Goal: Task Accomplishment & Management: Manage account settings

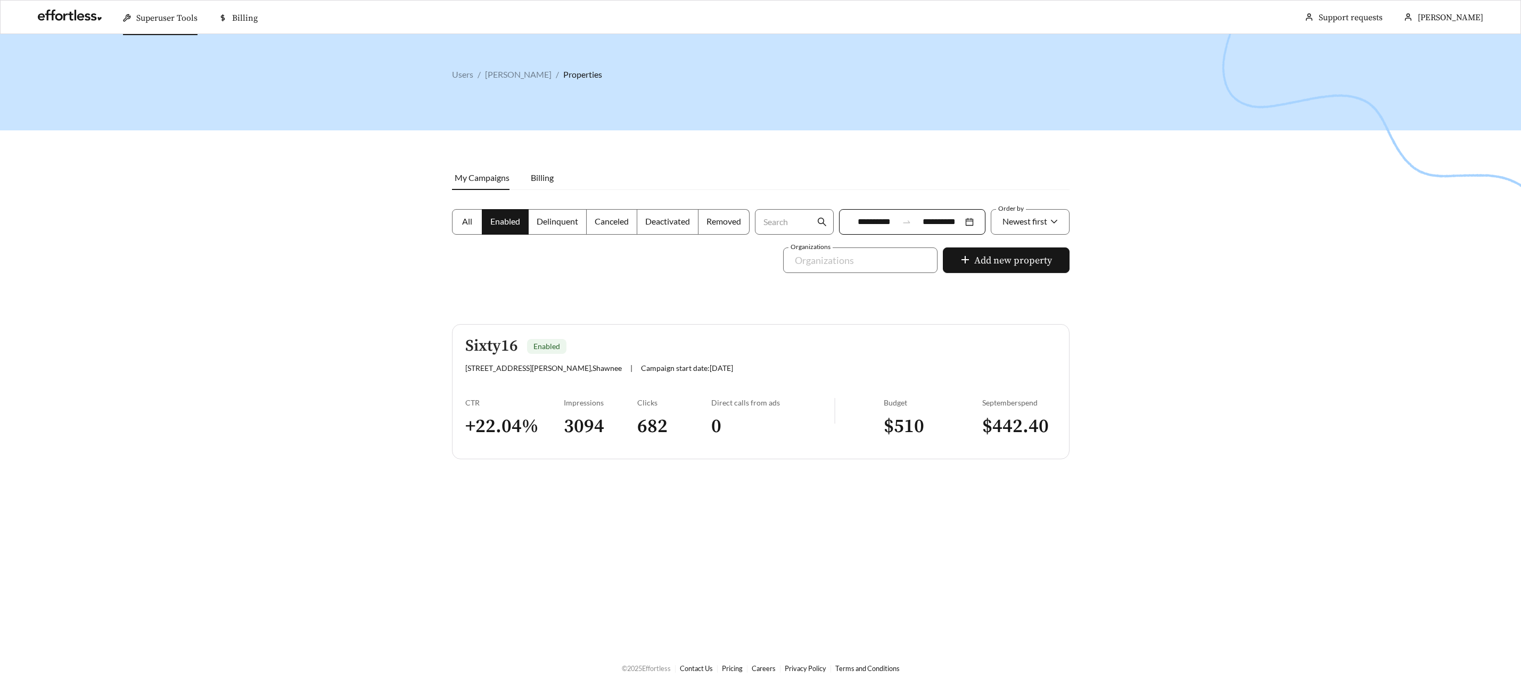
click at [488, 346] on h5 "Sixty16" at bounding box center [491, 347] width 53 height 18
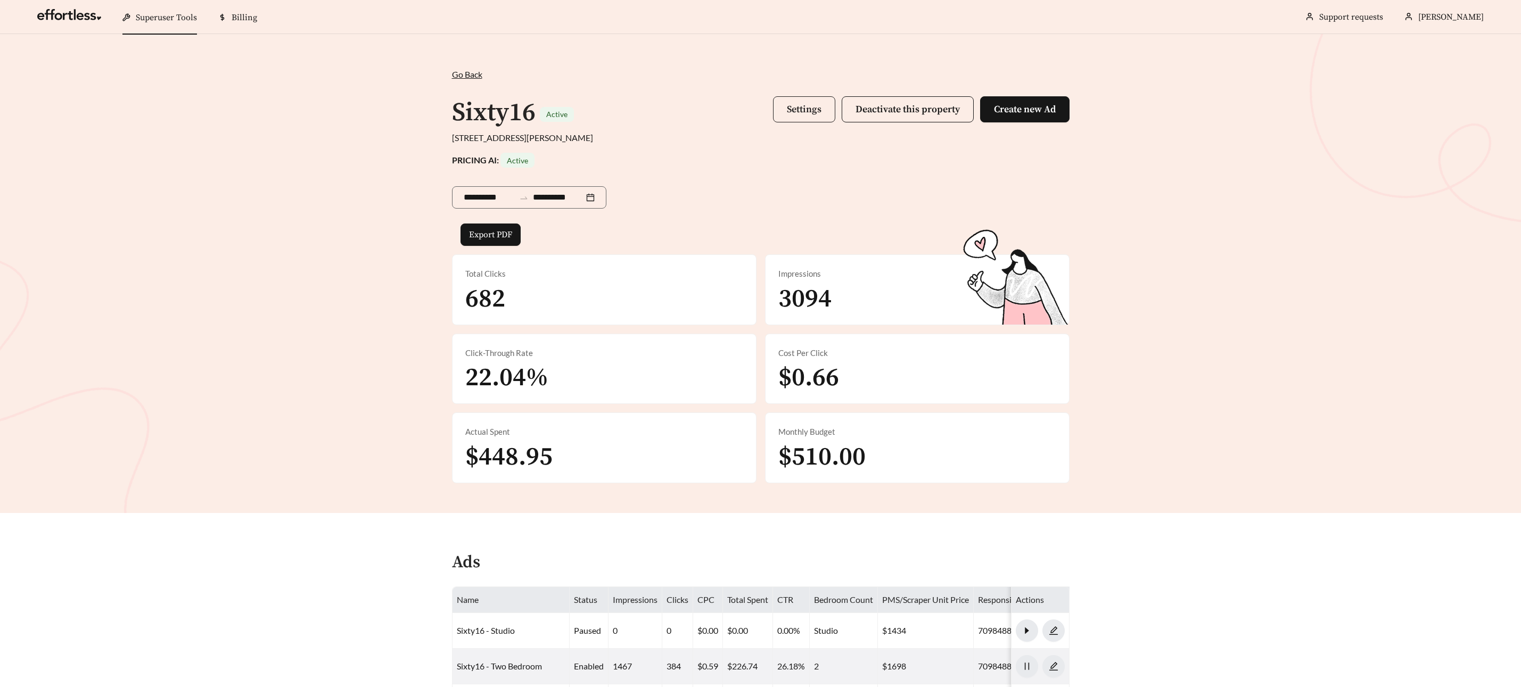
click at [788, 112] on span "Settings" at bounding box center [804, 109] width 35 height 12
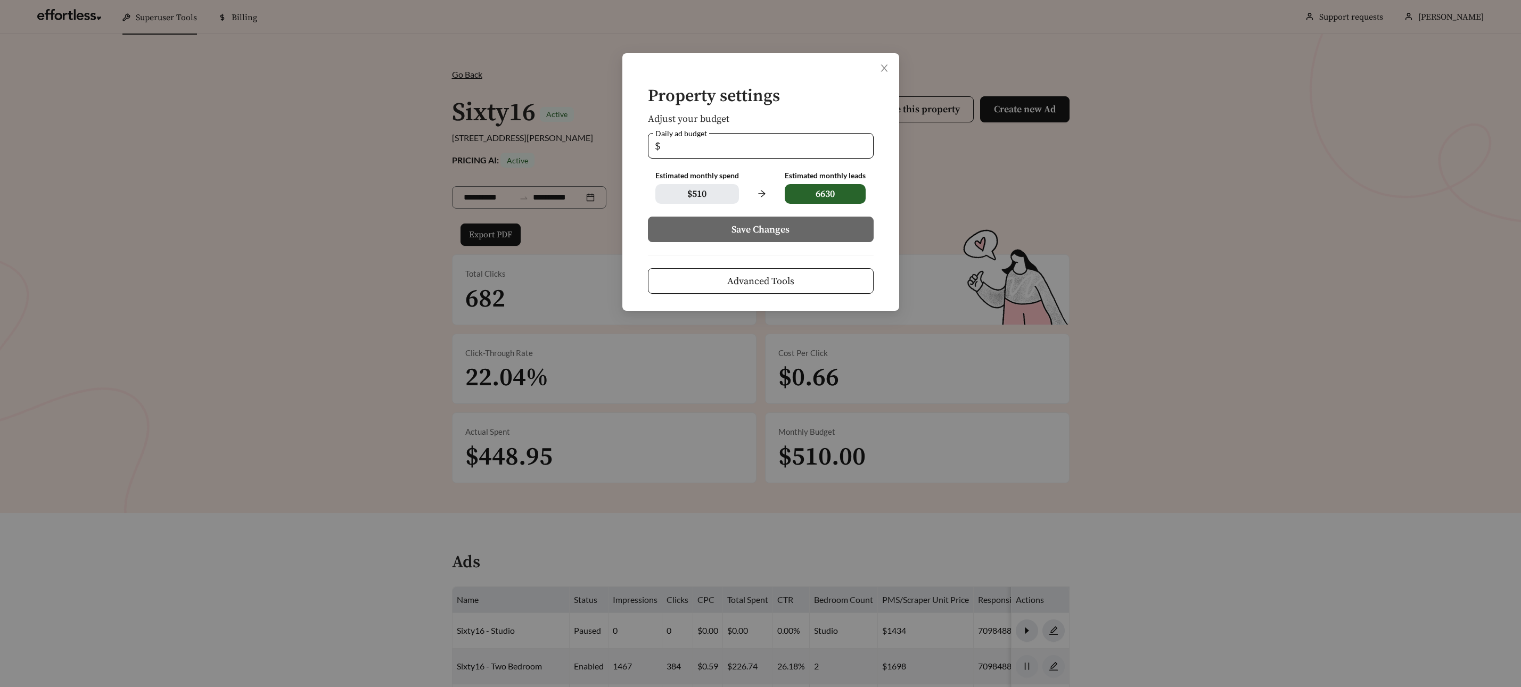
click at [741, 275] on span "Advanced Tools" at bounding box center [760, 281] width 67 height 14
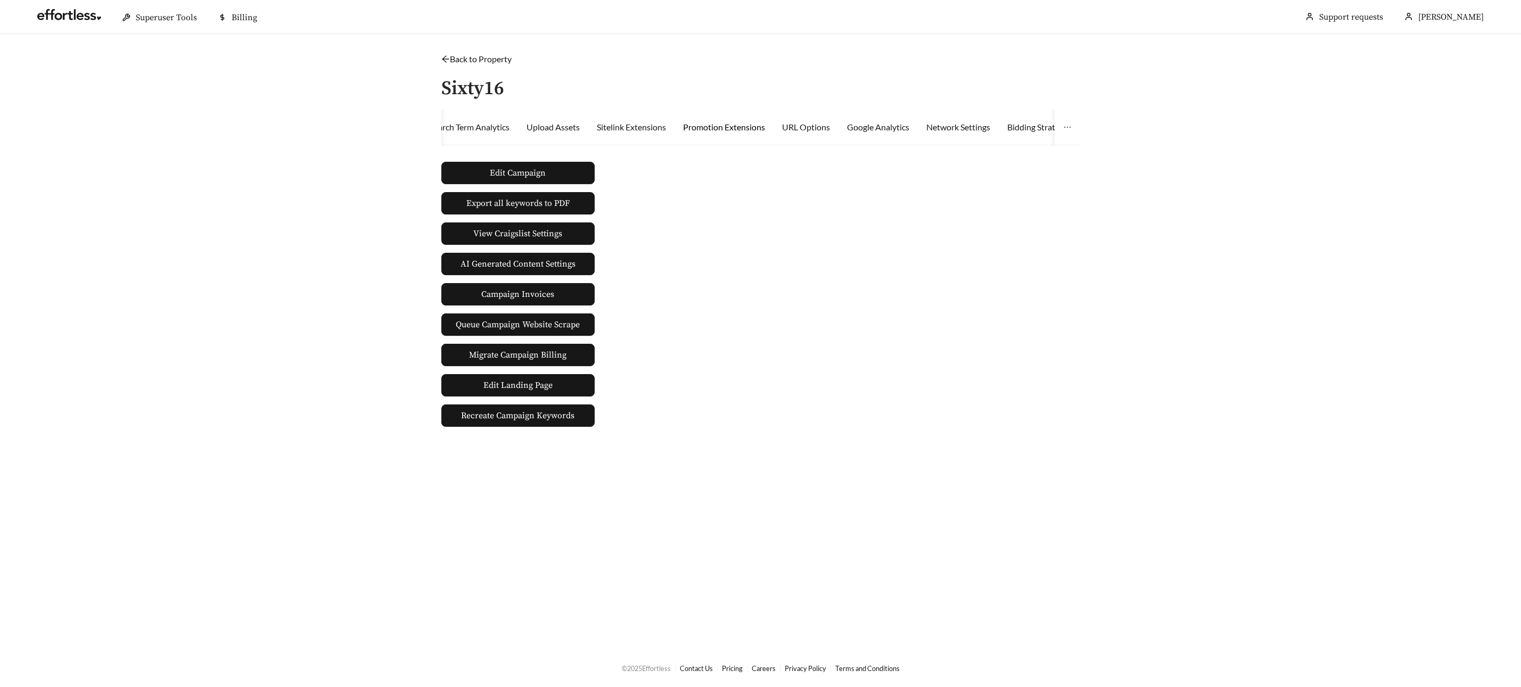
click at [722, 129] on div "Promotion Extensions" at bounding box center [724, 127] width 82 height 13
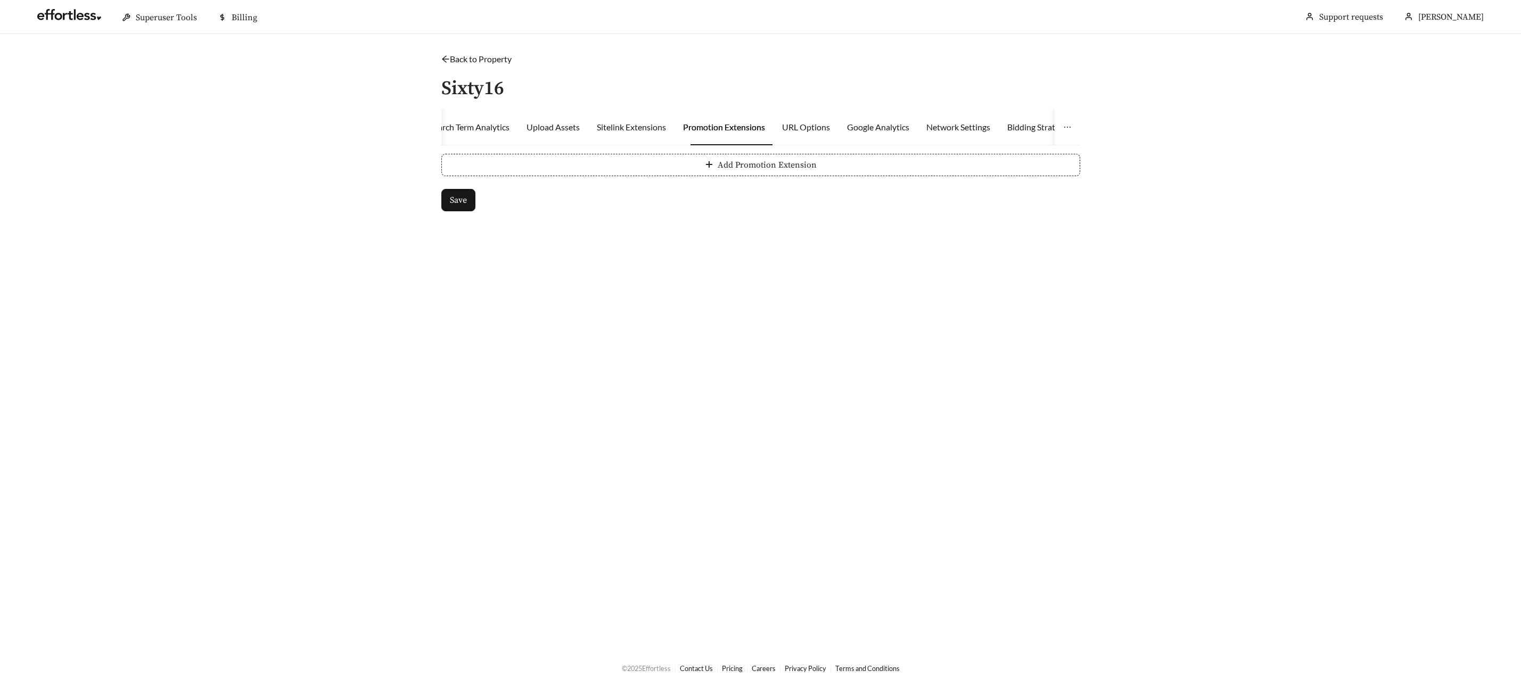
click at [708, 162] on icon "plus" at bounding box center [709, 164] width 9 height 9
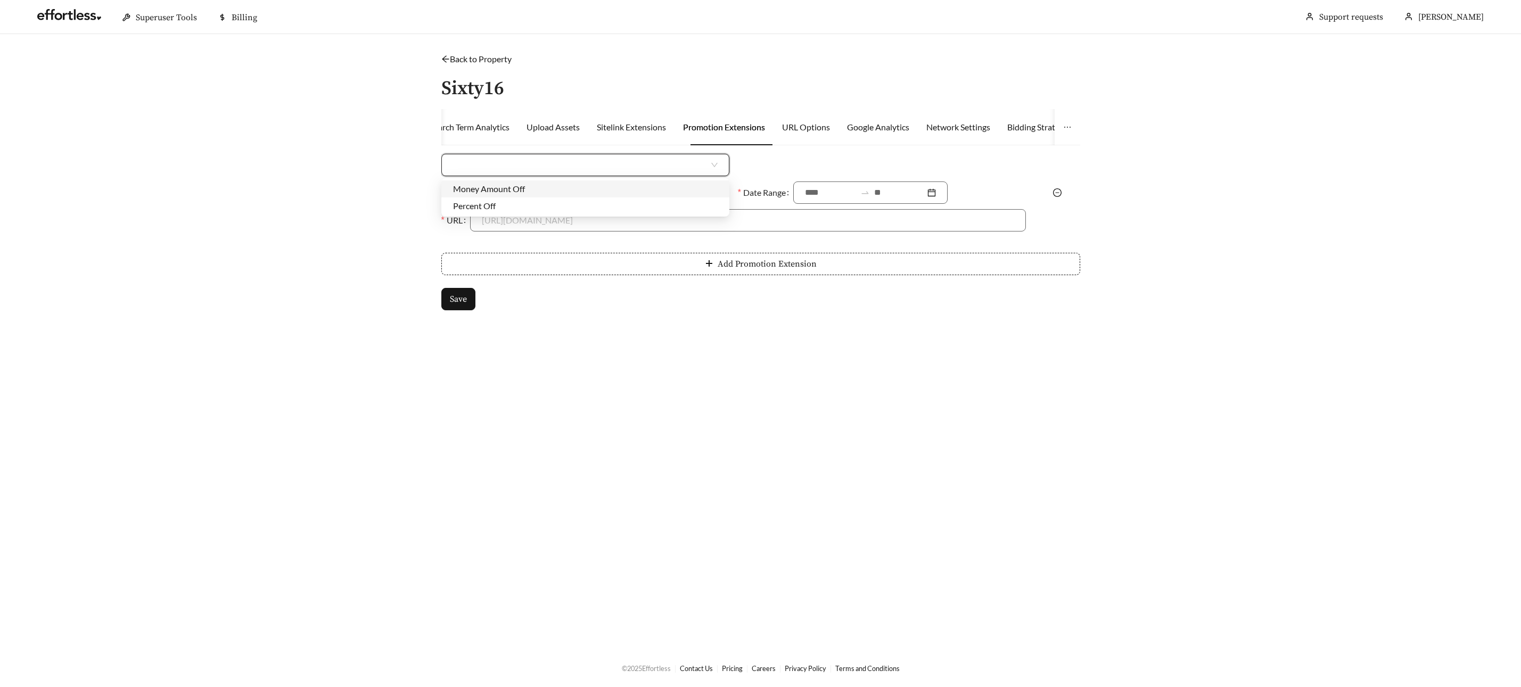
click at [568, 165] on input "search" at bounding box center [581, 164] width 256 height 21
click at [515, 185] on div "Money Amount Off" at bounding box center [585, 189] width 265 height 12
click at [795, 166] on input at bounding box center [895, 164] width 259 height 21
type input "***"
click at [630, 204] on div "Promotion Description" at bounding box center [585, 196] width 297 height 28
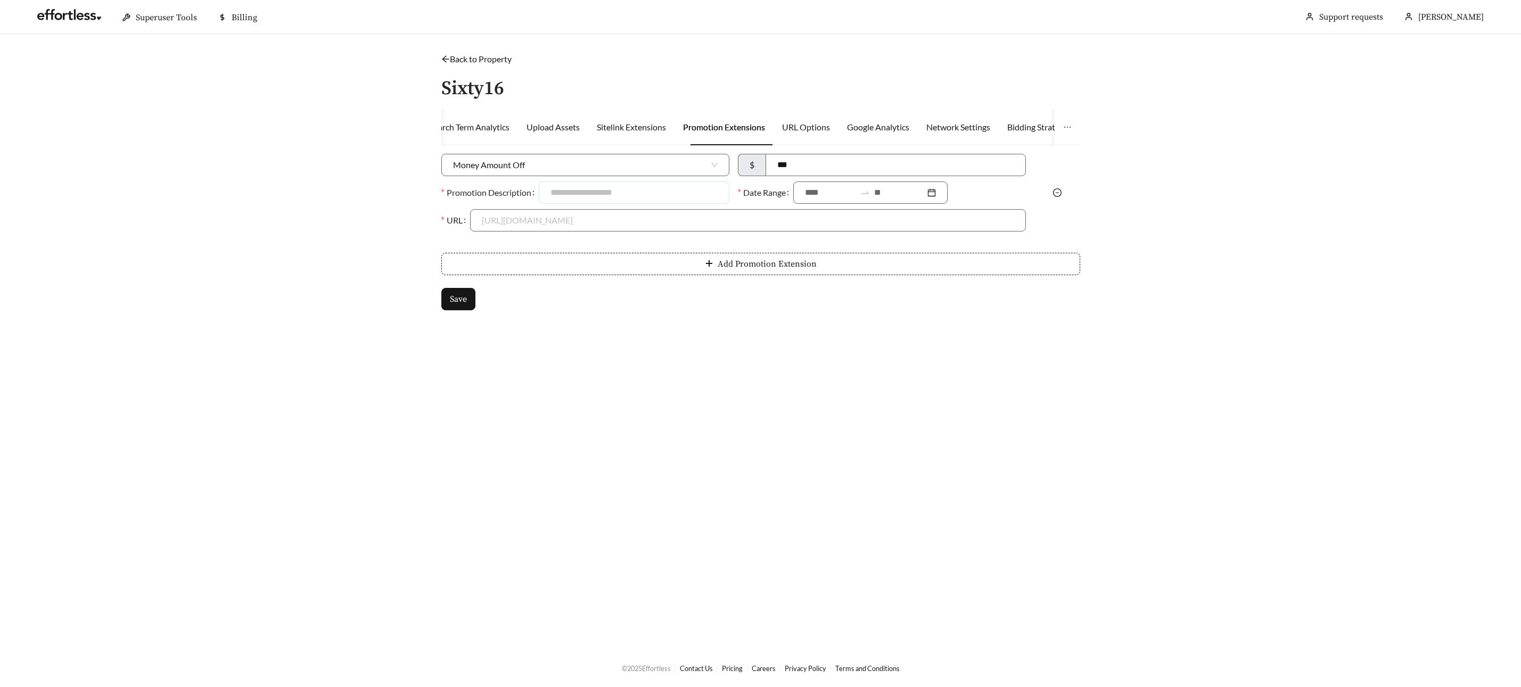
click at [626, 198] on input "Promotion Description" at bounding box center [634, 193] width 191 height 22
type input "**********"
drag, startPoint x: 830, startPoint y: 188, endPoint x: 826, endPoint y: 193, distance: 6.4
click at [829, 188] on input at bounding box center [830, 192] width 51 height 13
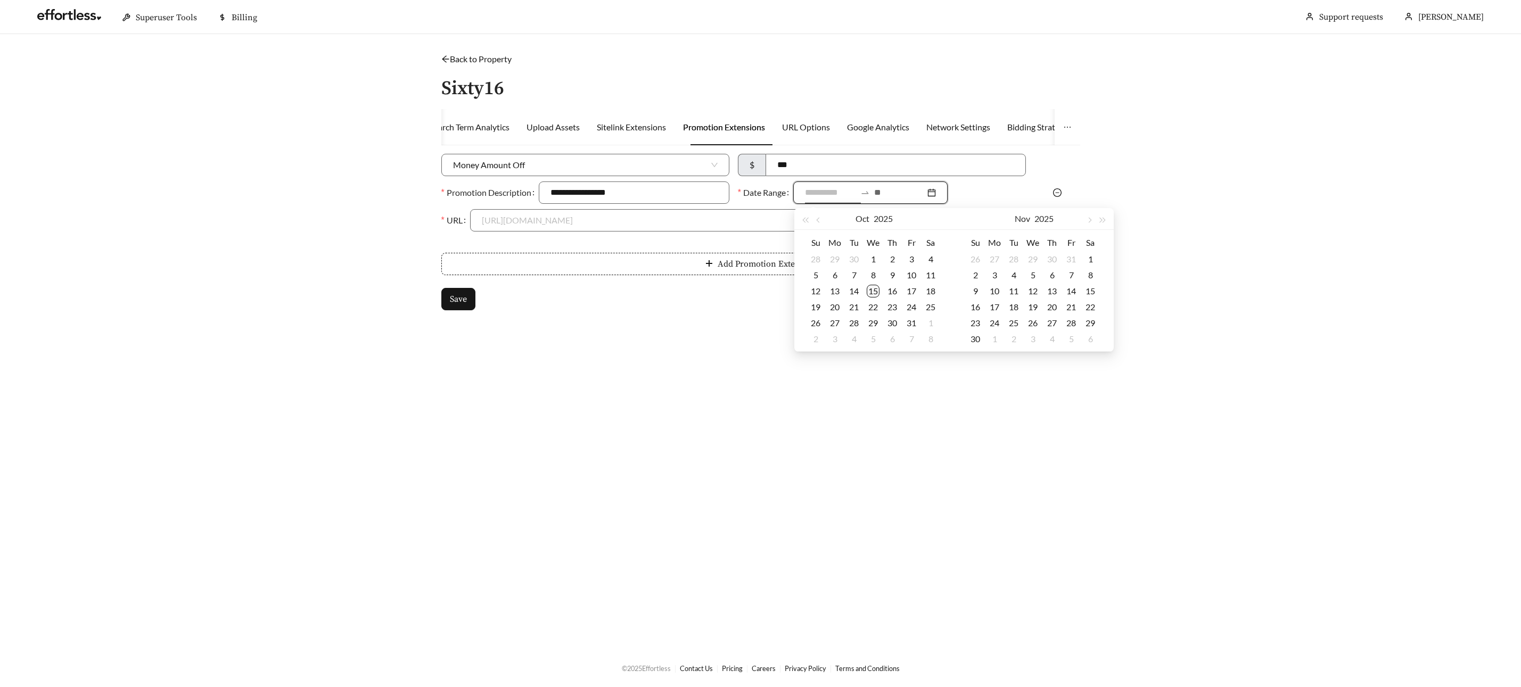
type input "**********"
click at [872, 287] on div "15" at bounding box center [873, 291] width 13 height 13
type input "**********"
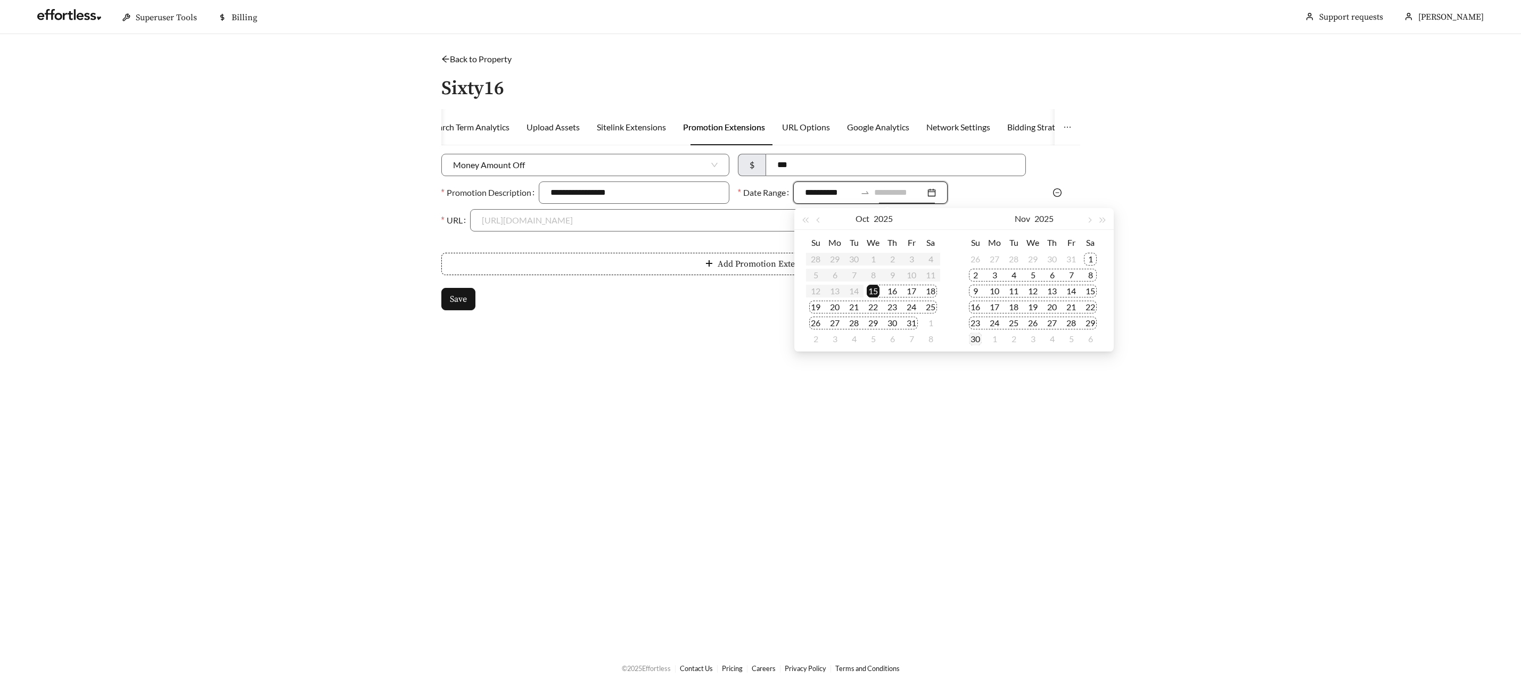
type input "**********"
click at [971, 337] on div "30" at bounding box center [975, 339] width 13 height 13
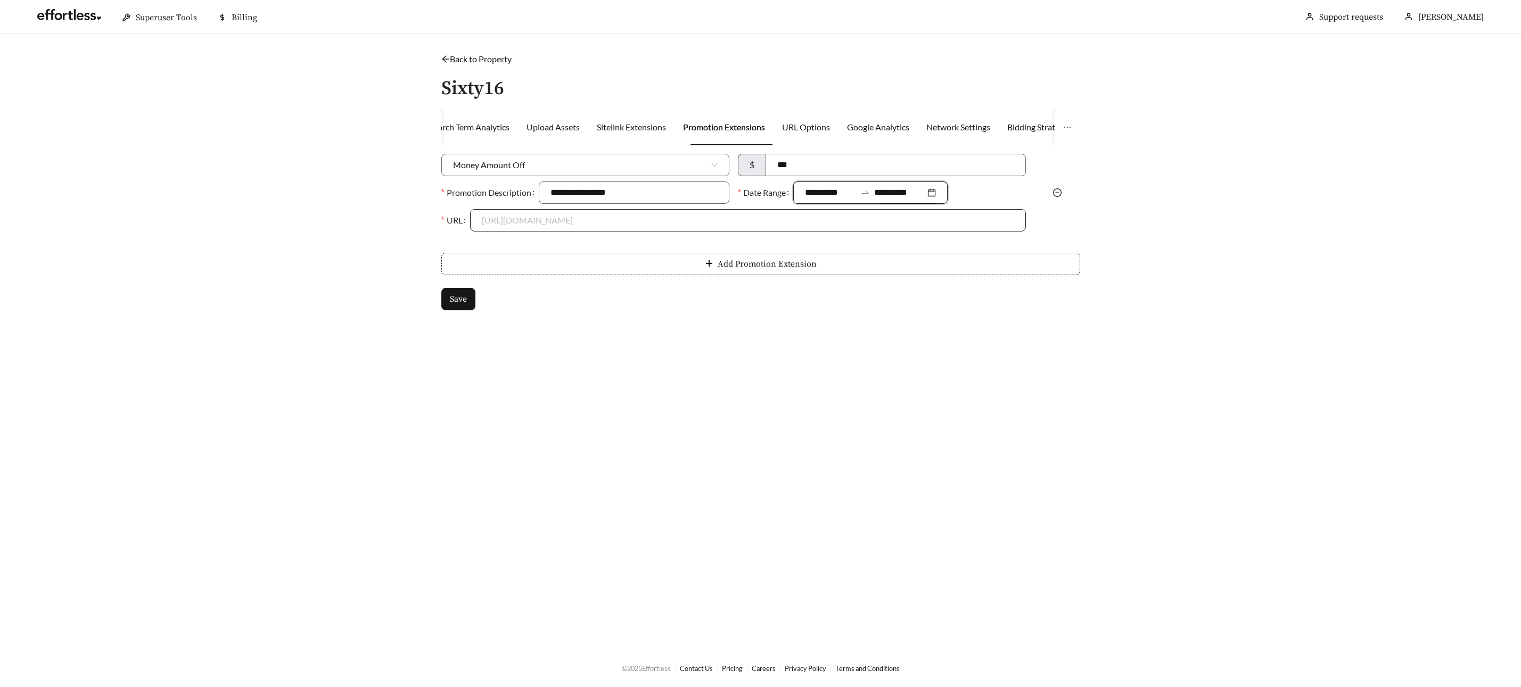
click at [611, 219] on input "URL" at bounding box center [748, 220] width 532 height 21
click at [561, 246] on div "https://www.sixty16.com" at bounding box center [748, 245] width 532 height 12
type input "**********"
click at [458, 294] on span "Save" at bounding box center [458, 299] width 17 height 13
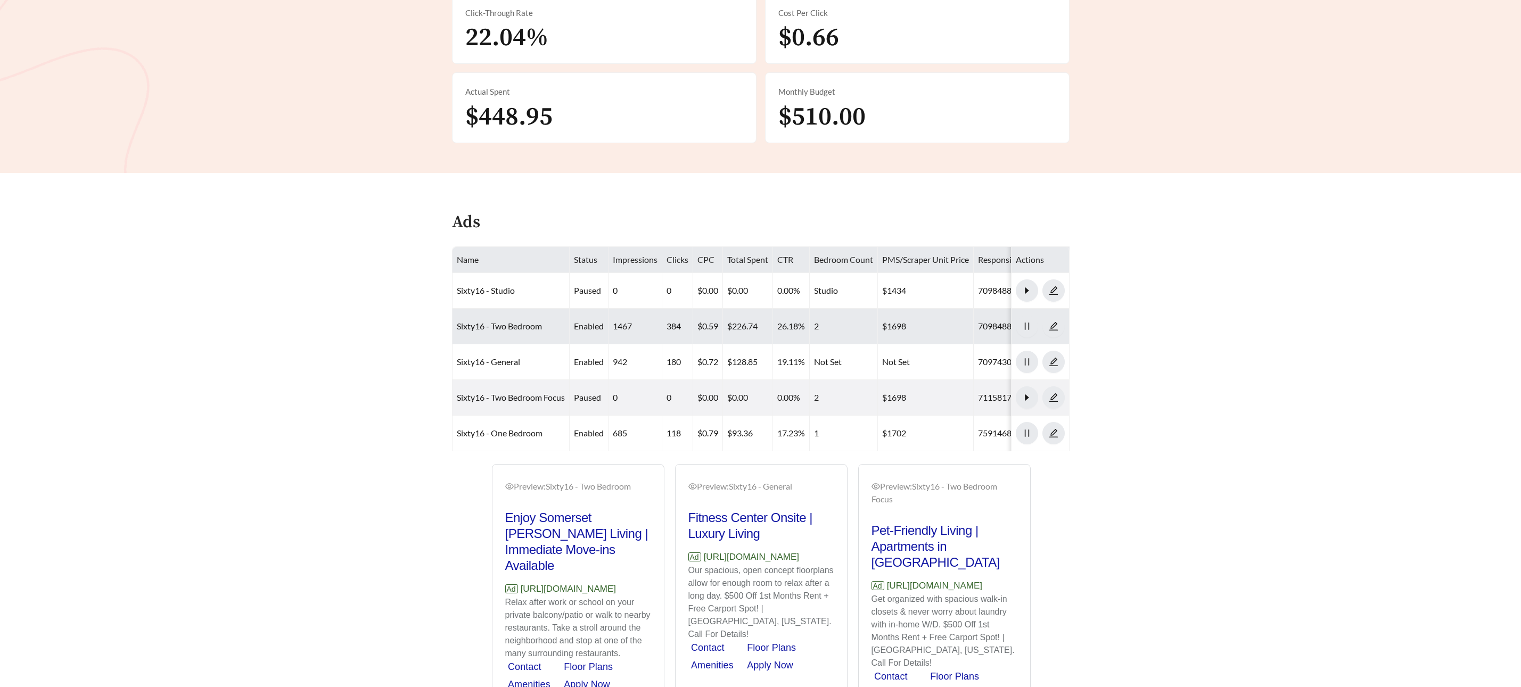
scroll to position [364, 0]
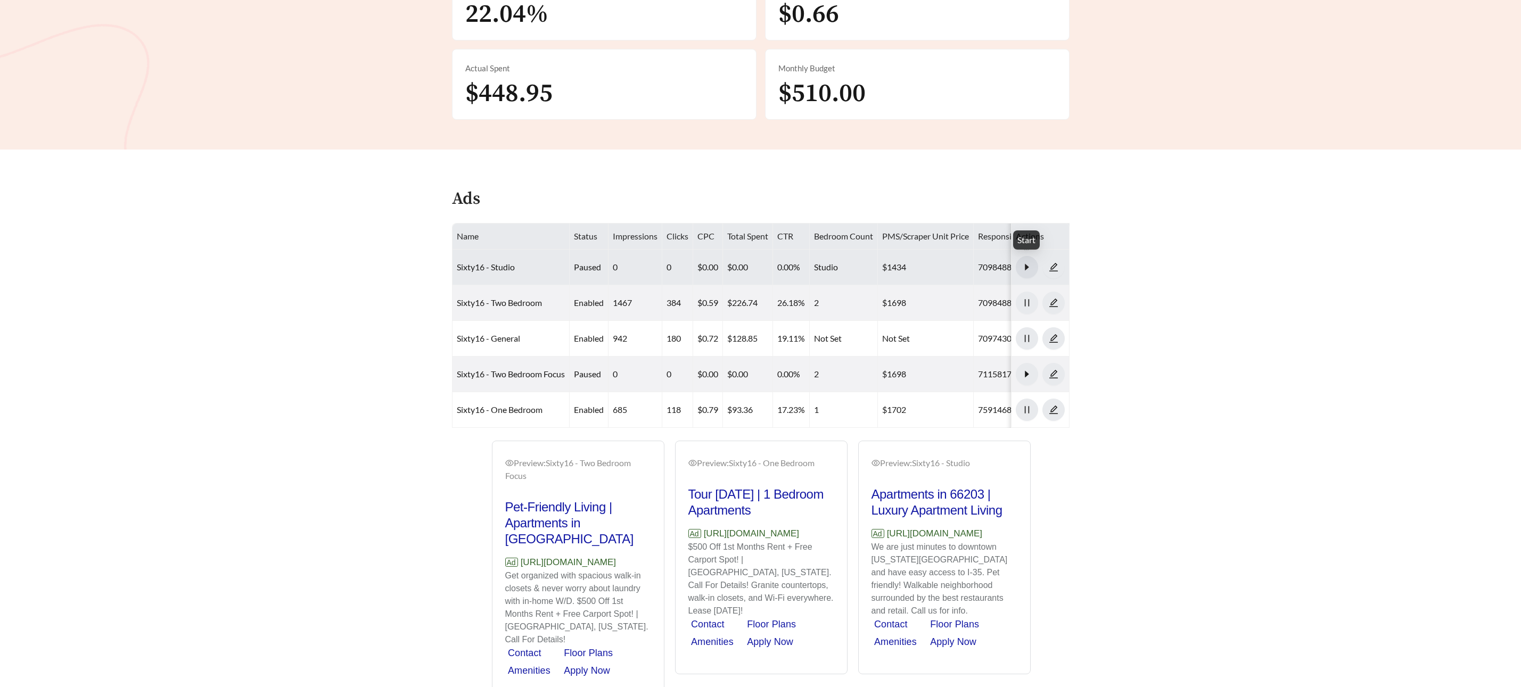
click at [1031, 265] on span "caret-right" at bounding box center [1026, 267] width 21 height 10
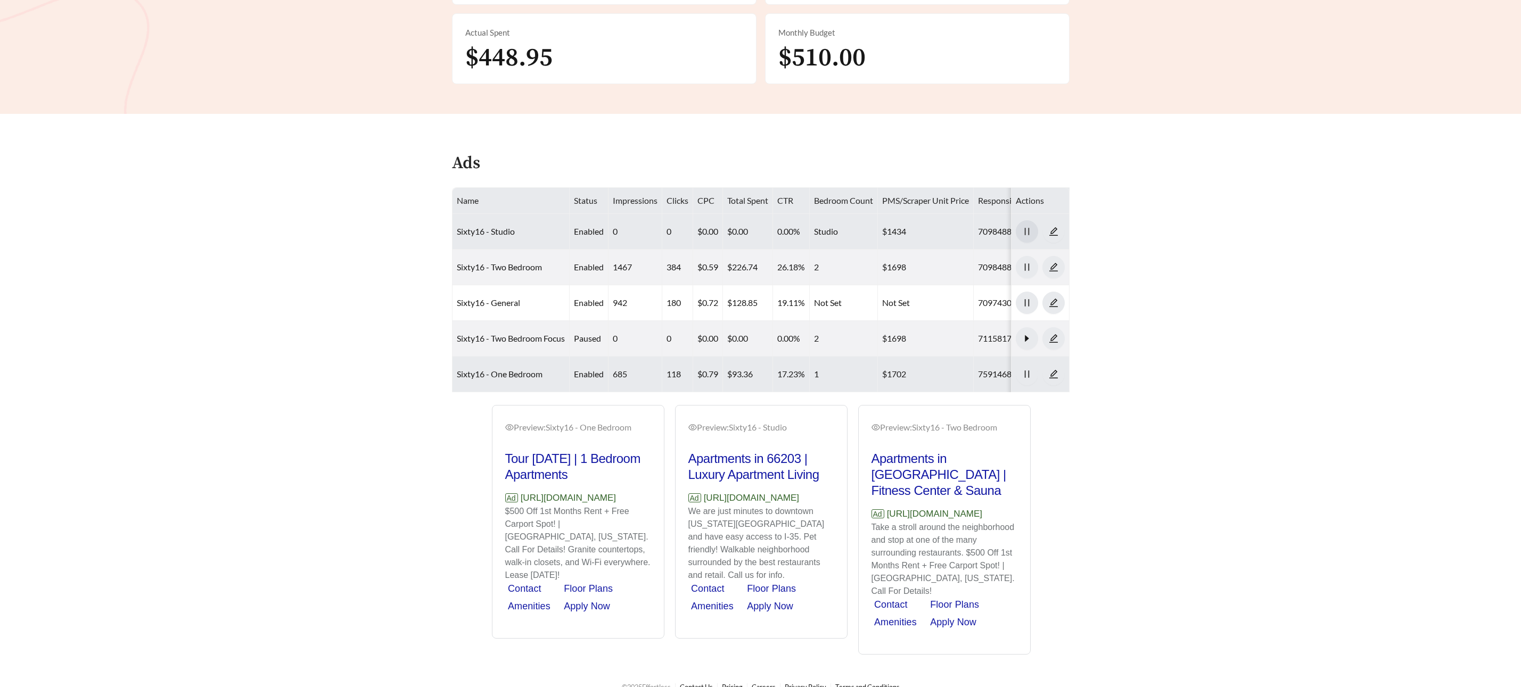
scroll to position [405, 0]
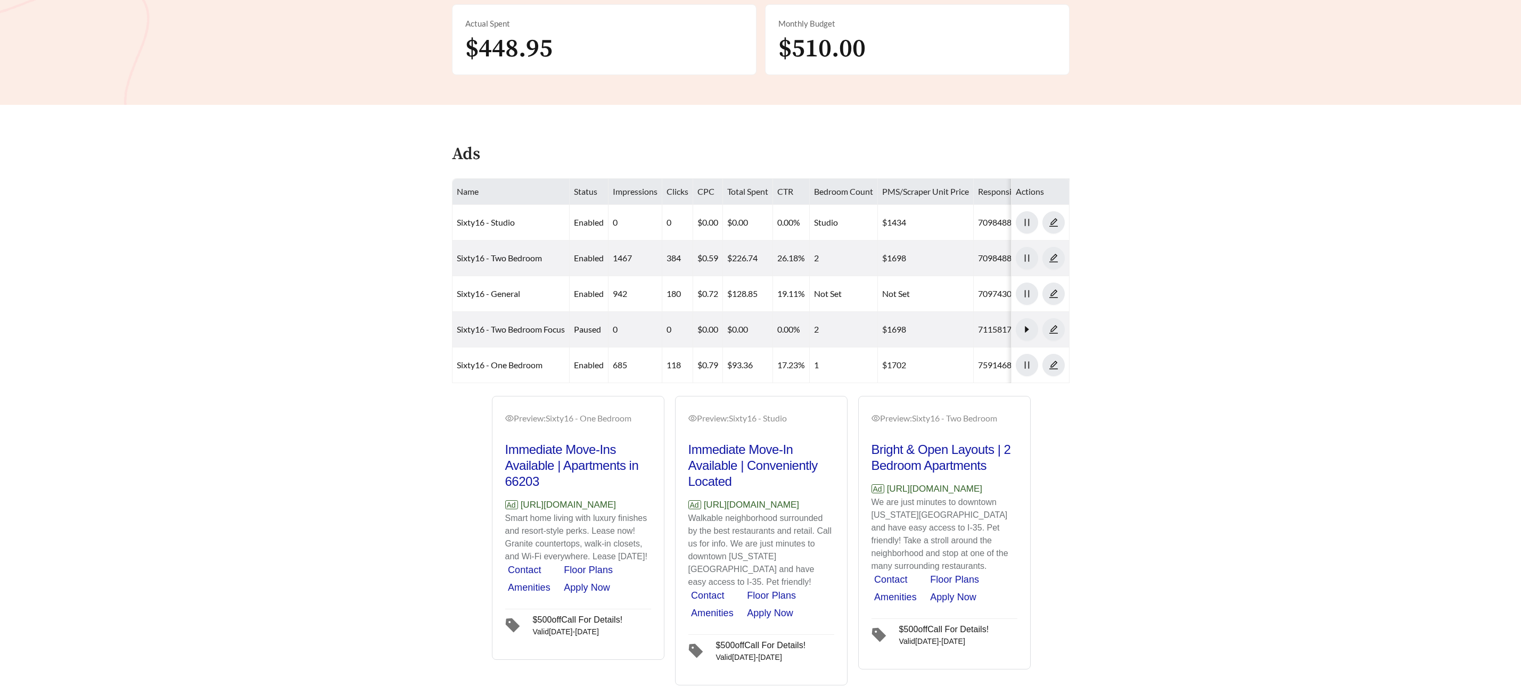
scroll to position [415, 0]
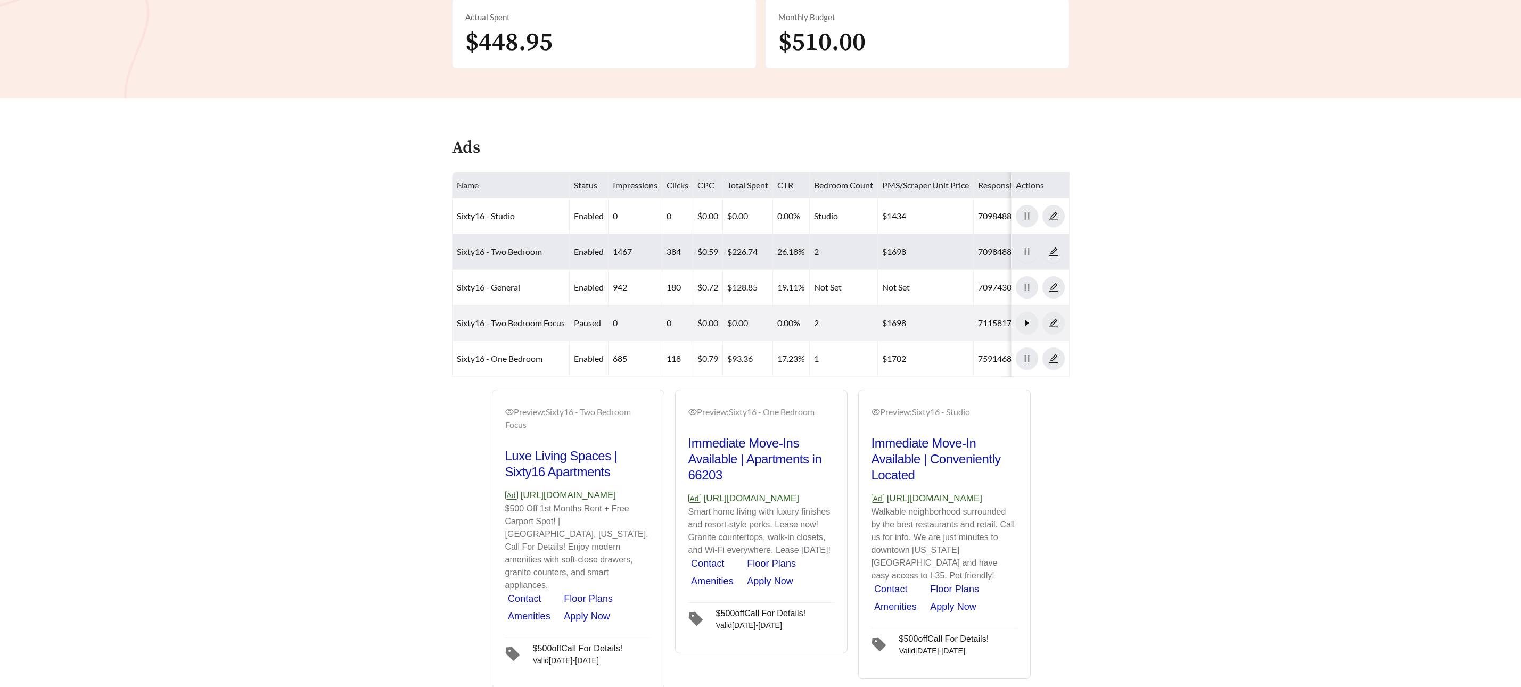
click at [483, 254] on link "Sixty16 - Two Bedroom" at bounding box center [499, 251] width 85 height 10
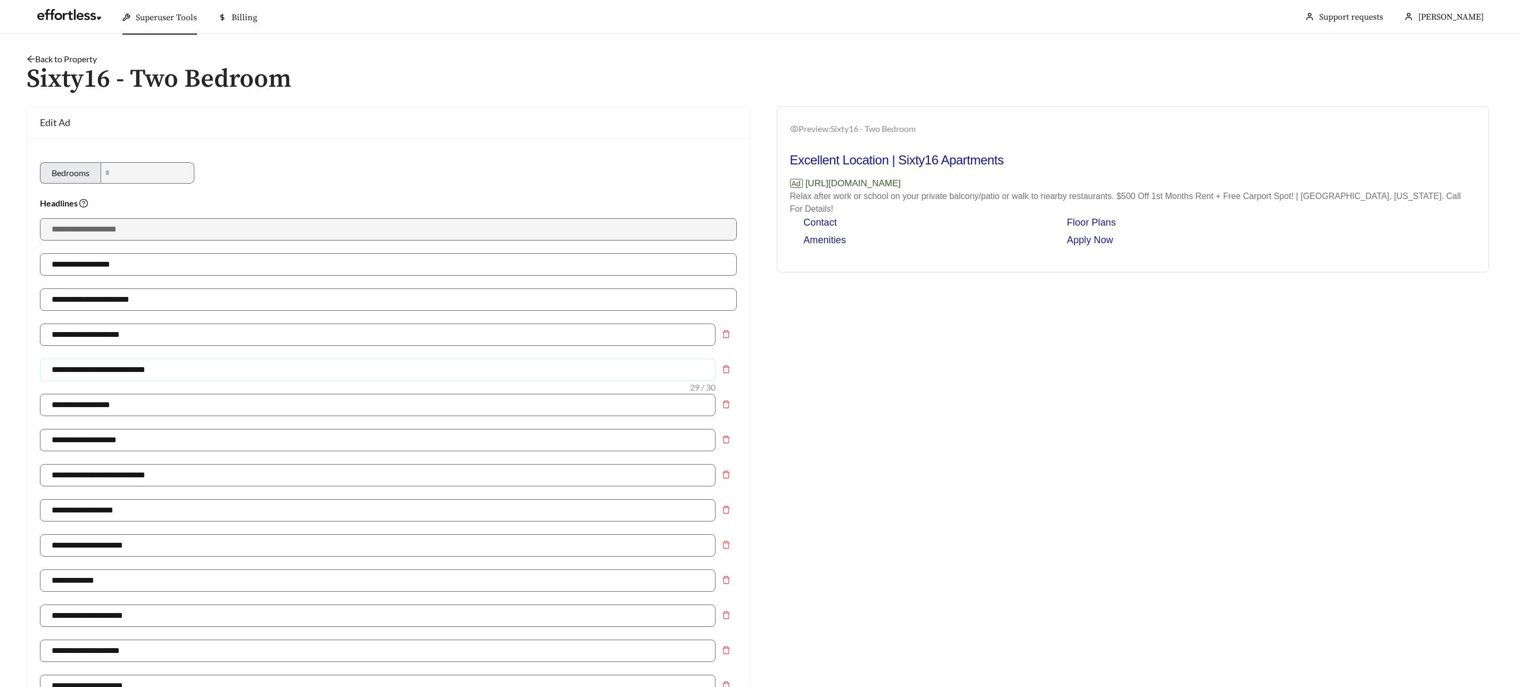
drag, startPoint x: 154, startPoint y: 371, endPoint x: 42, endPoint y: 372, distance: 112.3
click at [39, 372] on div "**********" at bounding box center [388, 642] width 722 height 1008
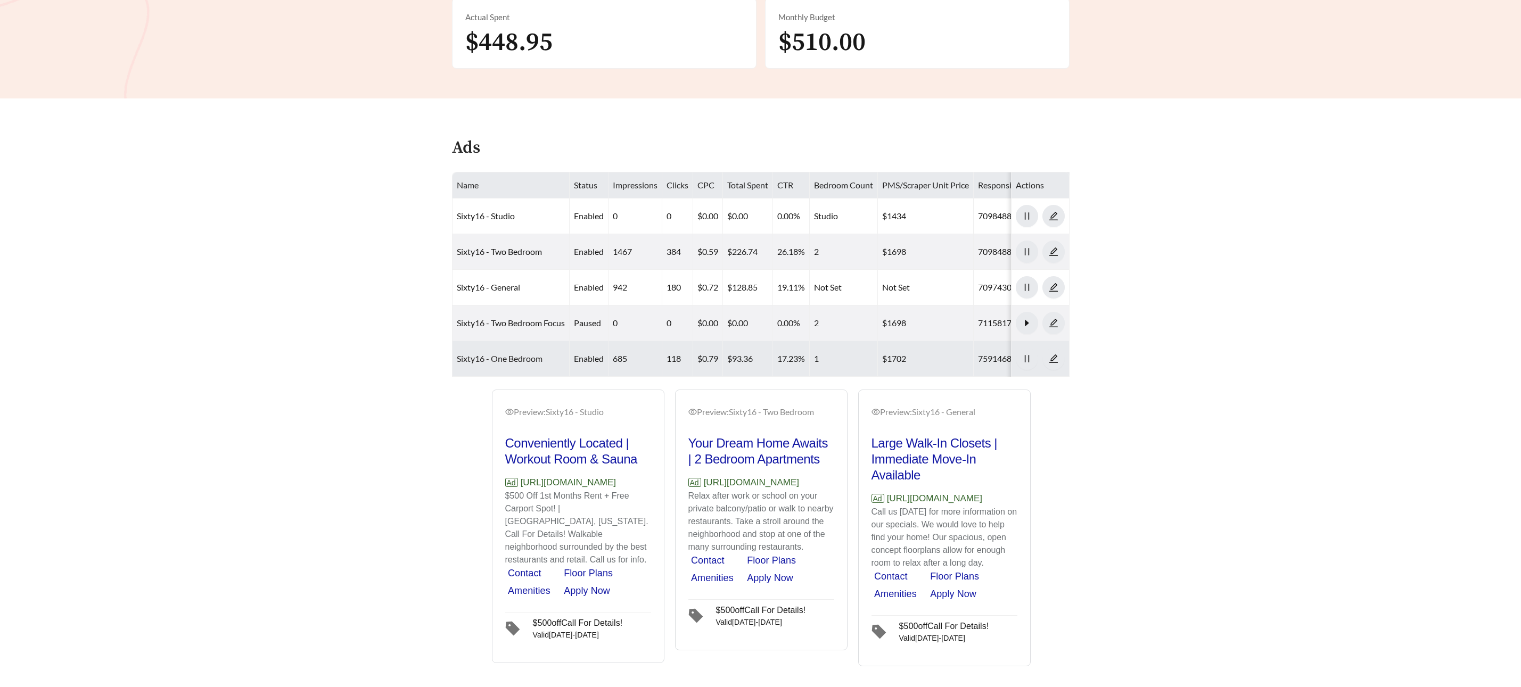
click at [537, 356] on link "Sixty16 - One Bedroom" at bounding box center [500, 359] width 86 height 10
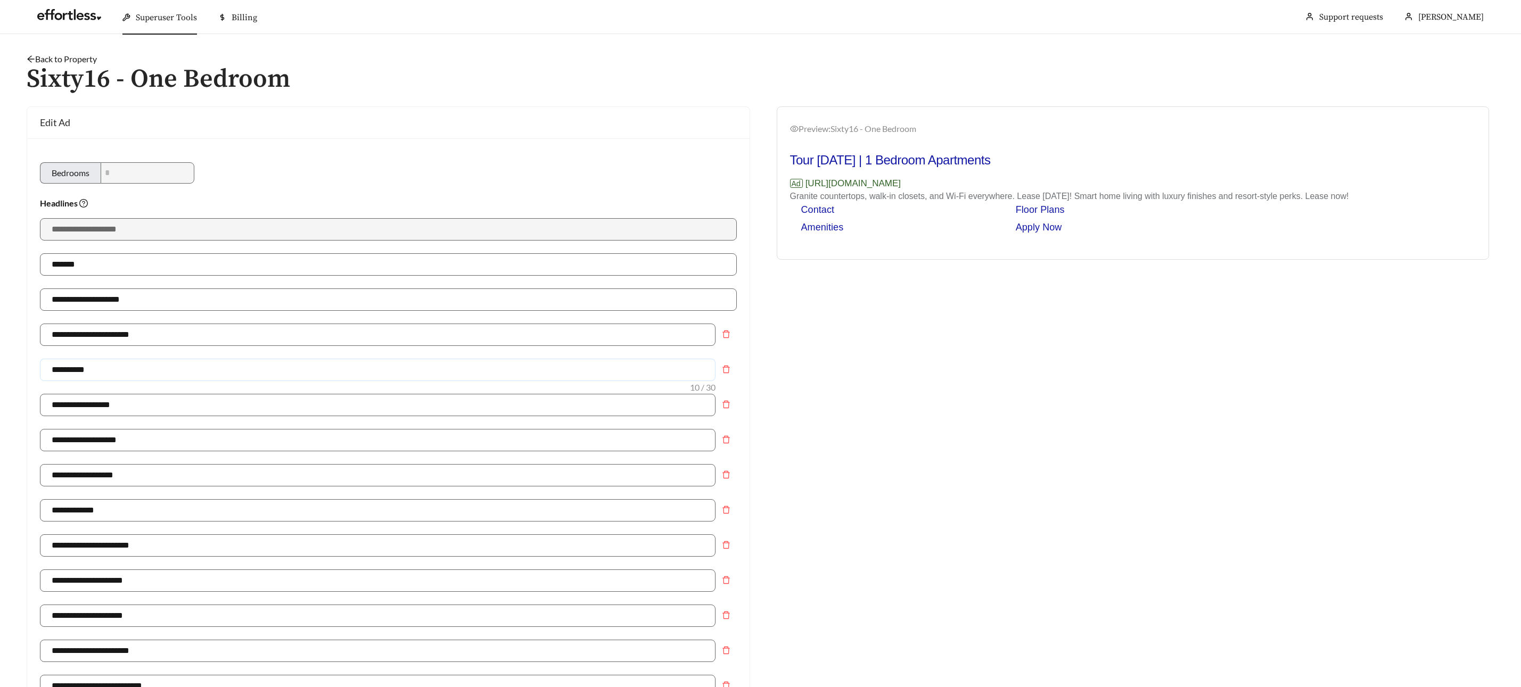
drag, startPoint x: 116, startPoint y: 376, endPoint x: 55, endPoint y: 375, distance: 60.7
click at [29, 372] on div "**********" at bounding box center [388, 642] width 722 height 1008
paste input "**********"
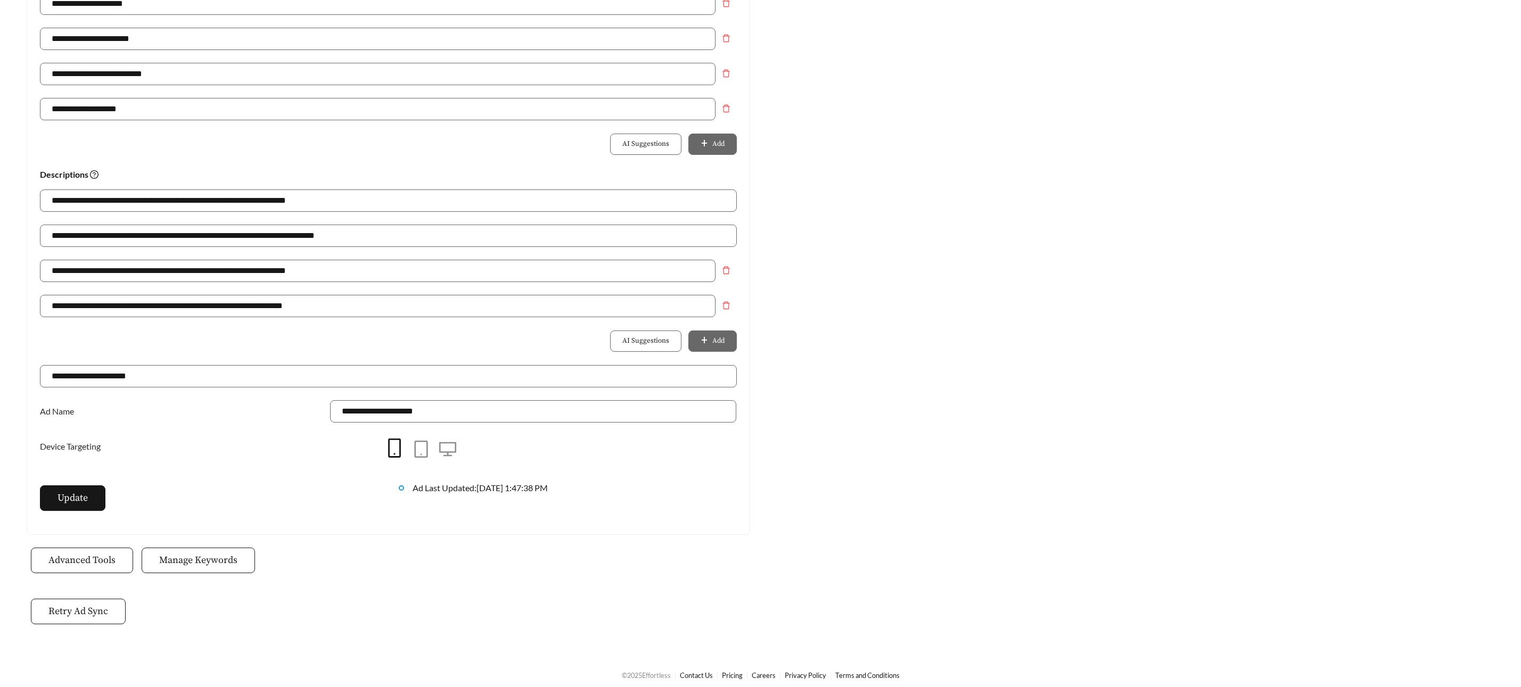
scroll to position [619, 0]
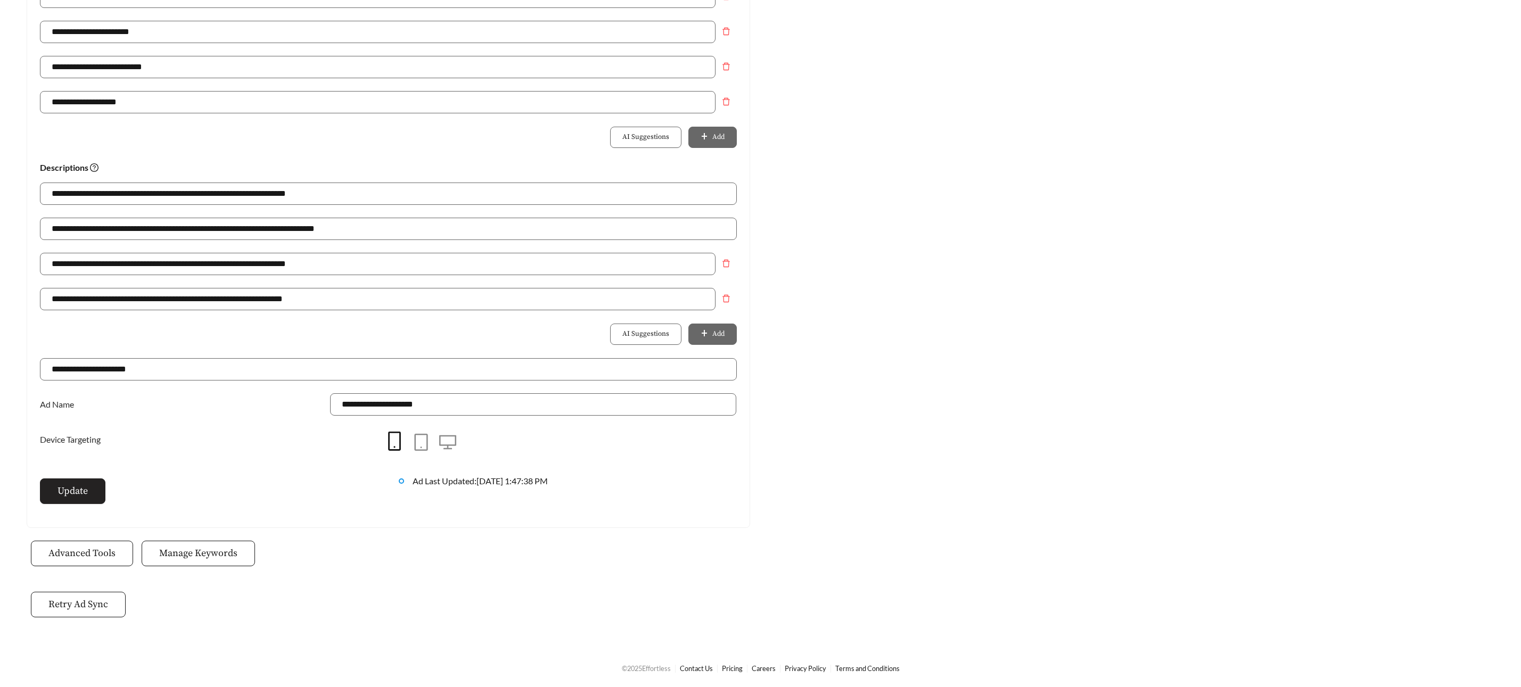
type input "**********"
click at [68, 492] on span "Update" at bounding box center [72, 491] width 30 height 14
click at [1383, 571] on main "**********" at bounding box center [760, 32] width 1521 height 1234
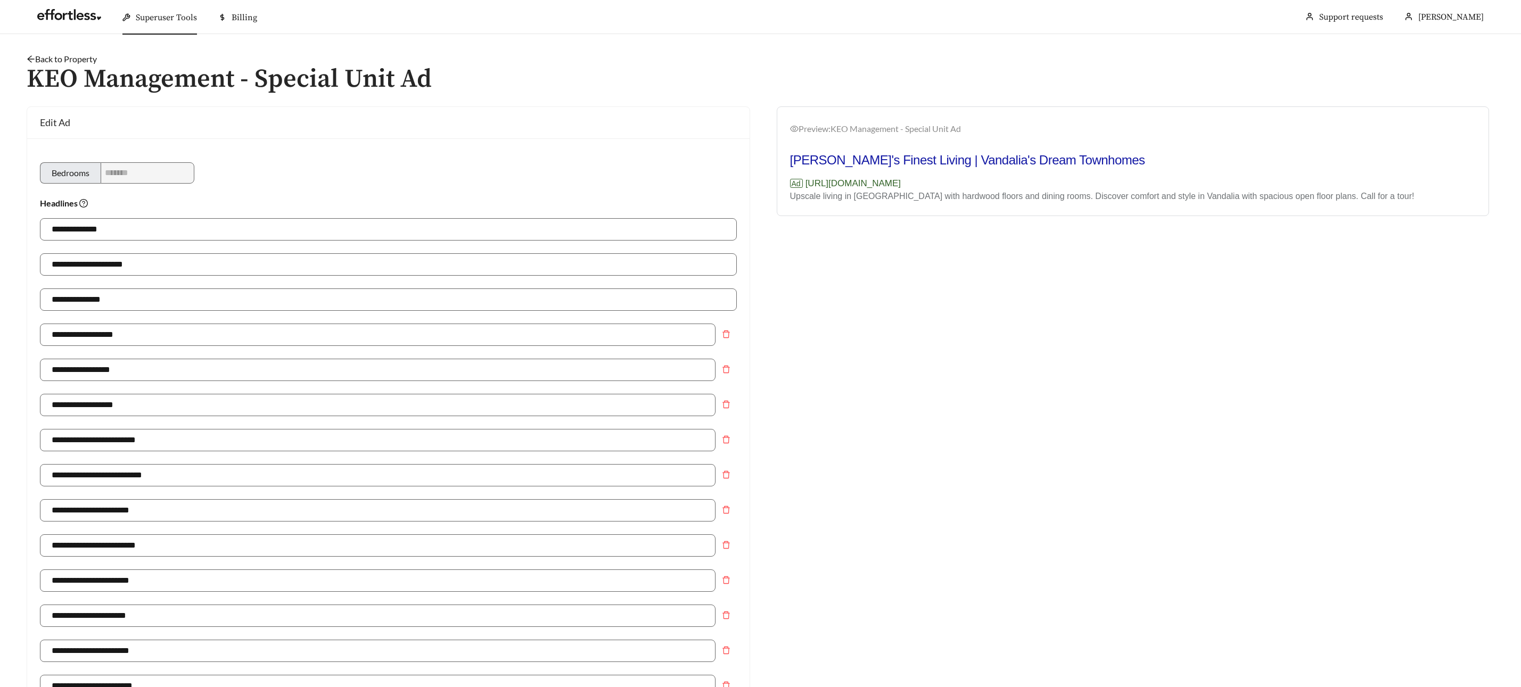
click at [158, 34] on li "Superuser Tools" at bounding box center [160, 18] width 96 height 34
click at [155, 24] on div "Superuser Tools" at bounding box center [159, 18] width 75 height 34
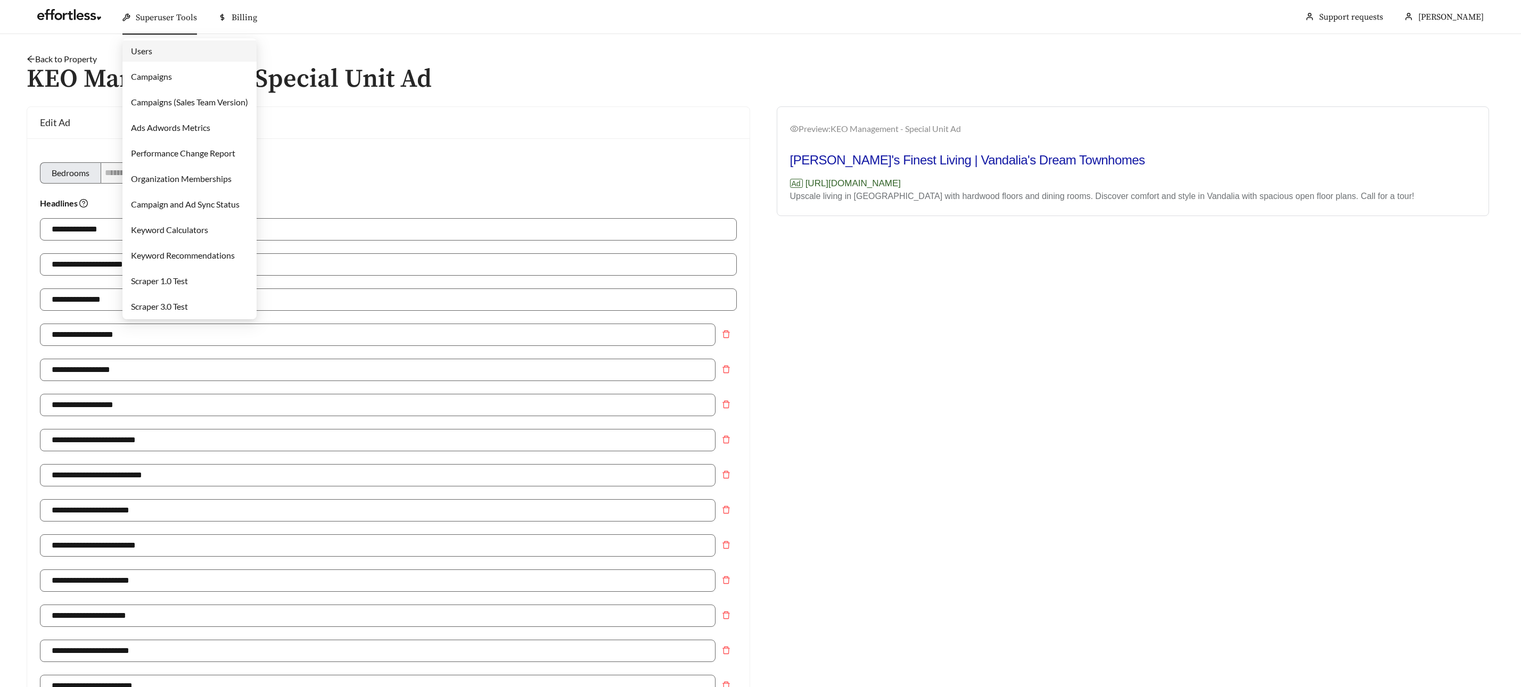
click at [166, 71] on link "Campaigns" at bounding box center [151, 76] width 41 height 10
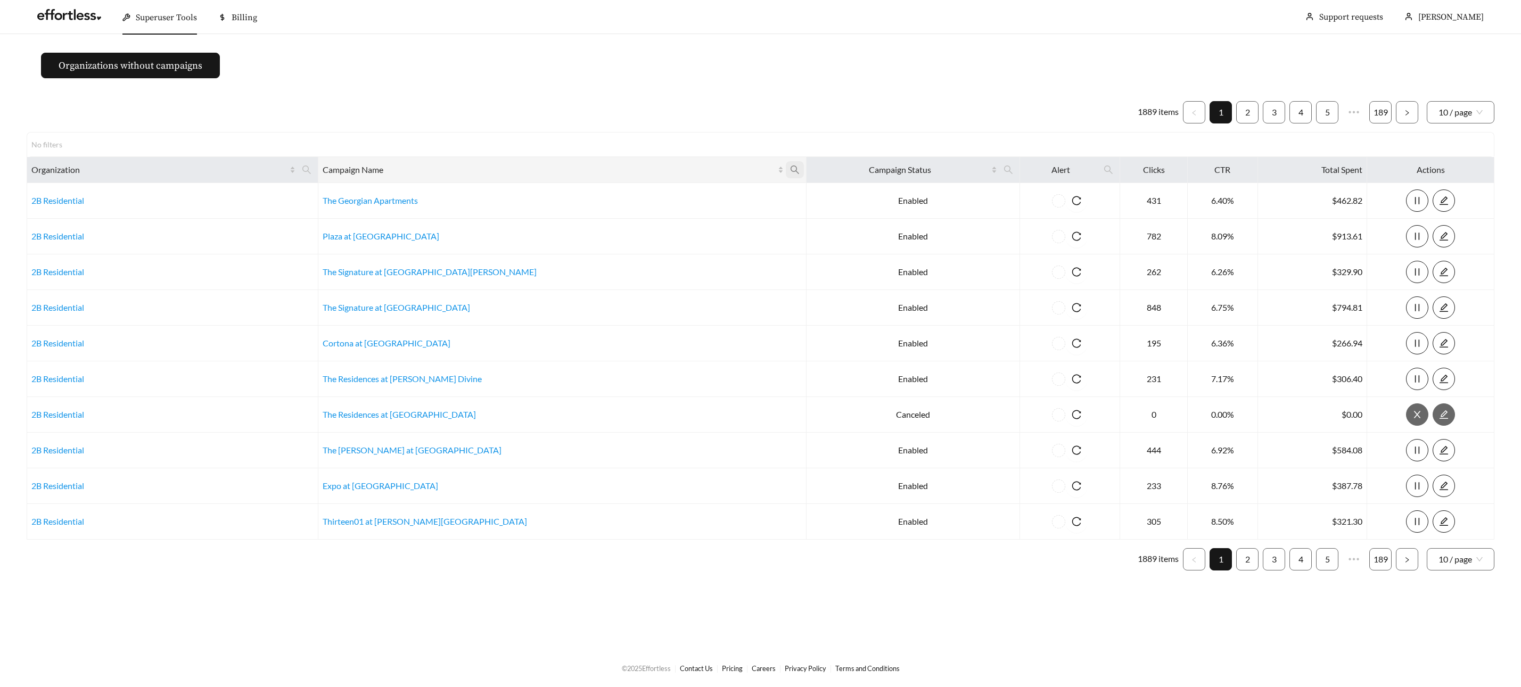
click at [791, 169] on icon "search" at bounding box center [795, 170] width 9 height 9
click at [638, 196] on input "text" at bounding box center [628, 196] width 109 height 22
type input "**********"
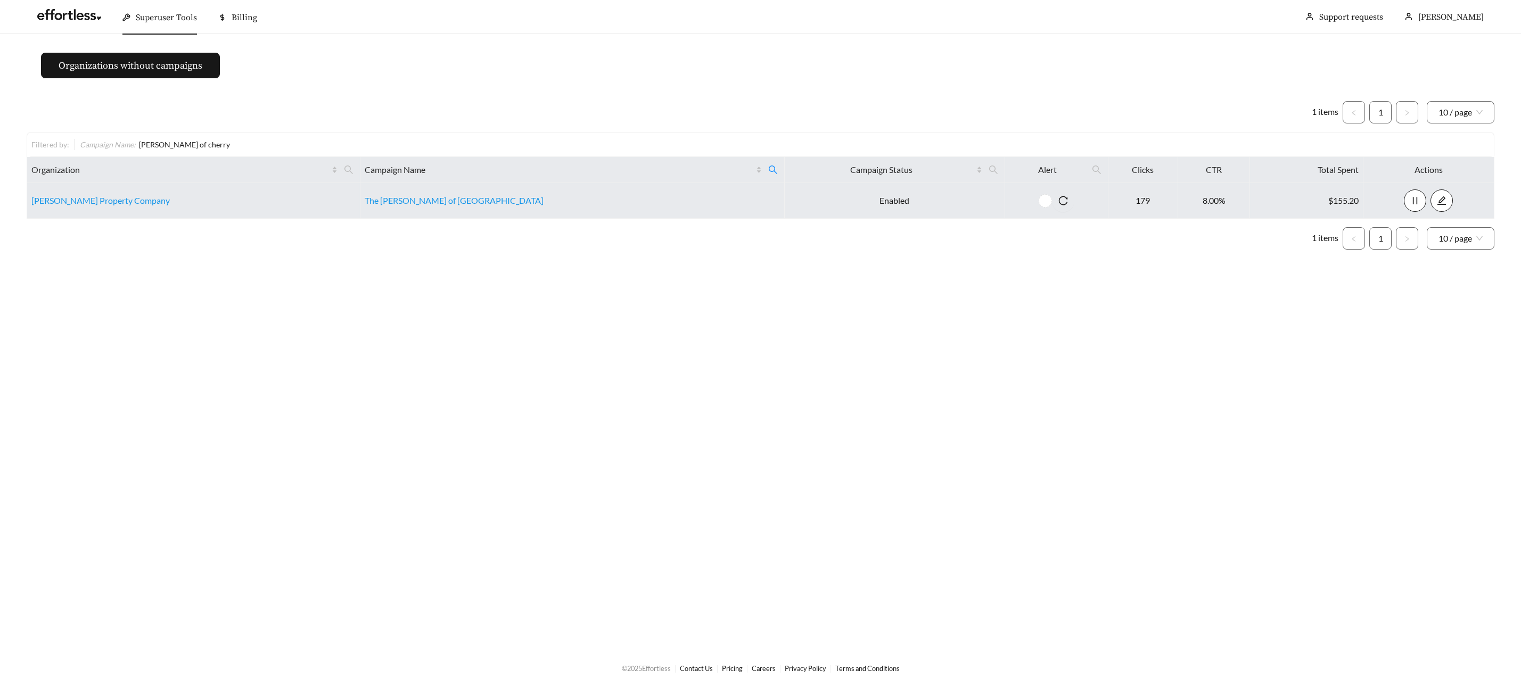
click at [444, 192] on td "The Woods of Cherry Creek" at bounding box center [572, 201] width 424 height 36
click at [445, 199] on link "The Woods of Cherry Creek" at bounding box center [454, 200] width 179 height 10
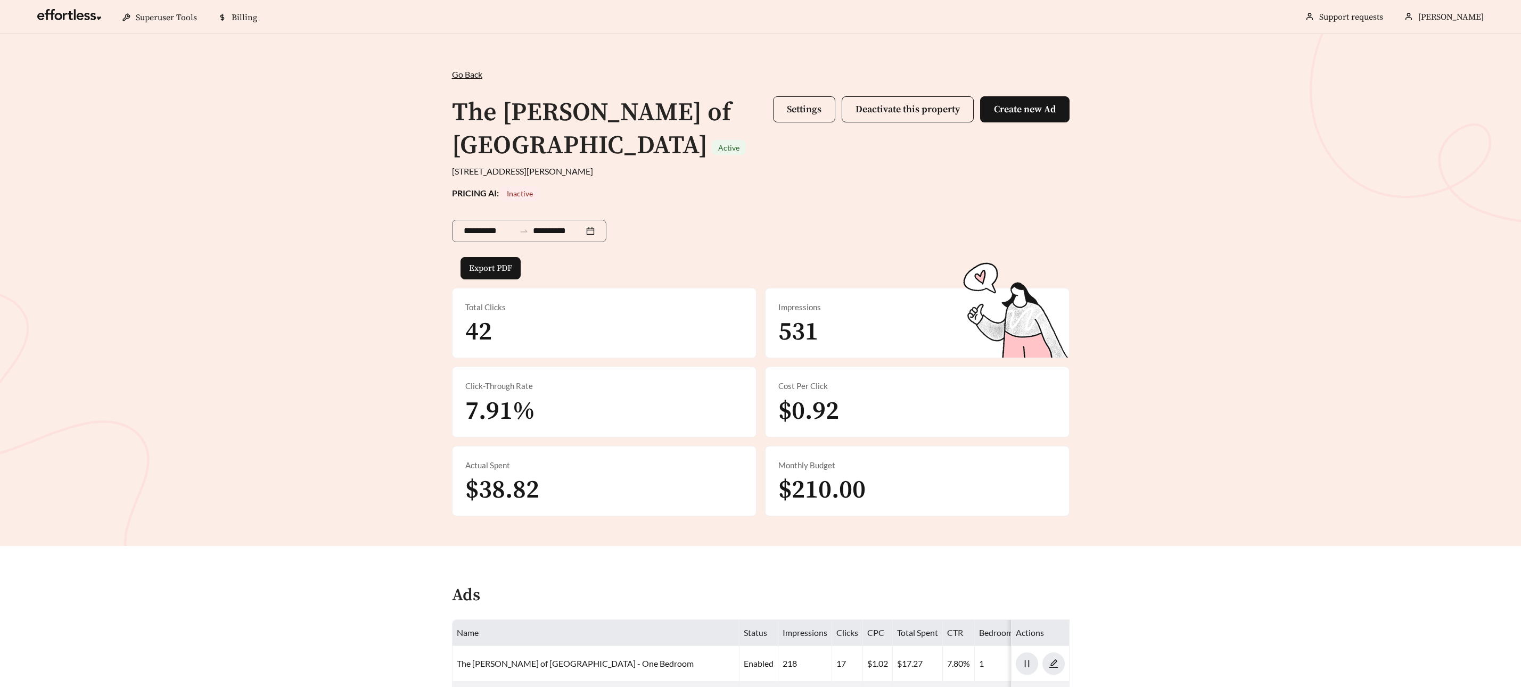
click at [795, 111] on span "Settings" at bounding box center [804, 109] width 35 height 12
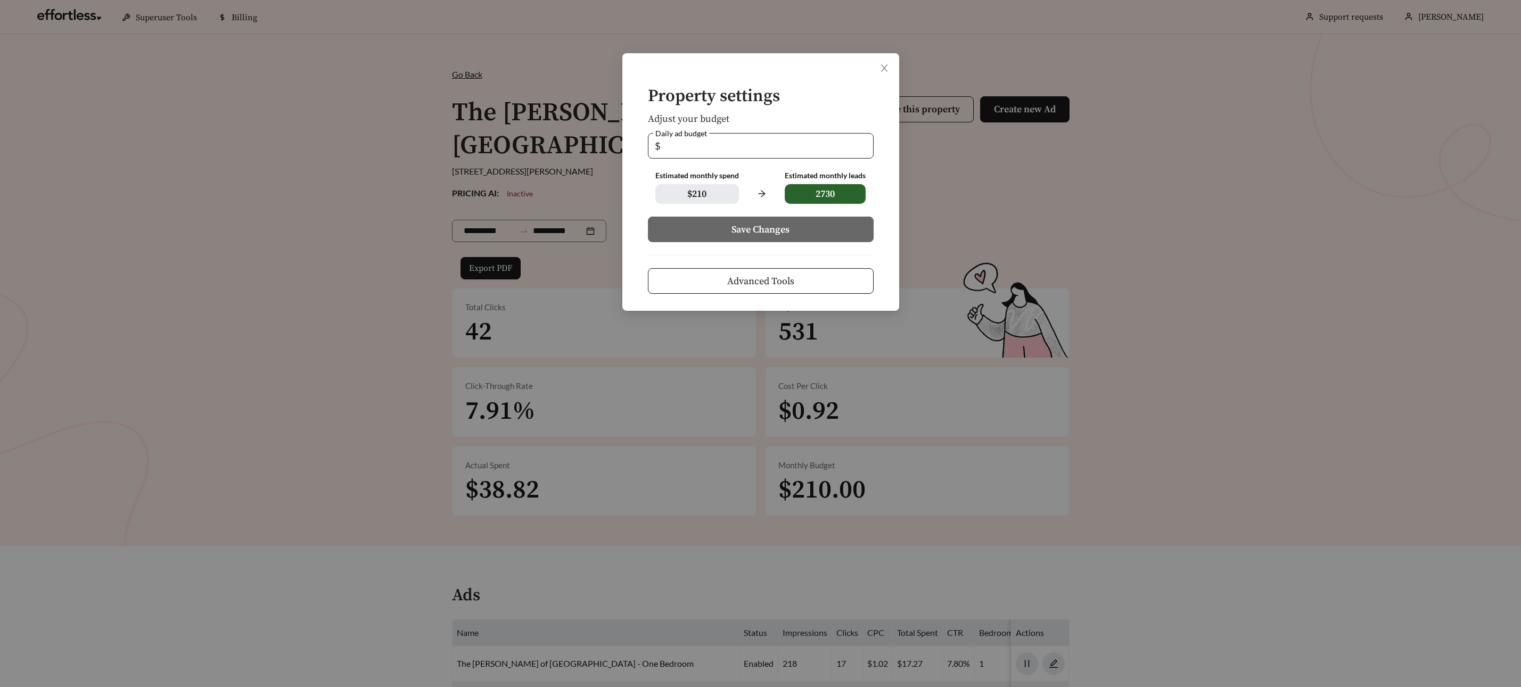
drag, startPoint x: 655, startPoint y: 150, endPoint x: 648, endPoint y: 150, distance: 6.4
click at [648, 150] on span "$ *" at bounding box center [761, 146] width 226 height 26
type input "*"
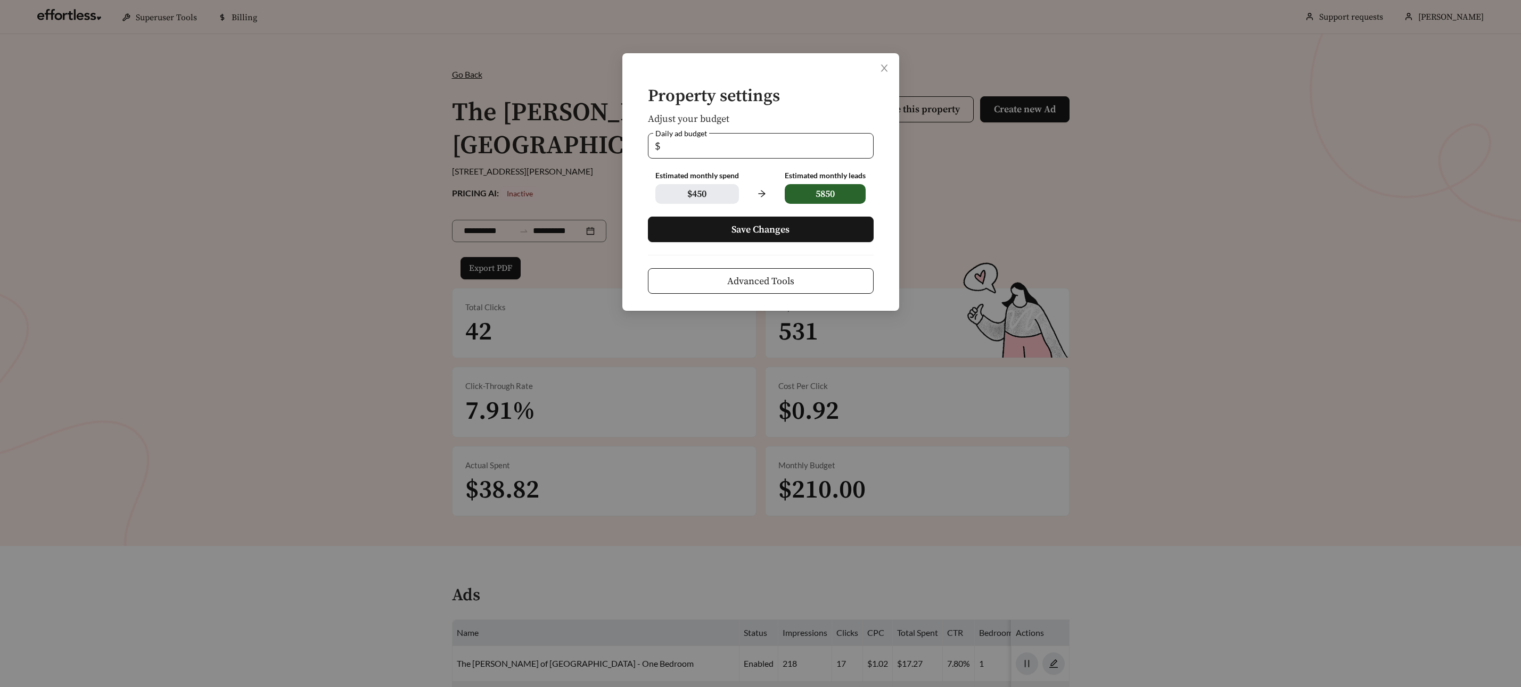
type input "*"
drag, startPoint x: 659, startPoint y: 148, endPoint x: 648, endPoint y: 148, distance: 11.2
click at [648, 148] on span "$ **" at bounding box center [761, 146] width 226 height 26
type input "*"
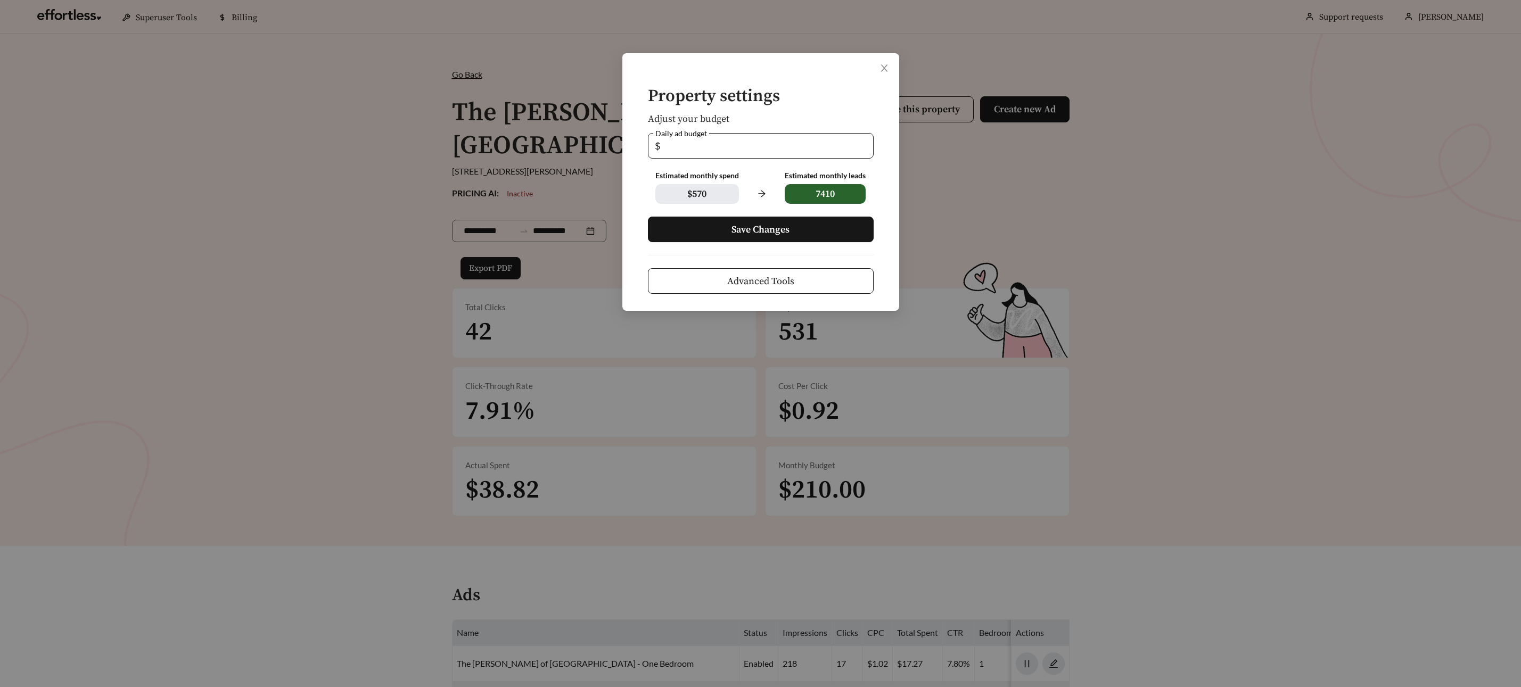
type input "*"
type input "**"
click at [886, 65] on icon "close" at bounding box center [884, 68] width 7 height 7
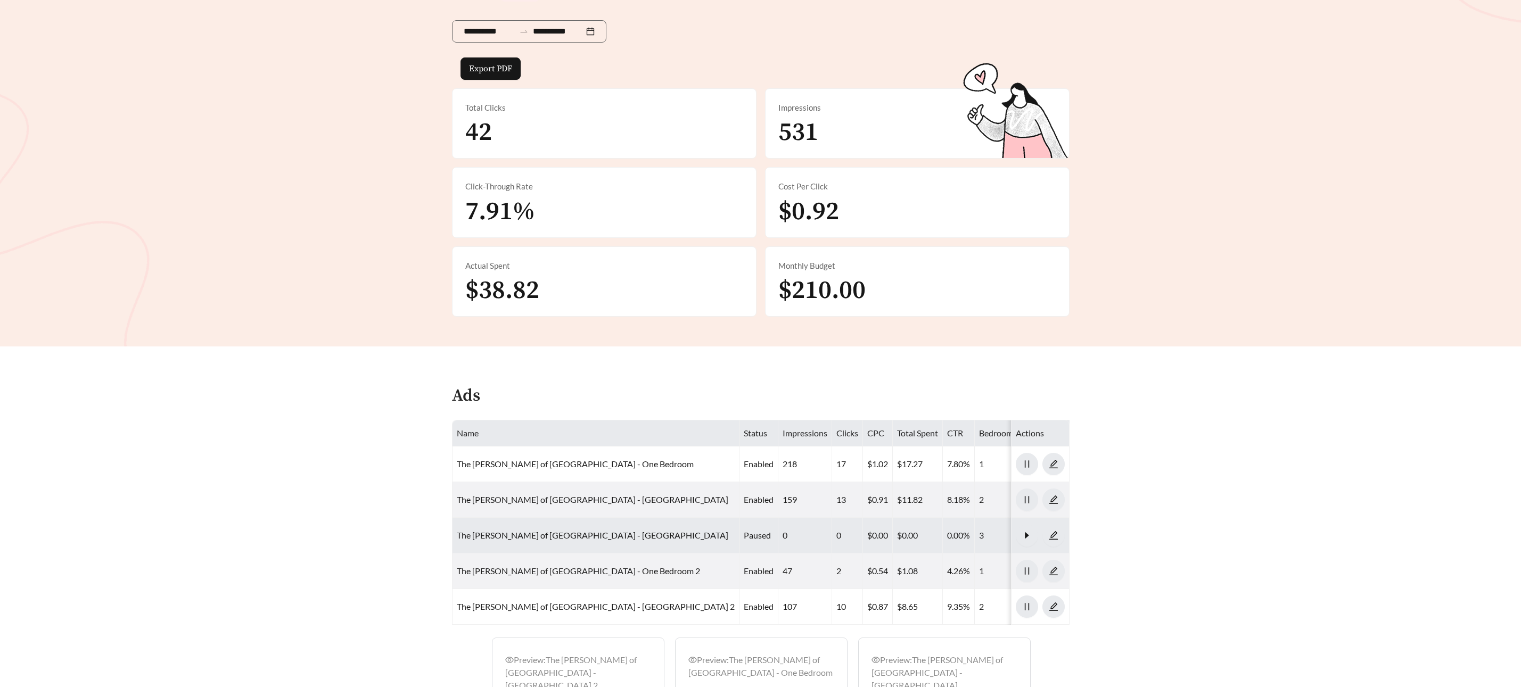
scroll to position [465, 0]
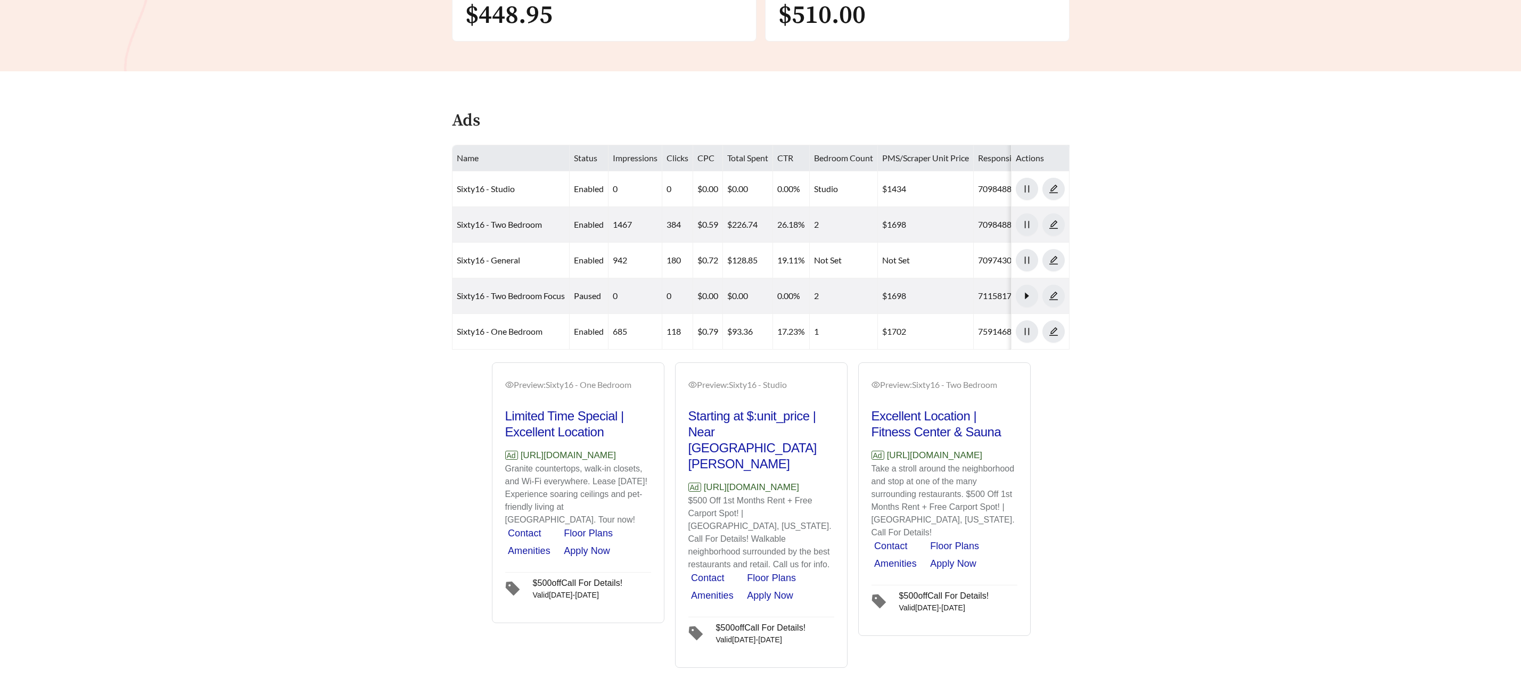
scroll to position [440, 0]
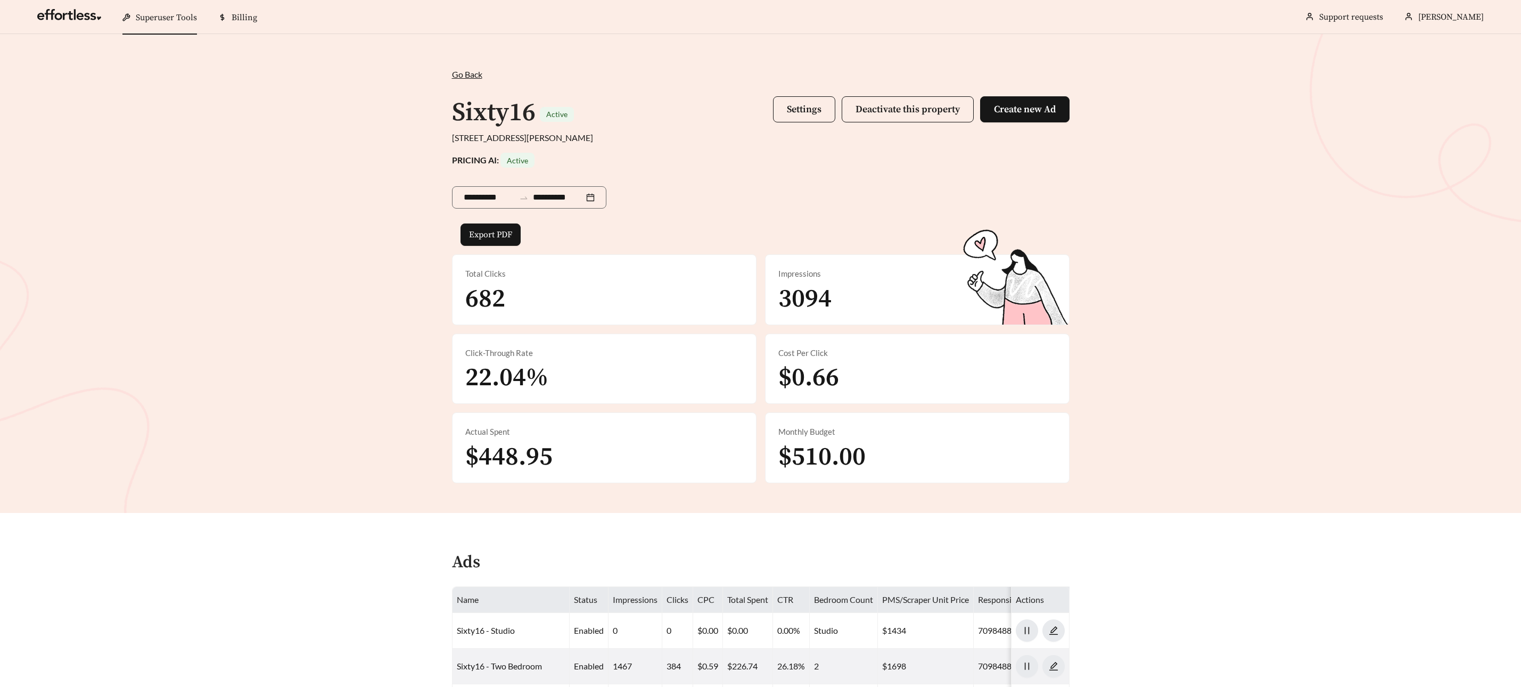
click at [873, 136] on div "6016 Roger Rd, Shawnee, KS 66203, USA" at bounding box center [761, 137] width 618 height 13
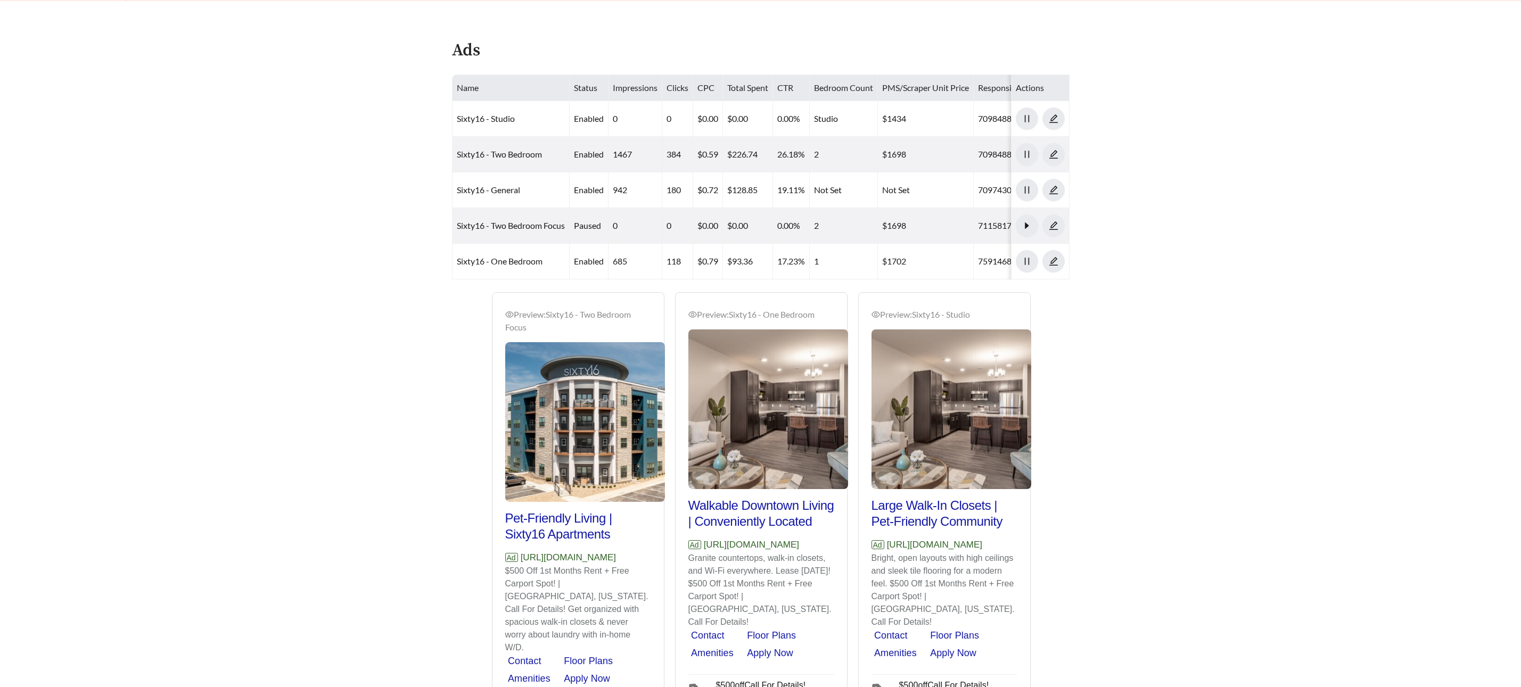
scroll to position [602, 0]
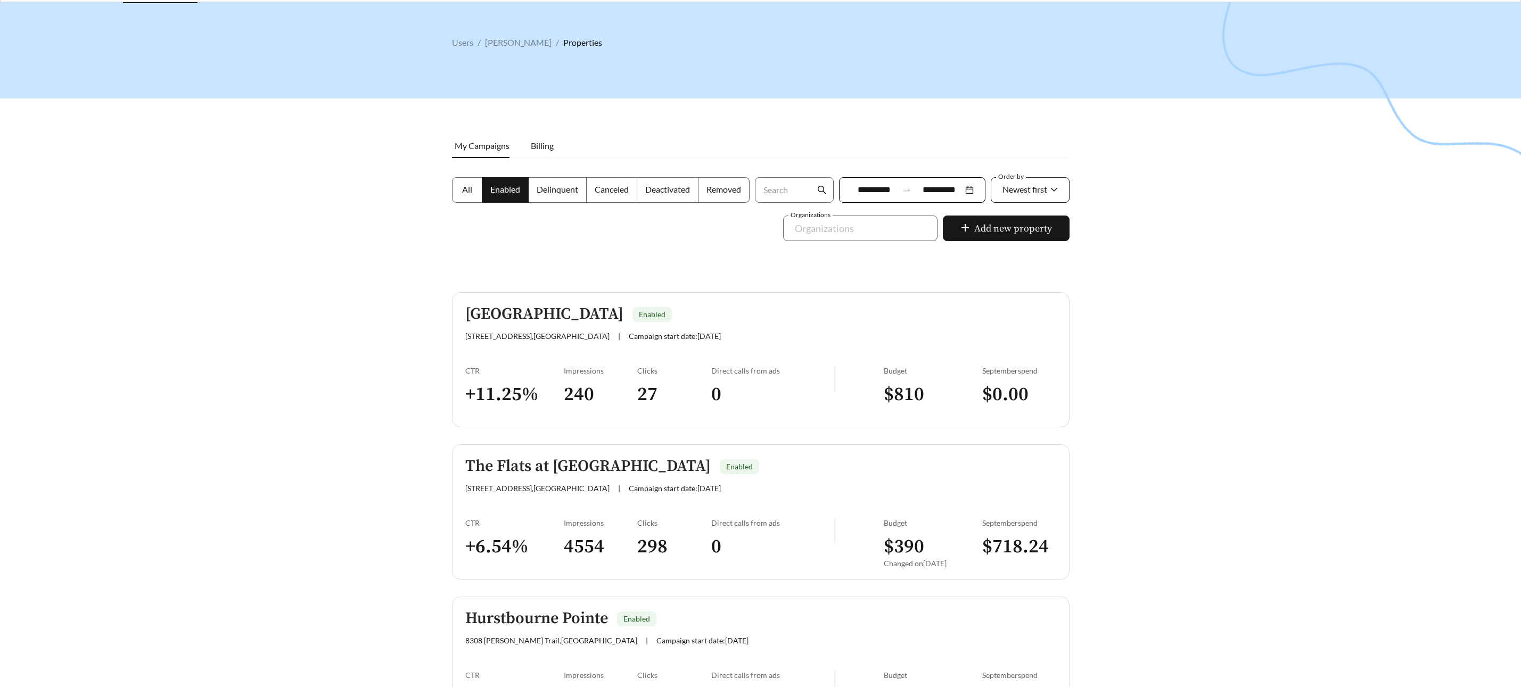
scroll to position [29, 0]
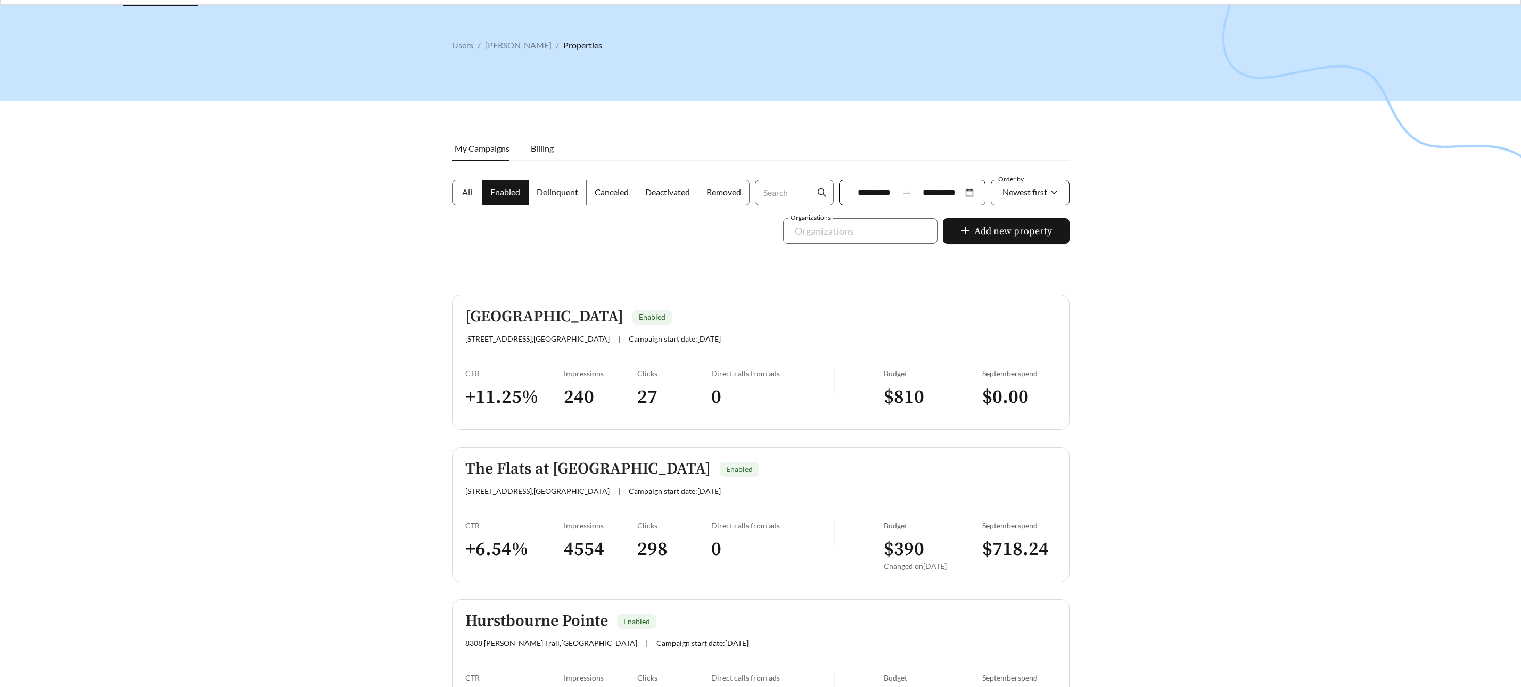
drag, startPoint x: 1022, startPoint y: 188, endPoint x: 1041, endPoint y: 186, distance: 19.3
click at [1024, 188] on span "Newest first" at bounding box center [1024, 192] width 45 height 10
click at [1007, 246] on div "A-Z" at bounding box center [1029, 252] width 56 height 12
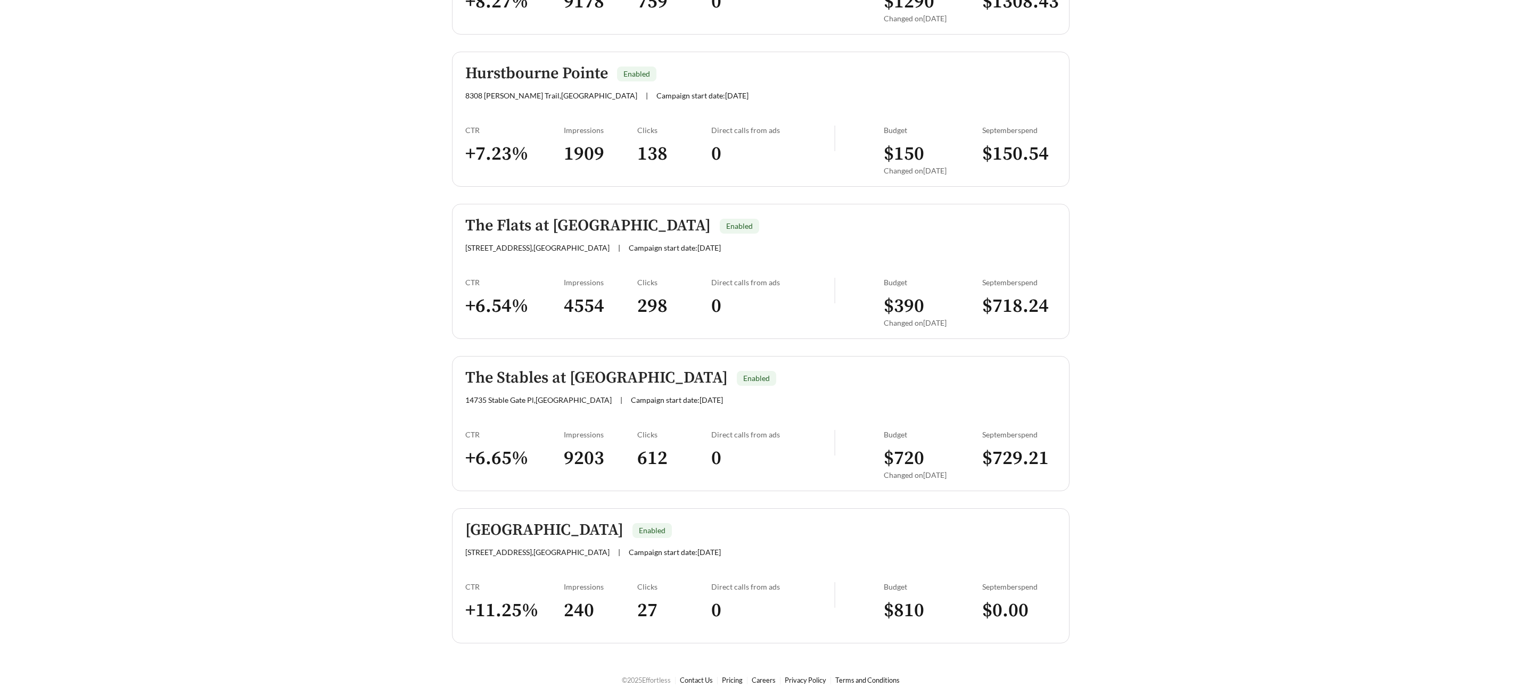
scroll to position [437, 0]
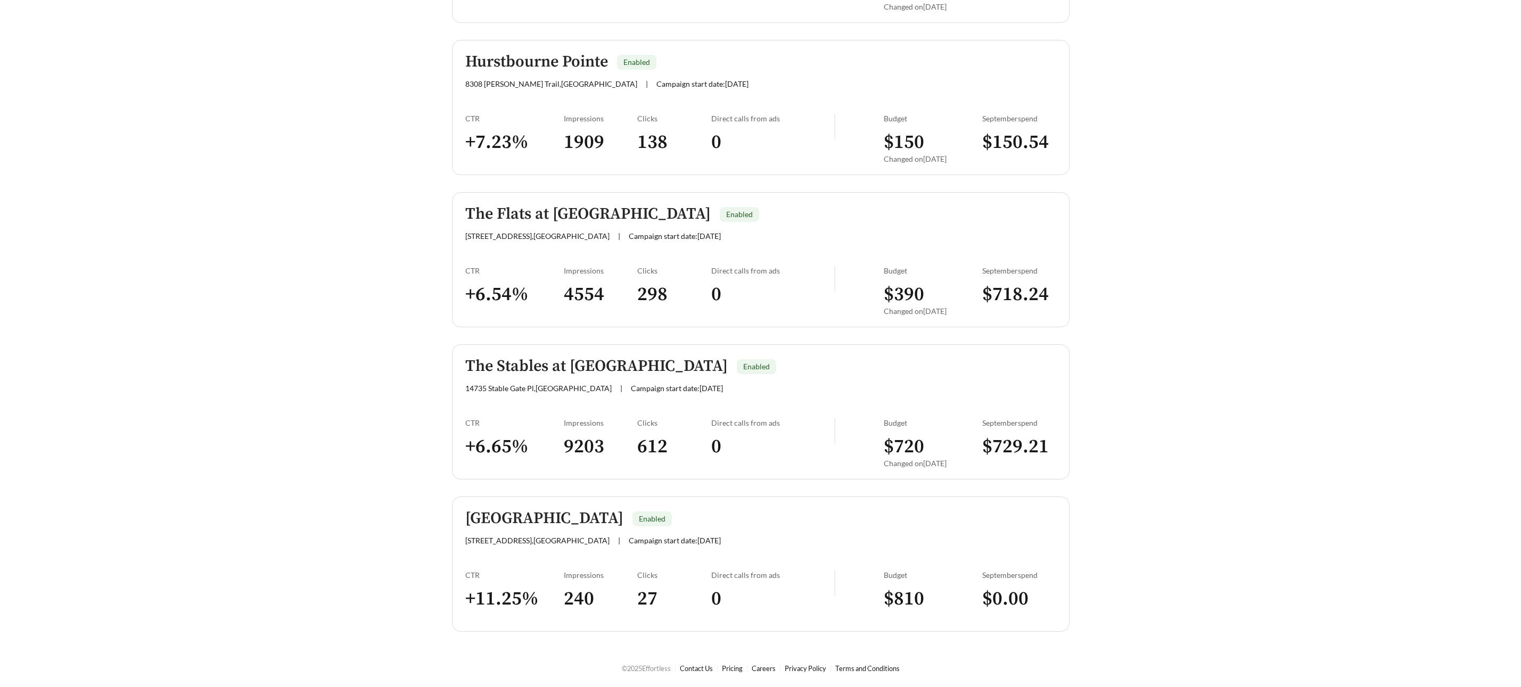
click at [566, 513] on h5 "[GEOGRAPHIC_DATA]" at bounding box center [544, 519] width 158 height 18
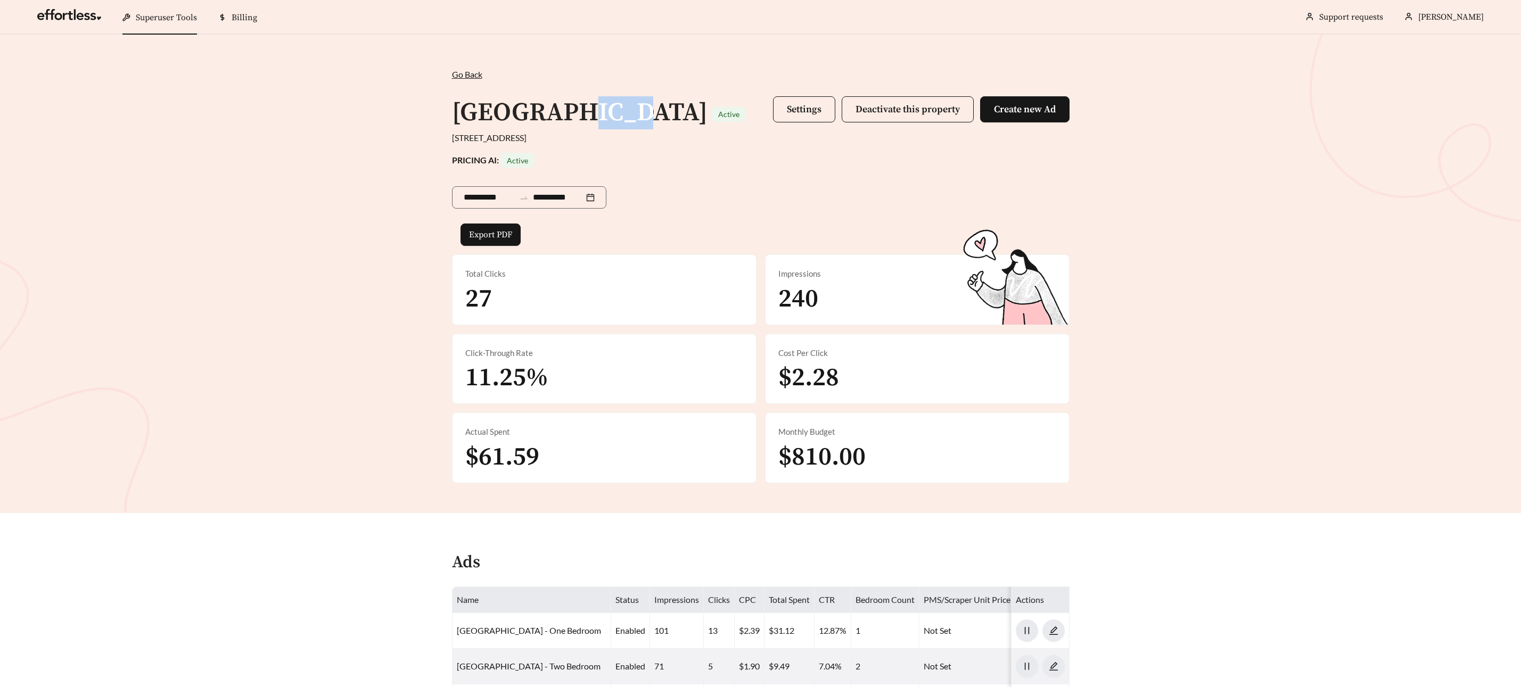
click at [551, 101] on h1 "[GEOGRAPHIC_DATA]" at bounding box center [580, 113] width 256 height 32
drag, startPoint x: 673, startPoint y: 113, endPoint x: 461, endPoint y: 109, distance: 211.9
click at [461, 109] on div "[GEOGRAPHIC_DATA] Active" at bounding box center [599, 112] width 294 height 33
click at [700, 66] on div "**********" at bounding box center [760, 273] width 1521 height 479
drag, startPoint x: 673, startPoint y: 111, endPoint x: 465, endPoint y: 111, distance: 208.7
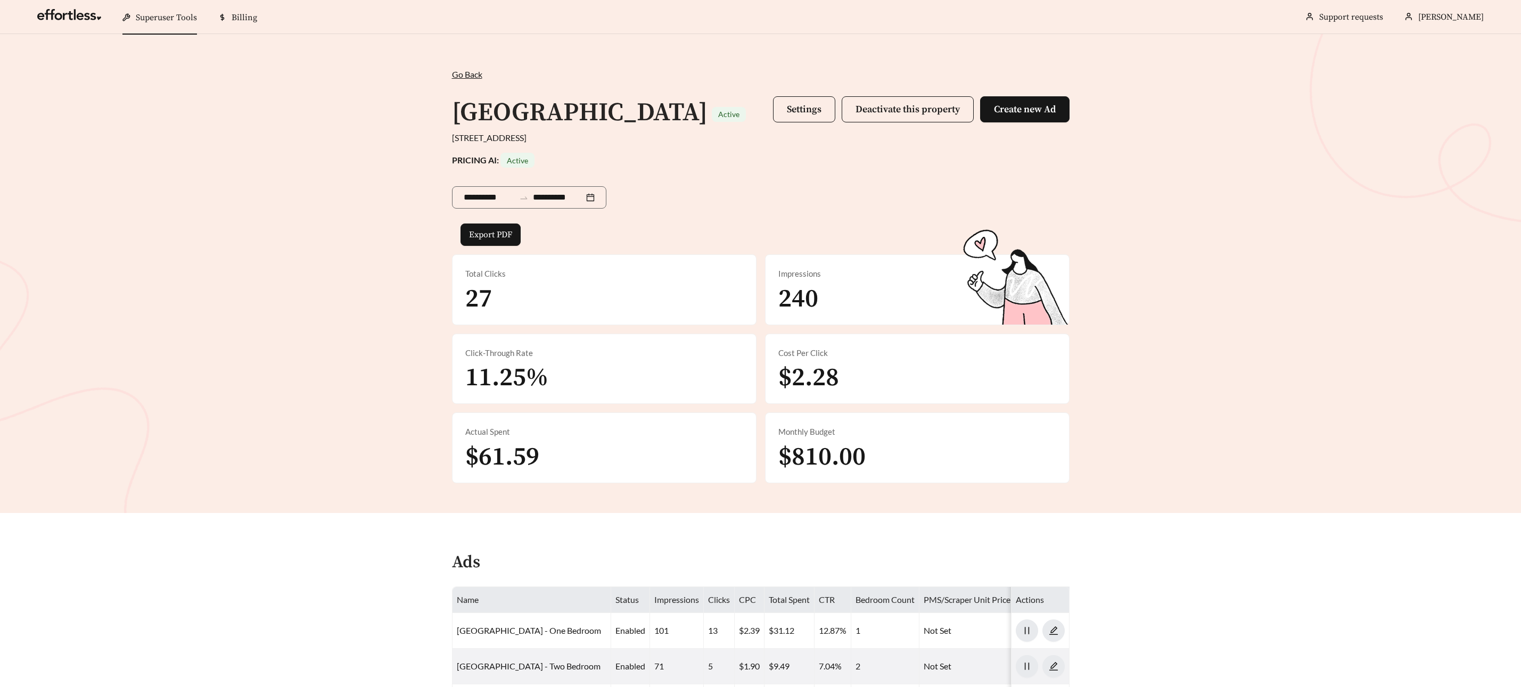
click at [452, 112] on div "[GEOGRAPHIC_DATA] Active" at bounding box center [599, 112] width 294 height 33
copy h1 "[GEOGRAPHIC_DATA]"
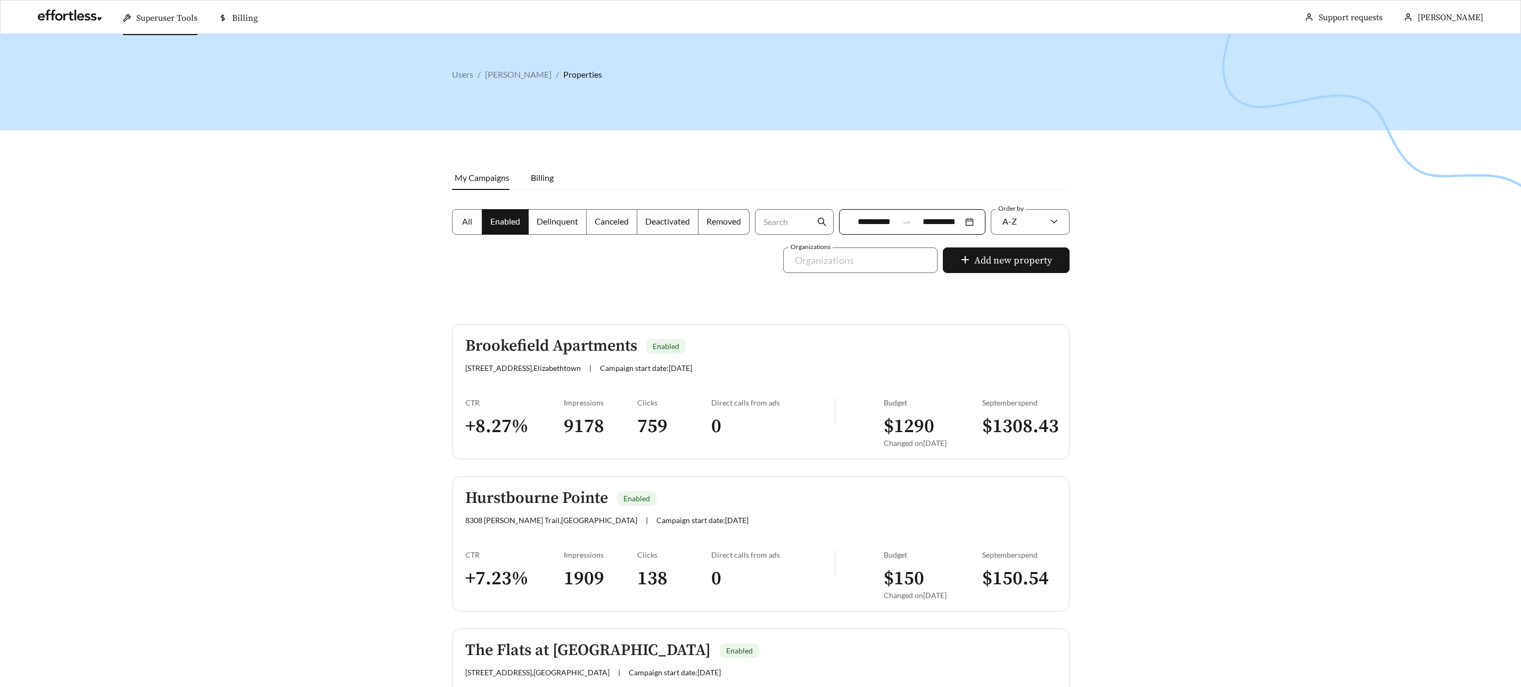
click at [559, 350] on h5 "Brookefield Apartments" at bounding box center [551, 347] width 172 height 18
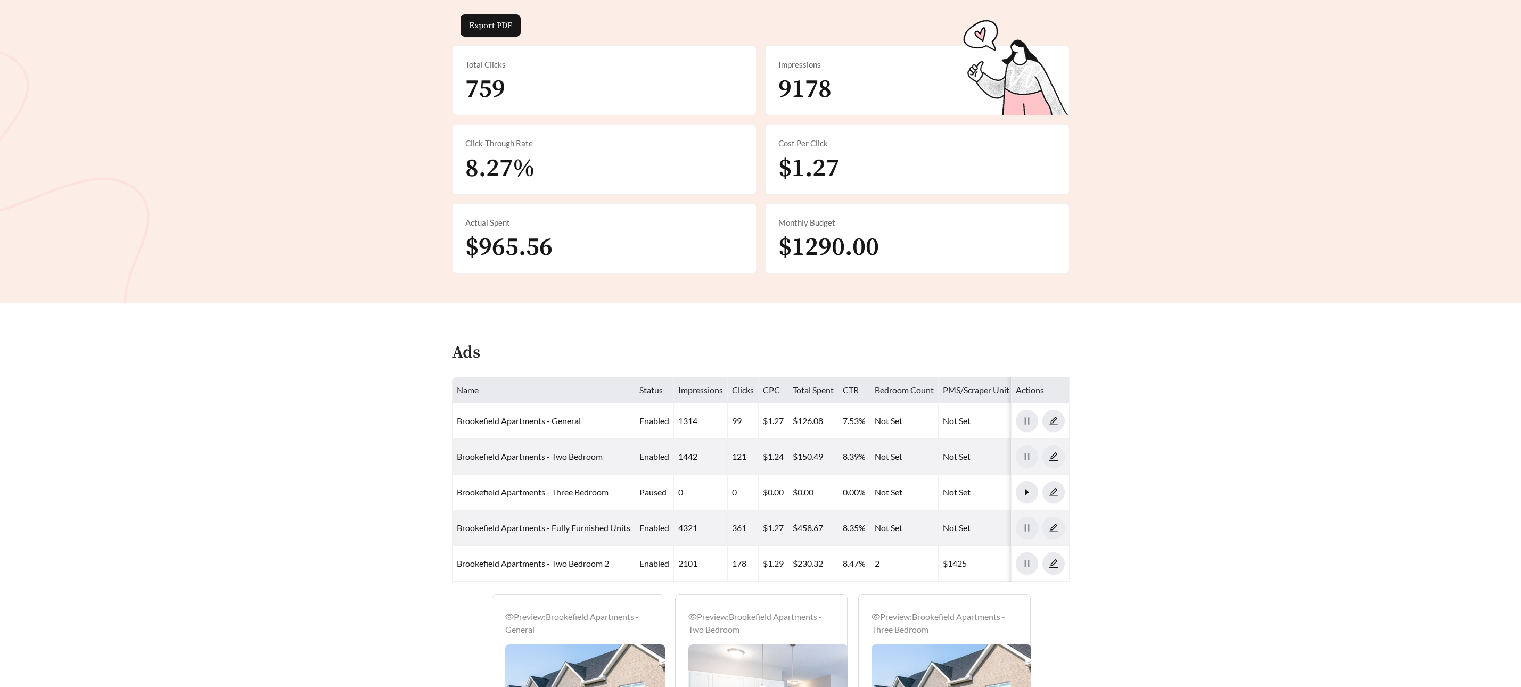
scroll to position [245, 0]
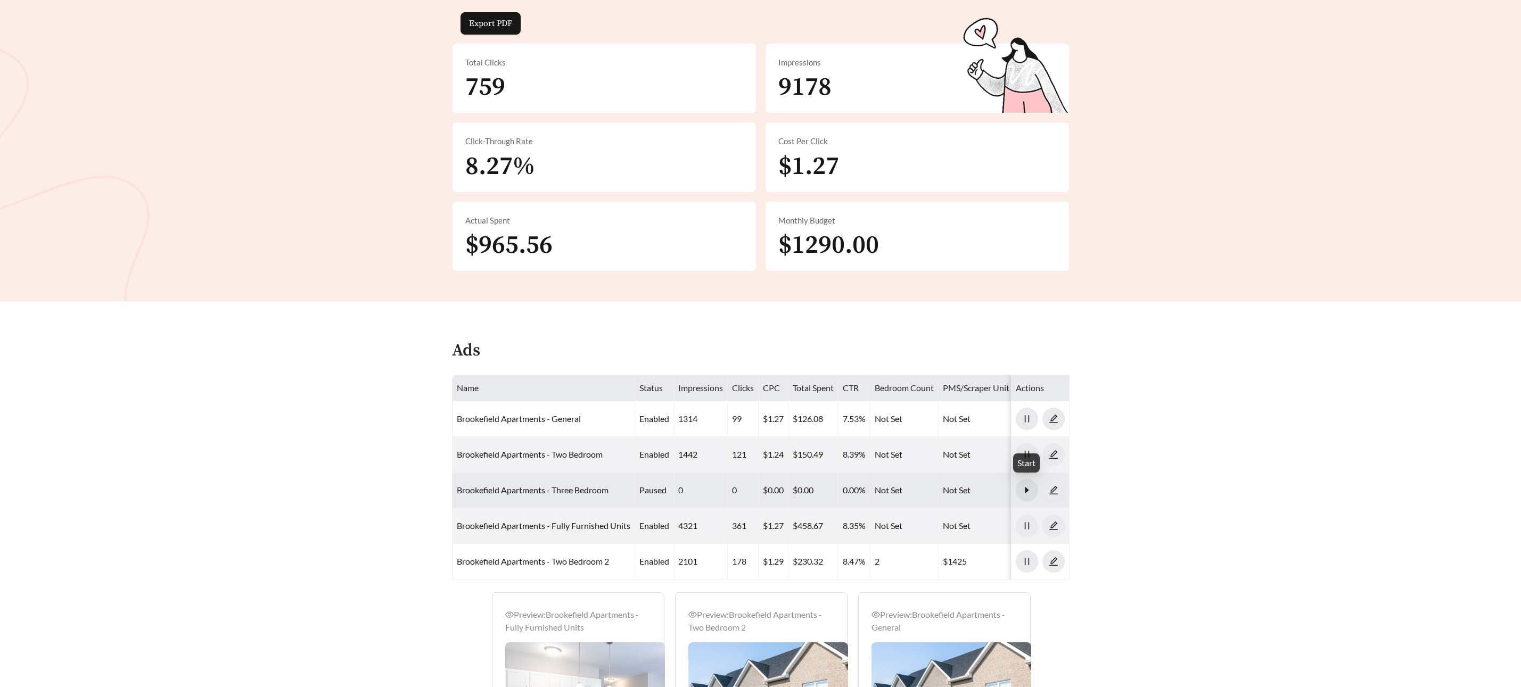
click at [1029, 486] on icon "caret-right" at bounding box center [1027, 491] width 10 height 10
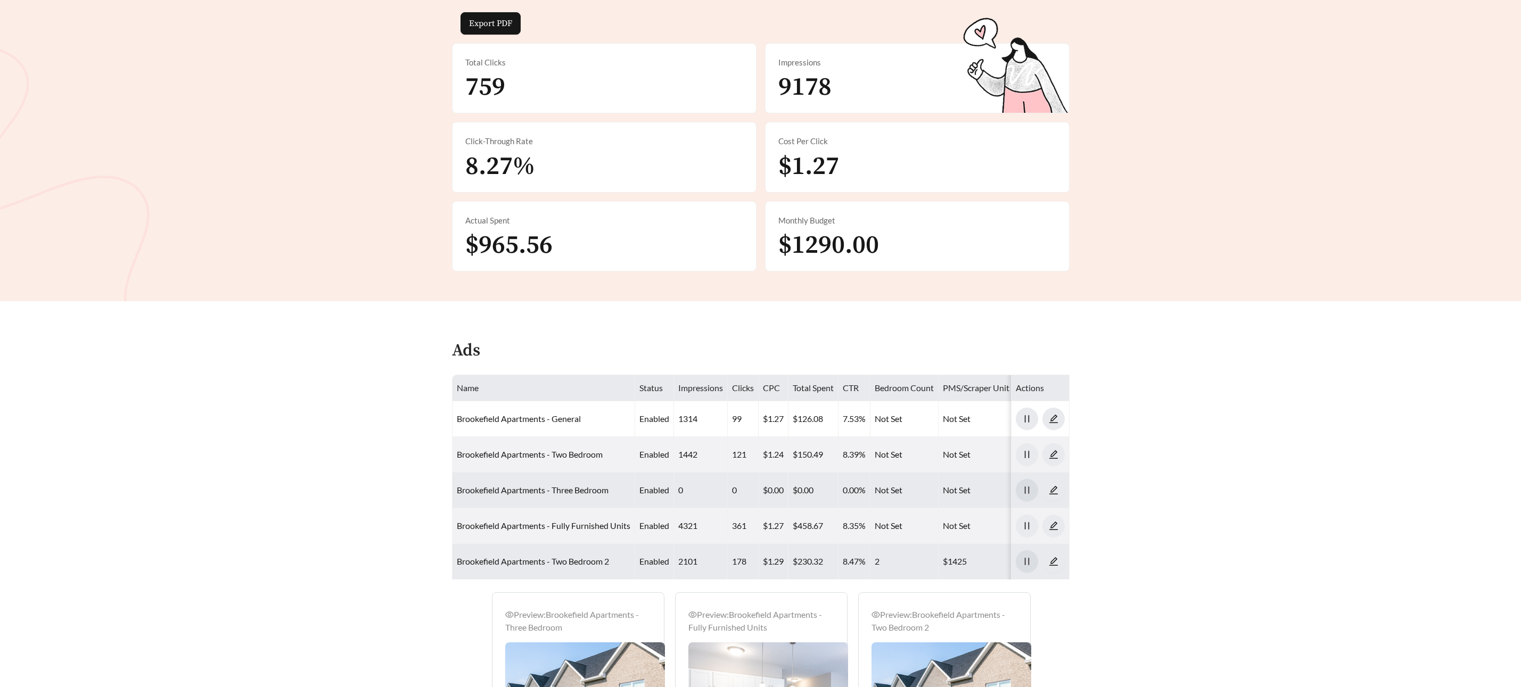
click at [1031, 561] on icon "pause" at bounding box center [1027, 562] width 10 height 10
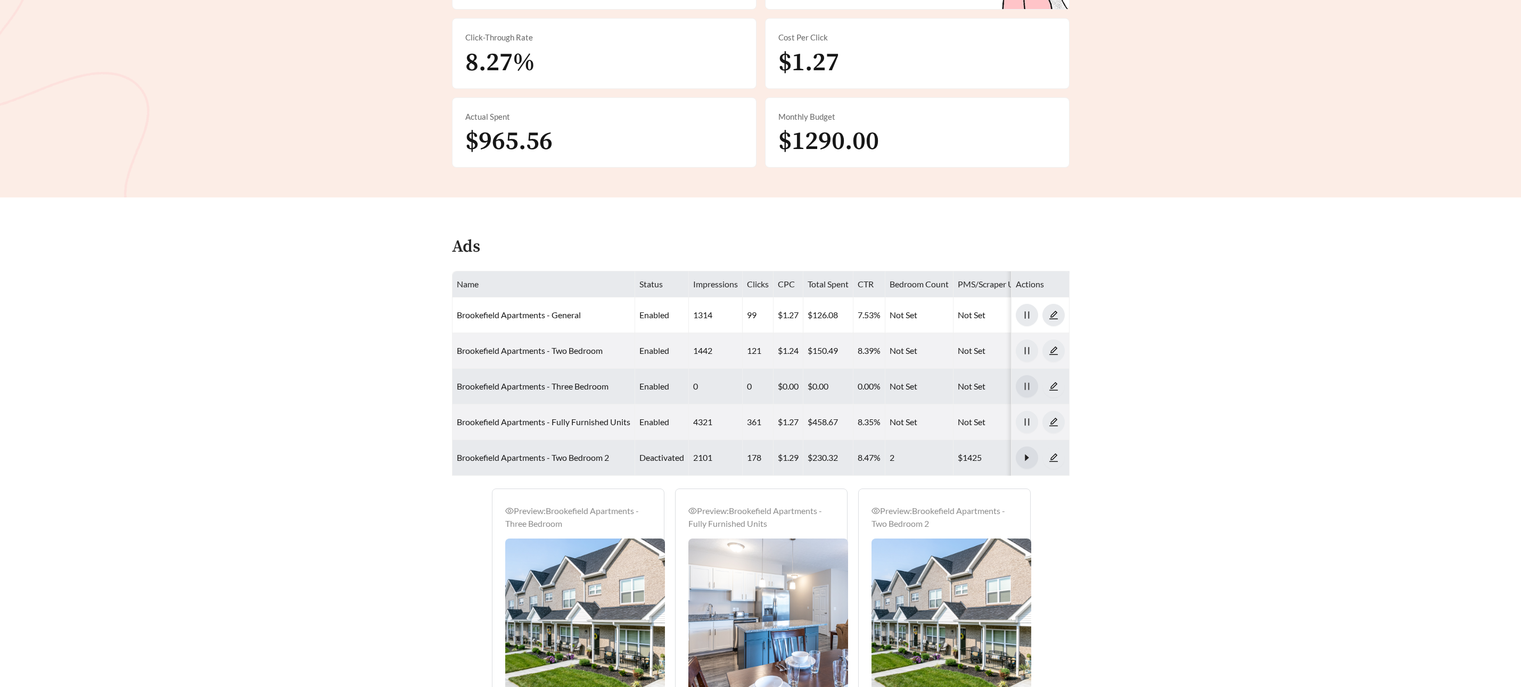
scroll to position [366, 0]
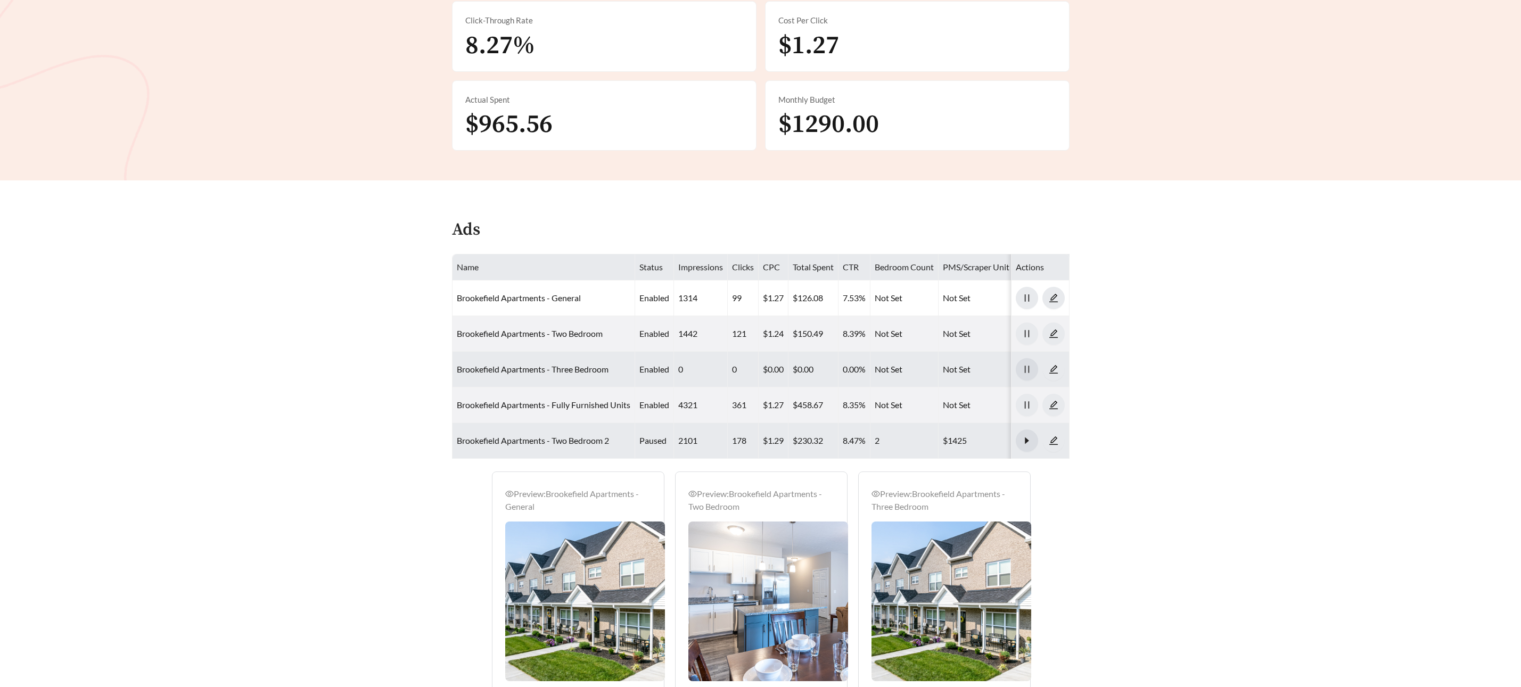
click at [1026, 440] on icon "caret-right" at bounding box center [1027, 441] width 4 height 6
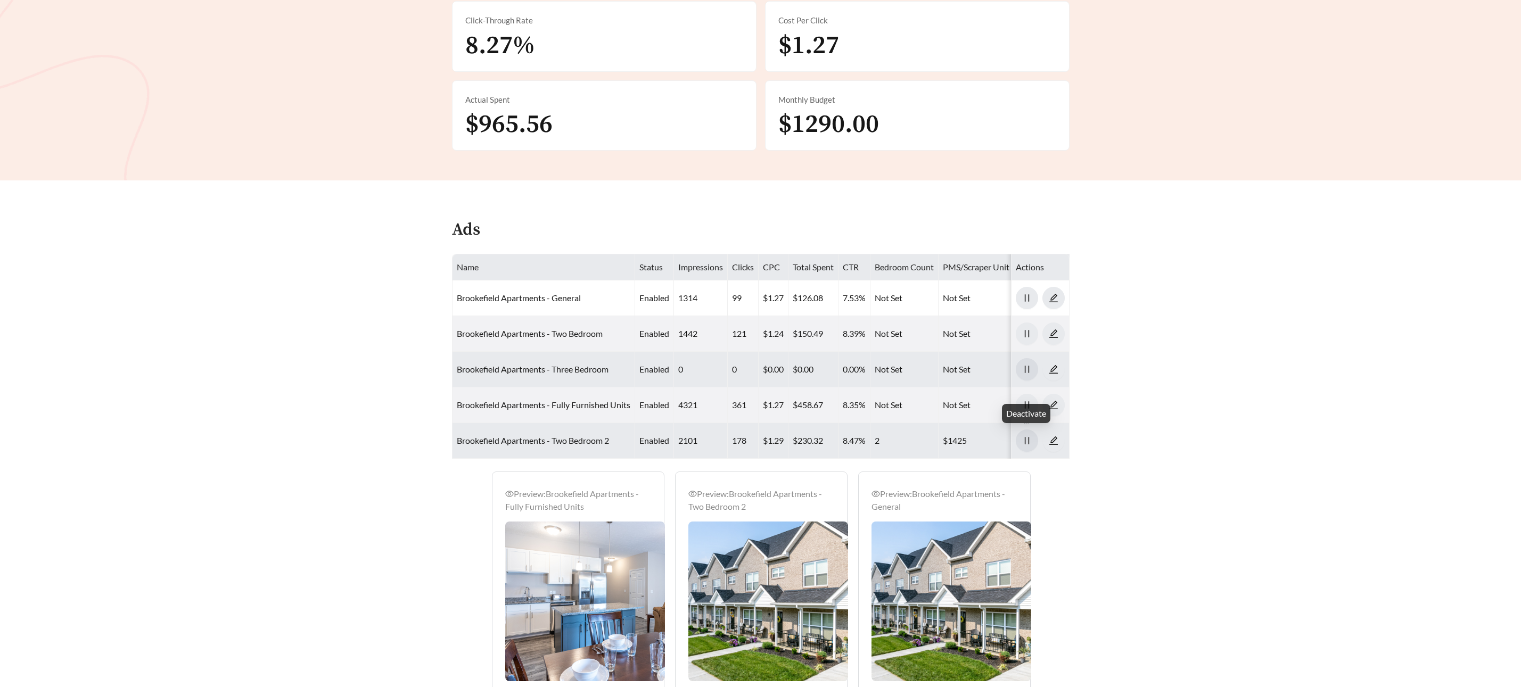
click at [1026, 440] on icon "pause" at bounding box center [1027, 441] width 10 height 10
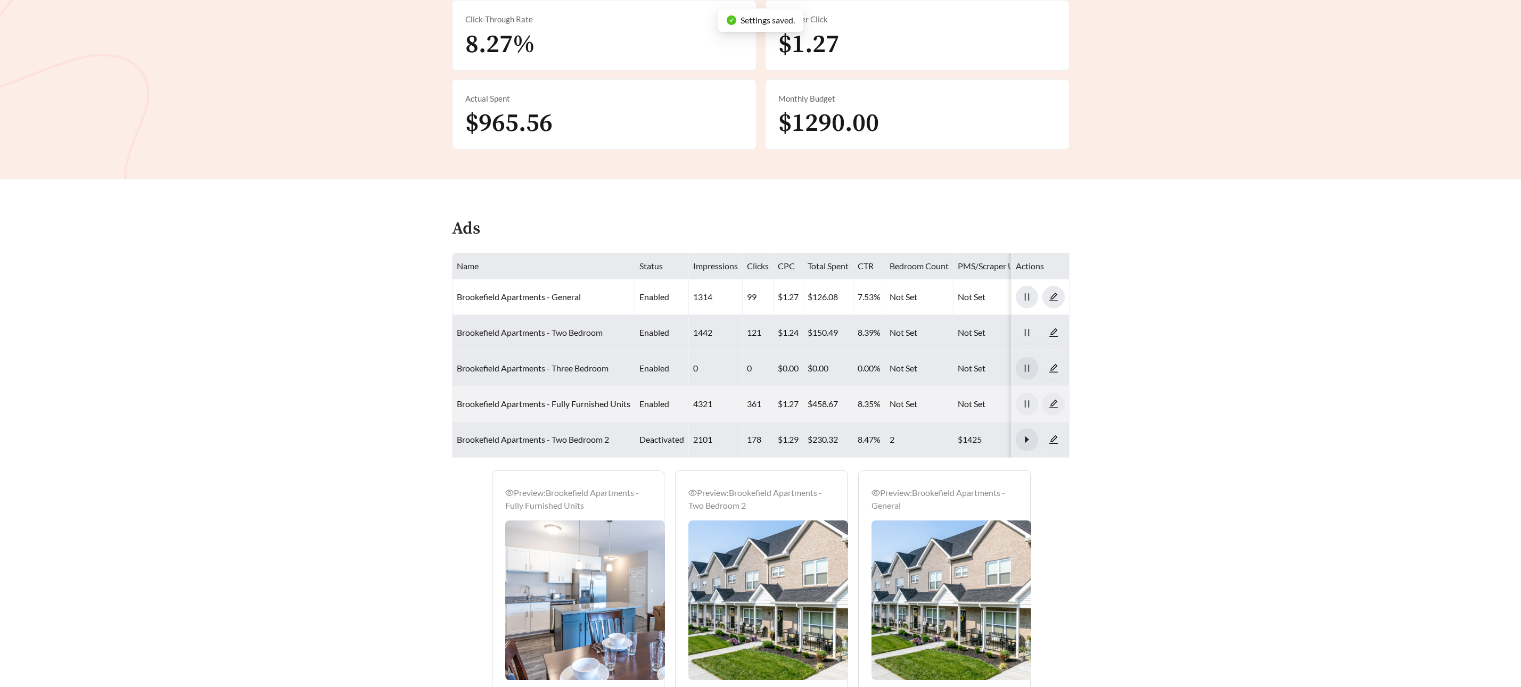
click at [519, 332] on link "Brookefield Apartments - Two Bedroom" at bounding box center [530, 332] width 146 height 10
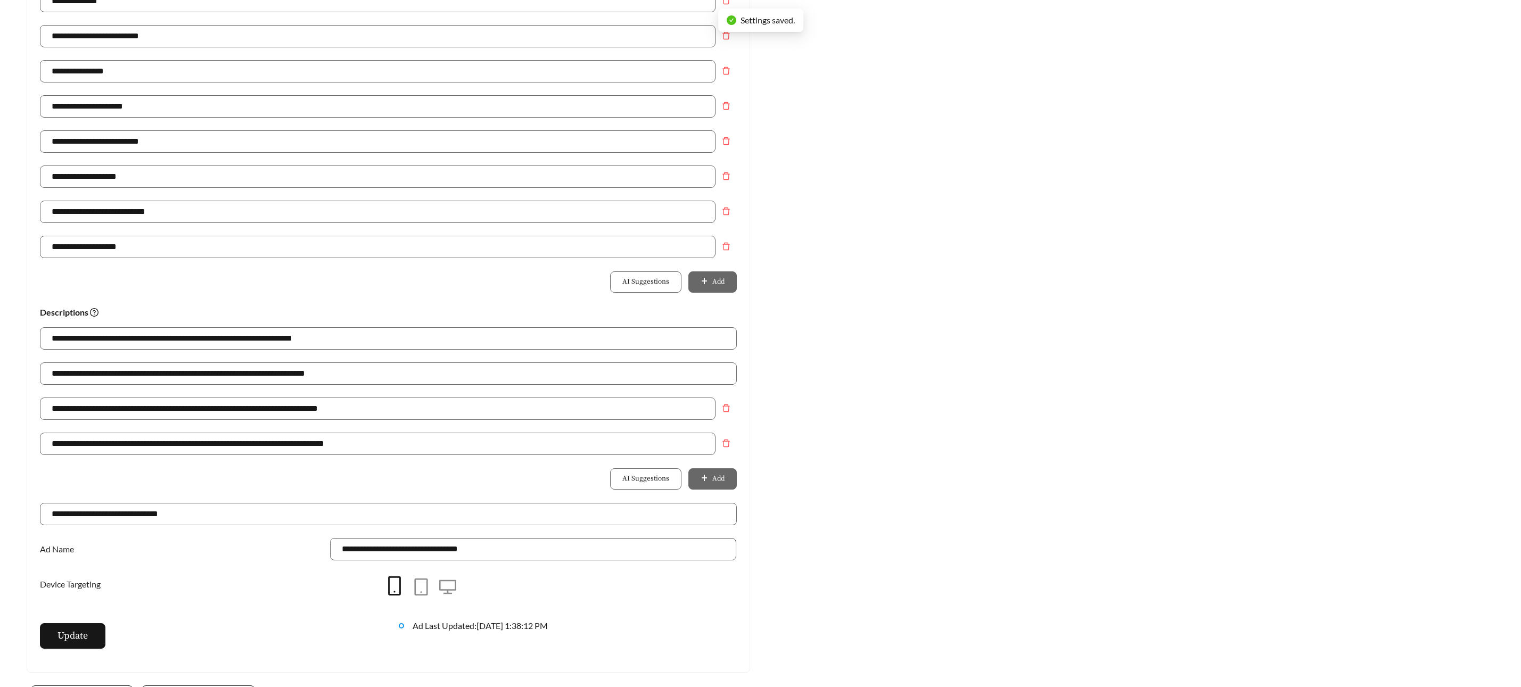
scroll to position [619, 0]
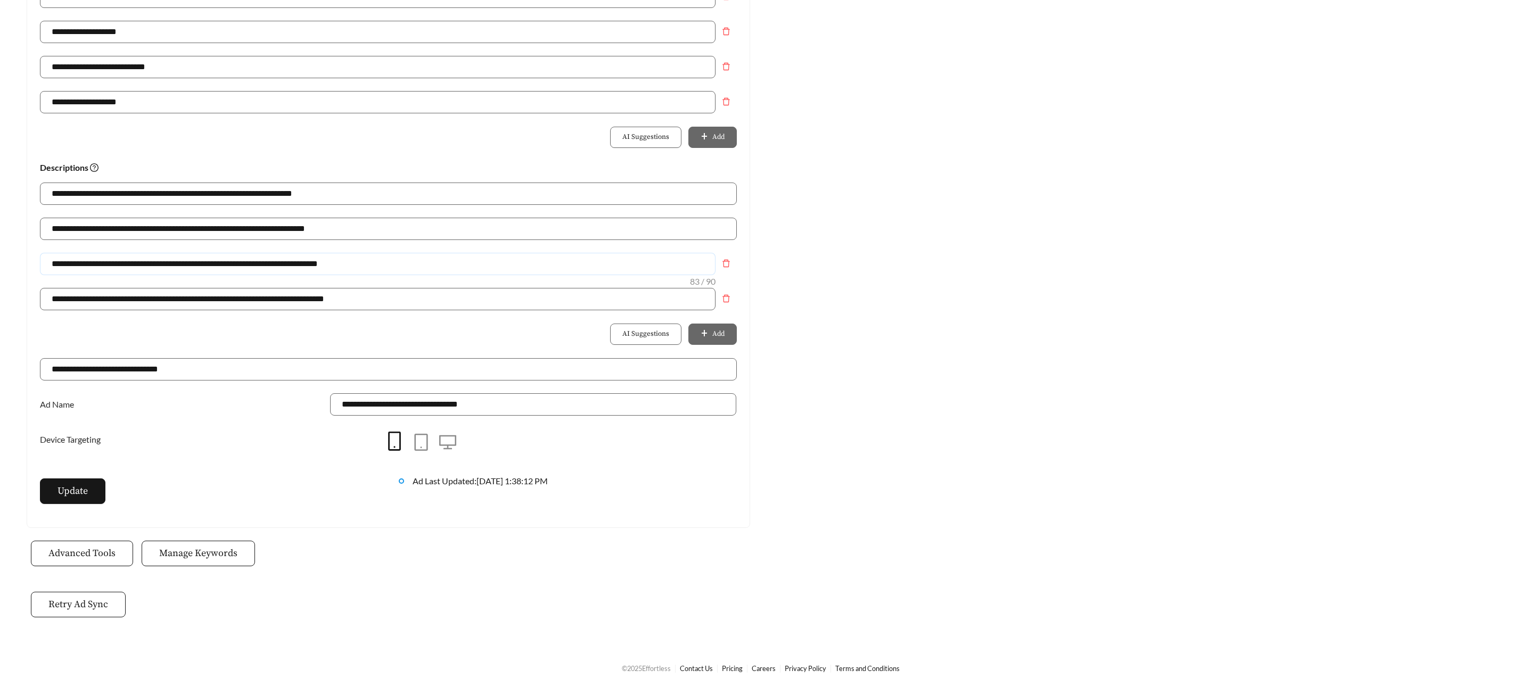
drag, startPoint x: 178, startPoint y: 256, endPoint x: 194, endPoint y: 270, distance: 21.5
click at [179, 256] on input "**********" at bounding box center [378, 264] width 676 height 22
drag, startPoint x: 194, startPoint y: 270, endPoint x: 201, endPoint y: 270, distance: 6.4
click at [194, 270] on input "**********" at bounding box center [378, 264] width 676 height 22
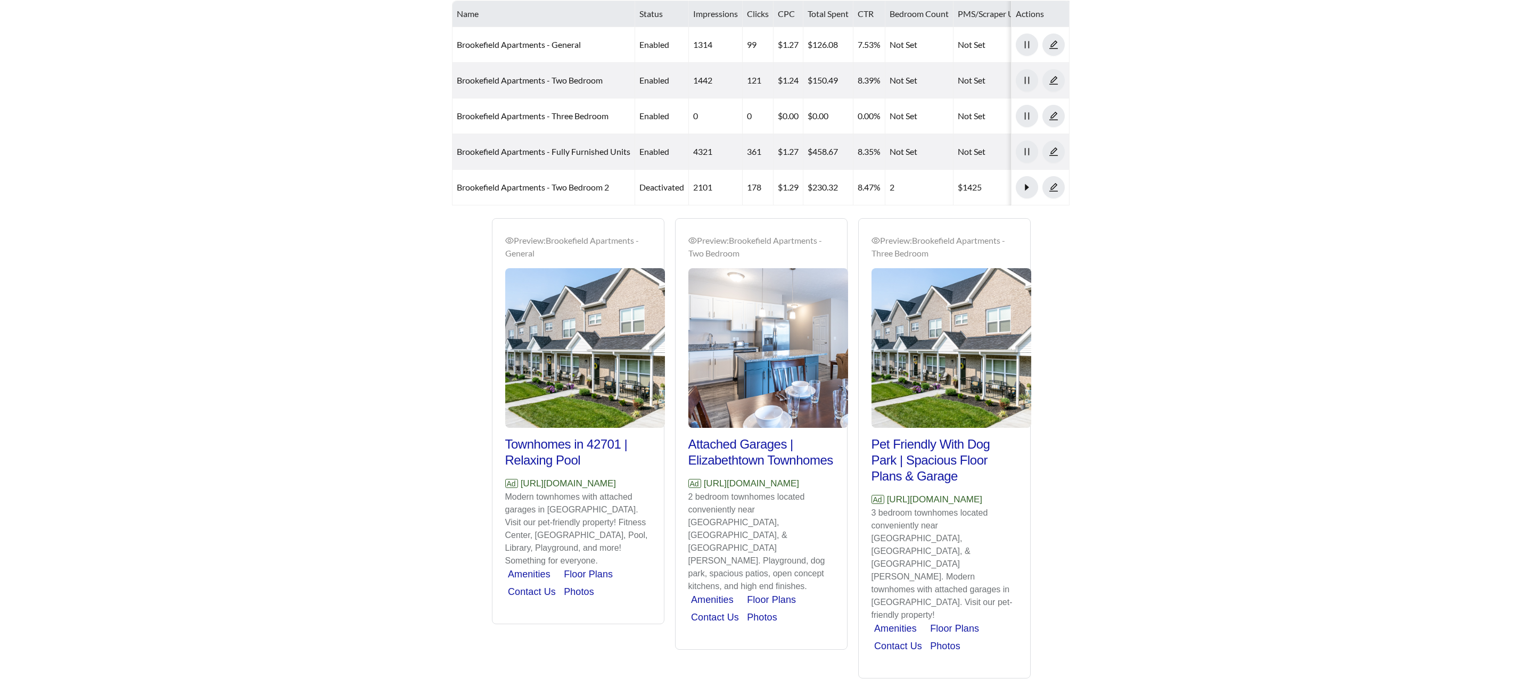
scroll to position [367, 0]
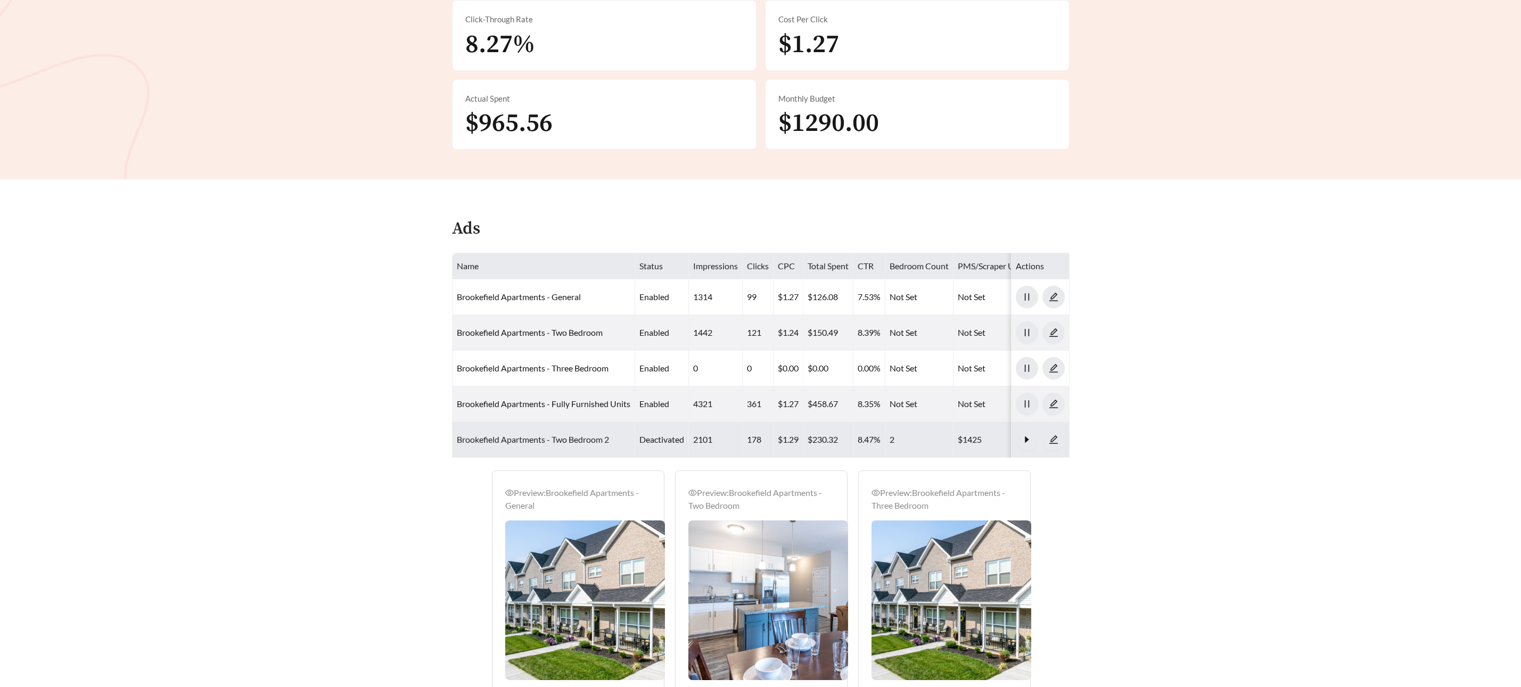
click at [559, 442] on link "Brookefield Apartments - Two Bedroom 2" at bounding box center [533, 439] width 152 height 10
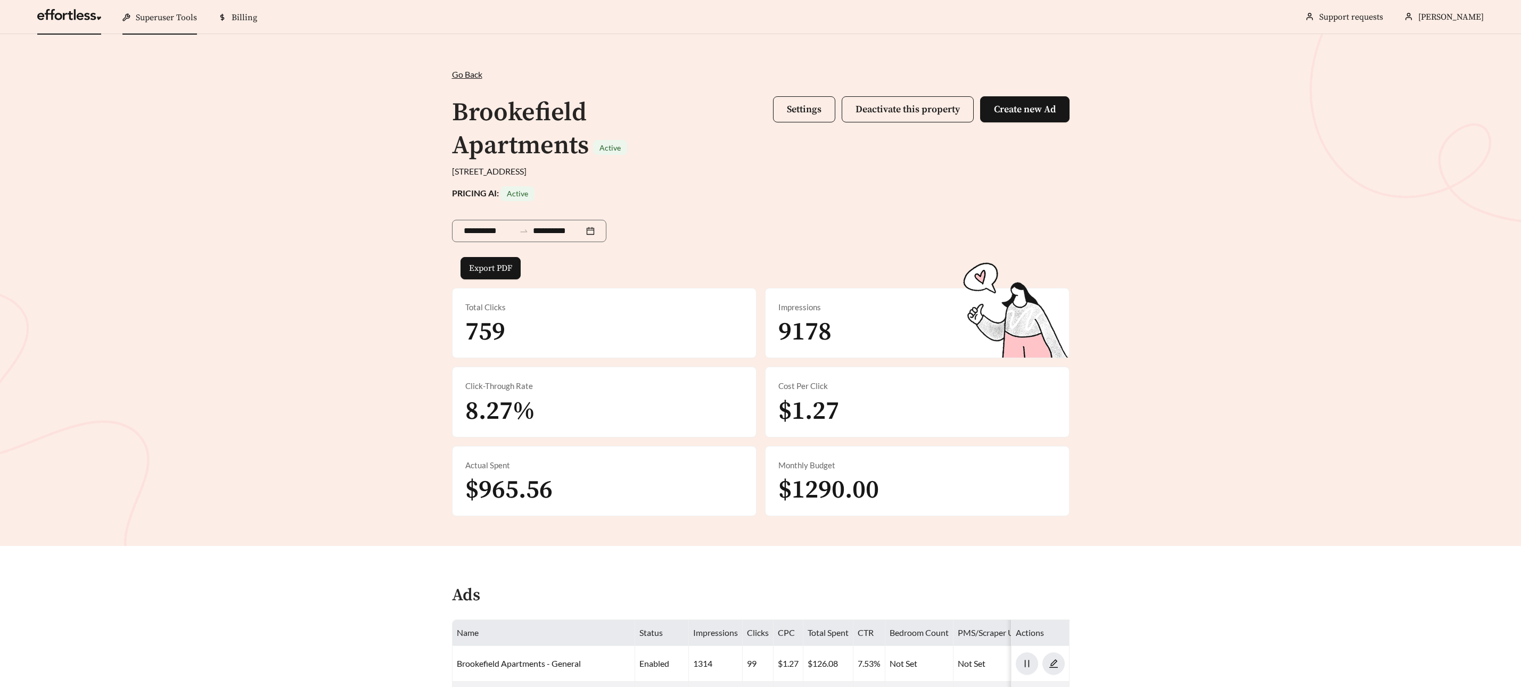
scroll to position [367, 0]
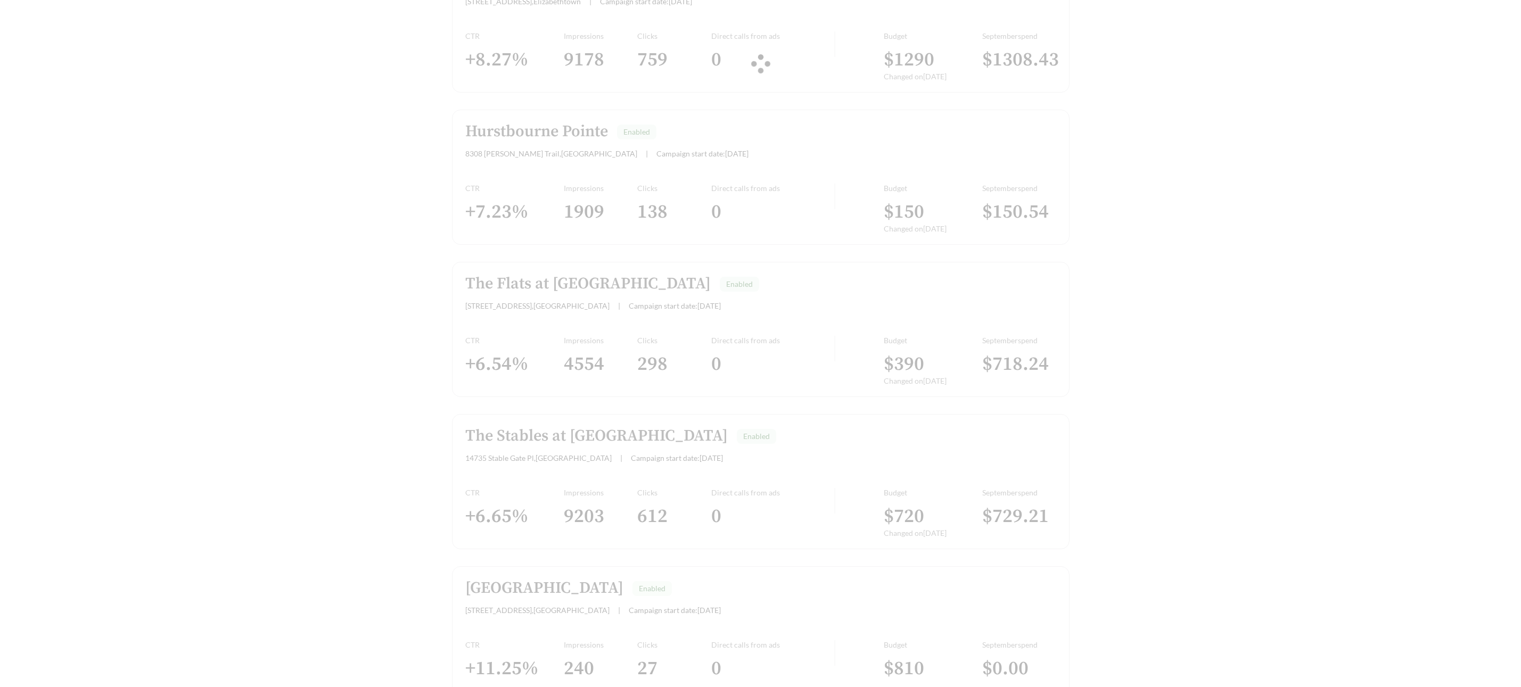
scroll to position [437, 0]
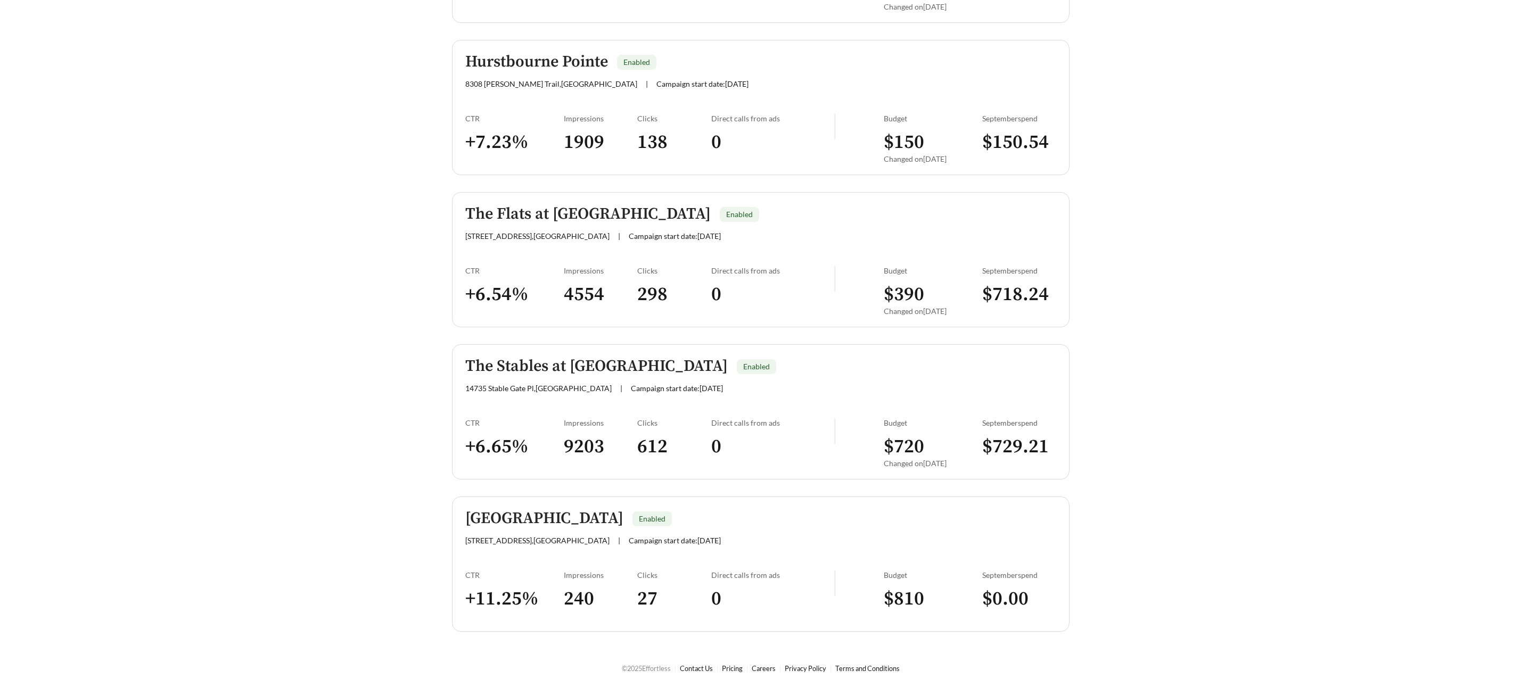
click at [577, 221] on h5 "The Flats at Hurstbourne" at bounding box center [587, 214] width 245 height 18
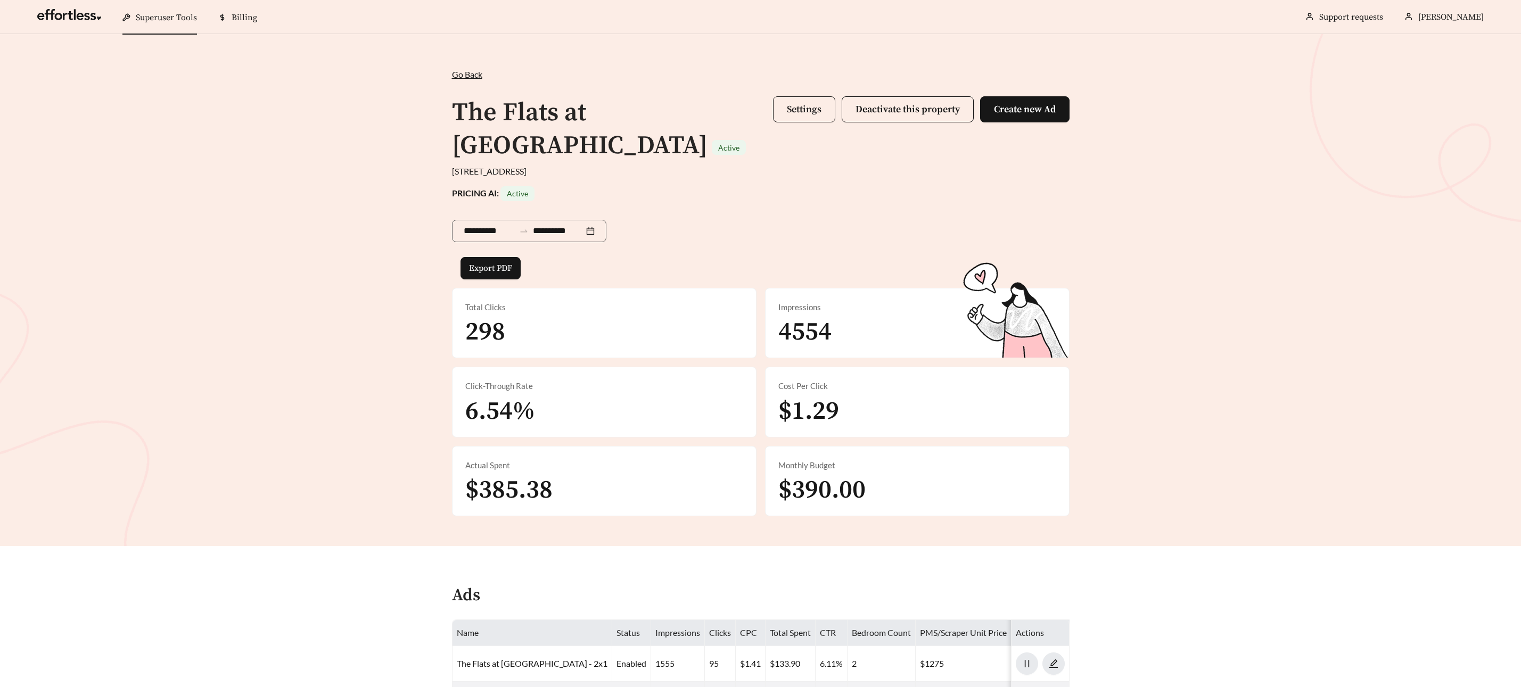
click at [797, 120] on button "Settings" at bounding box center [804, 109] width 62 height 26
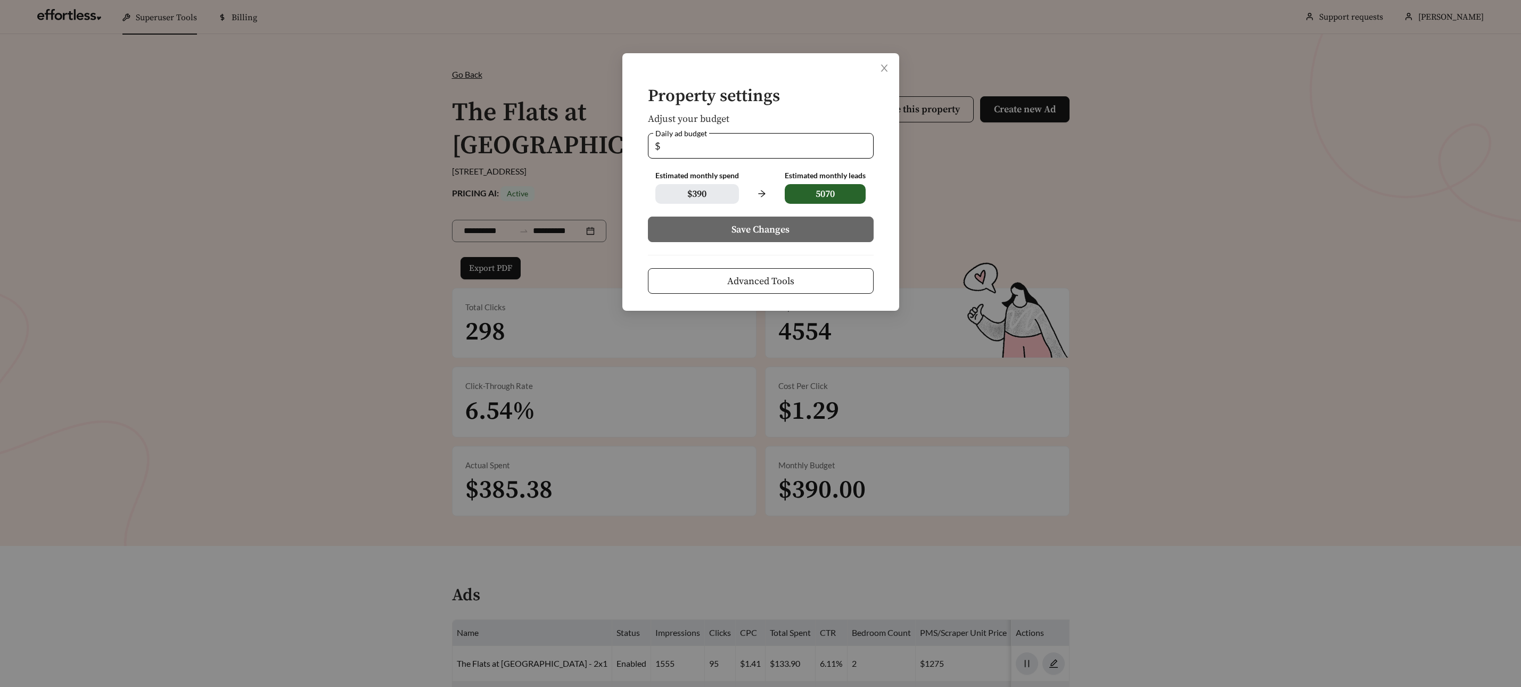
click at [745, 288] on button "Advanced Tools" at bounding box center [761, 281] width 226 height 26
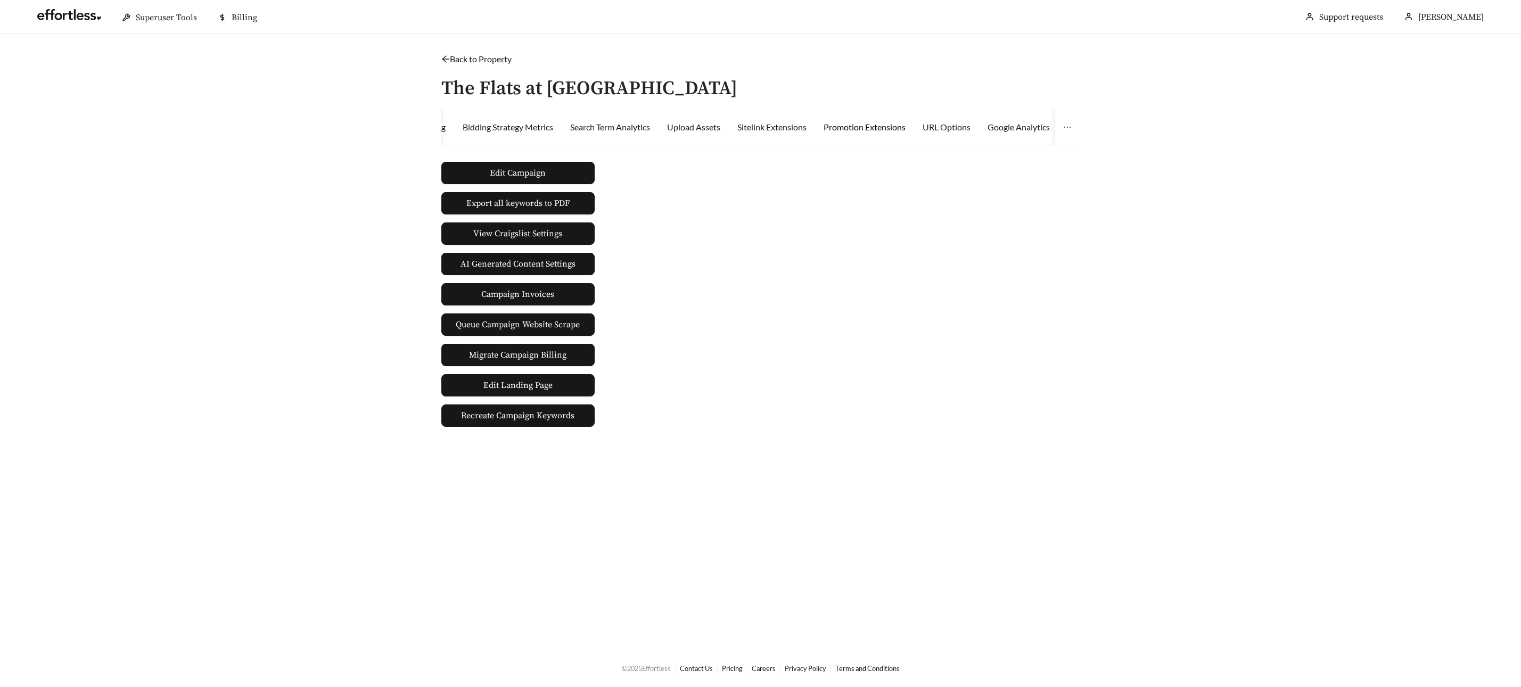
click at [870, 126] on div "Promotion Extensions" at bounding box center [865, 127] width 82 height 13
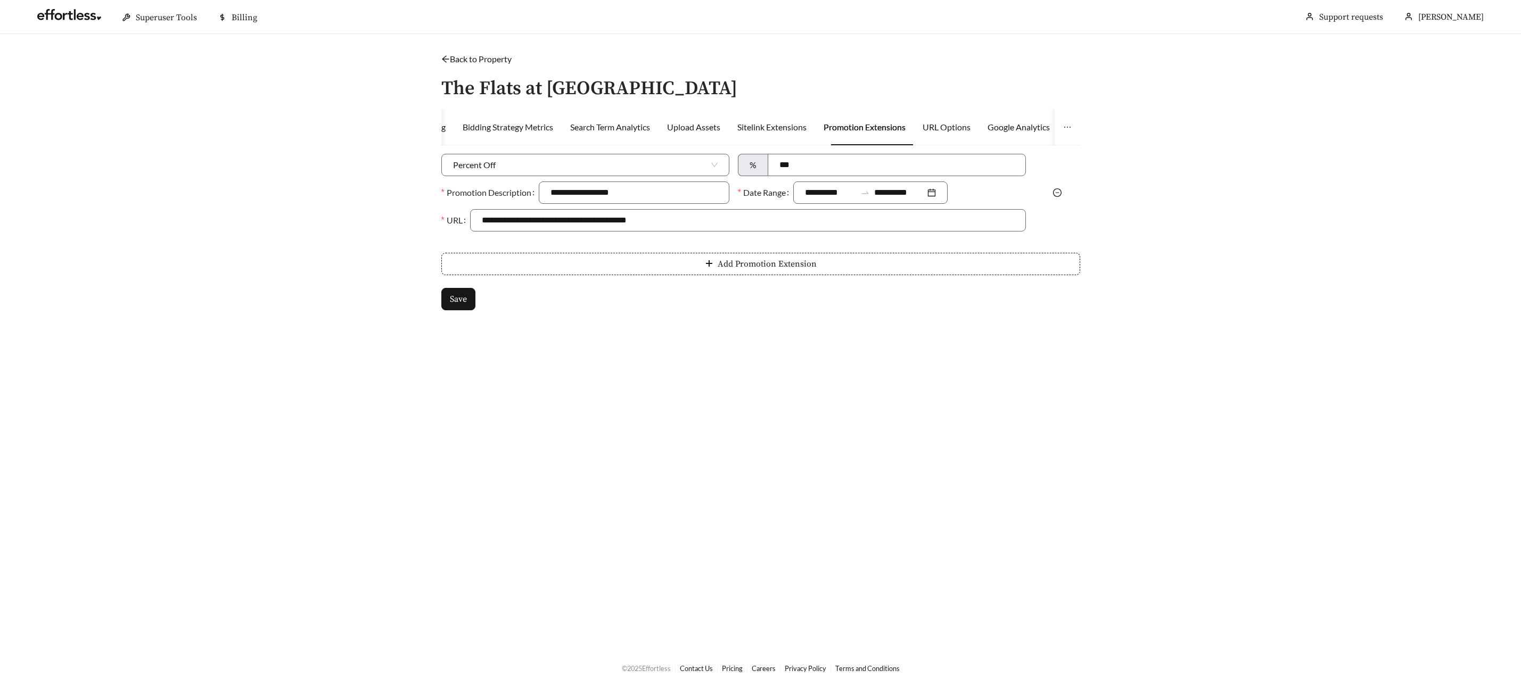
click at [1051, 190] on div at bounding box center [1057, 192] width 54 height 13
drag, startPoint x: 1058, startPoint y: 191, endPoint x: 1033, endPoint y: 192, distance: 24.5
click at [1058, 191] on icon "minus-circle" at bounding box center [1057, 192] width 9 height 9
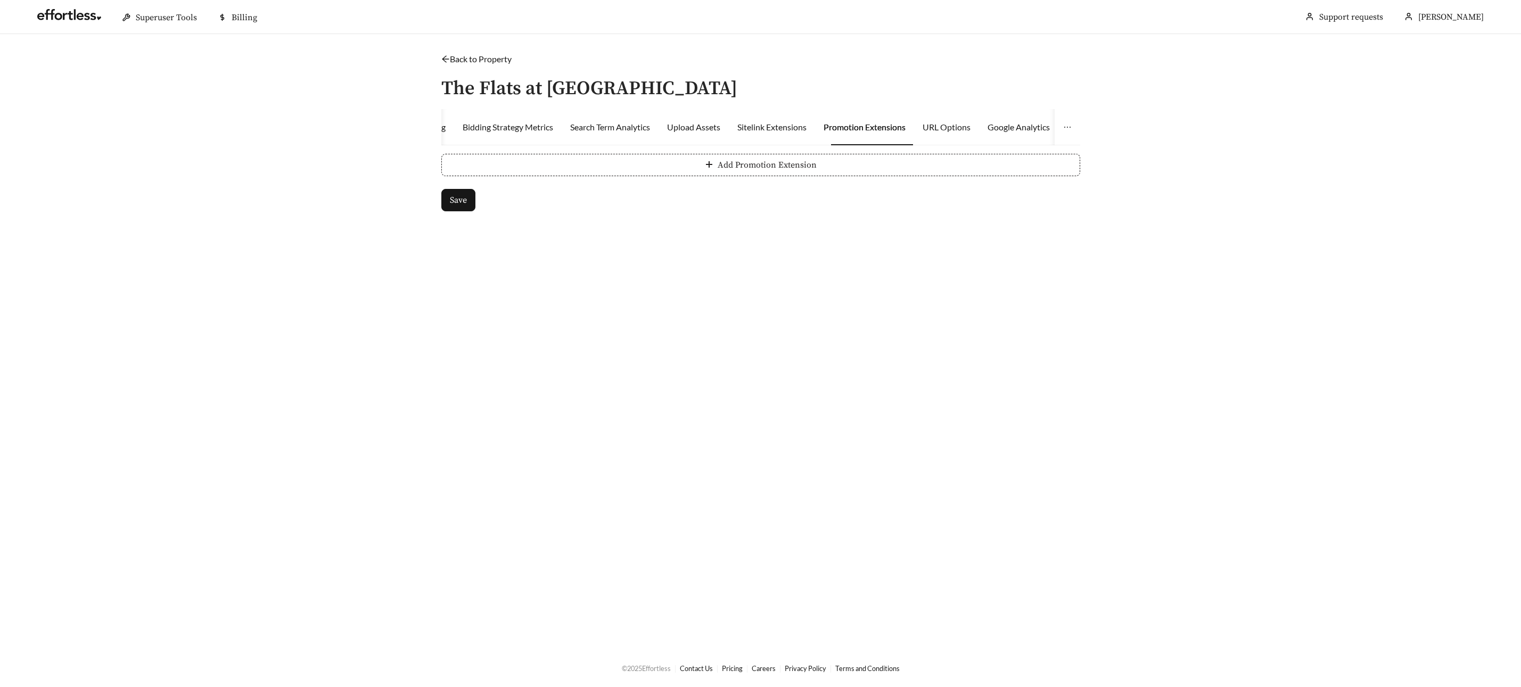
click at [498, 161] on button "Add Promotion Extension" at bounding box center [760, 165] width 639 height 22
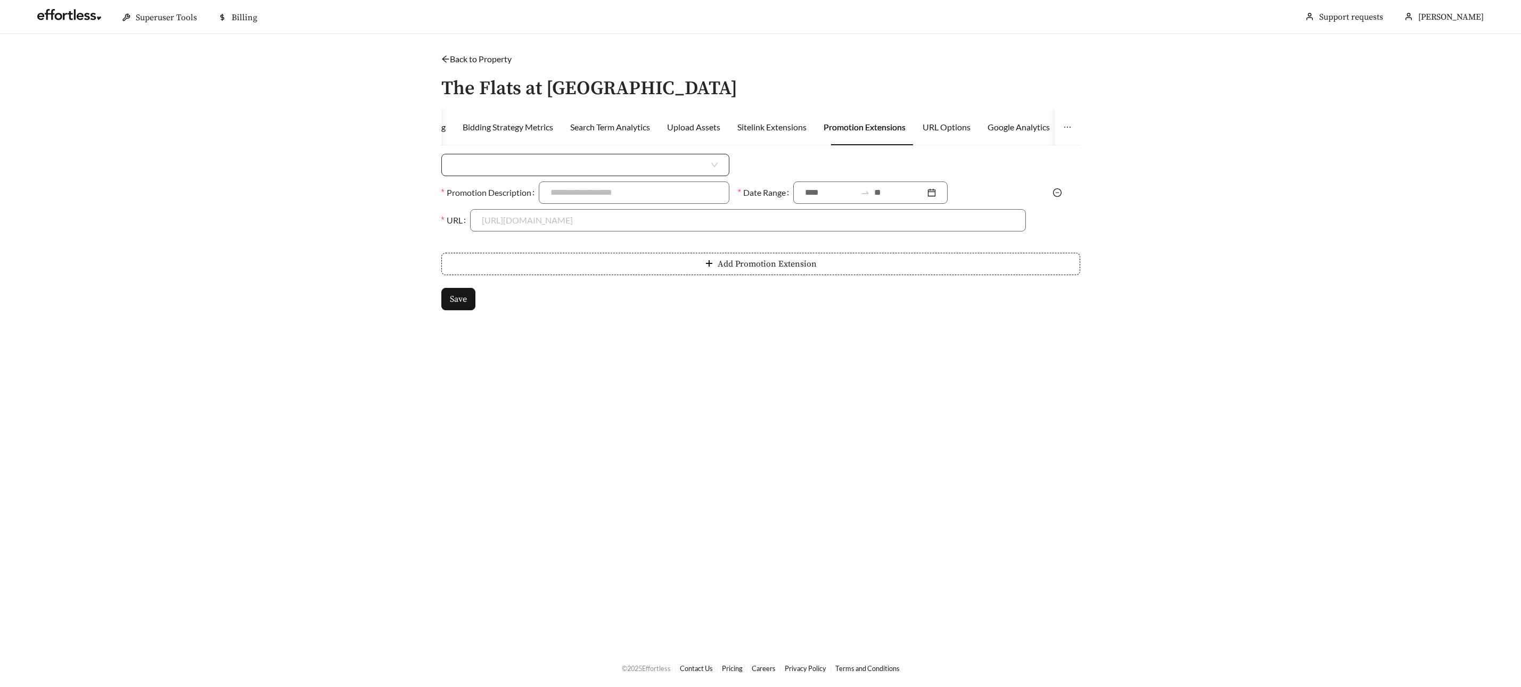
click at [515, 168] on input "search" at bounding box center [581, 164] width 256 height 21
drag, startPoint x: 497, startPoint y: 207, endPoint x: 617, endPoint y: 203, distance: 119.8
click at [502, 207] on div "Percent Off" at bounding box center [585, 206] width 265 height 12
click at [811, 165] on input at bounding box center [896, 164] width 257 height 21
type input "***"
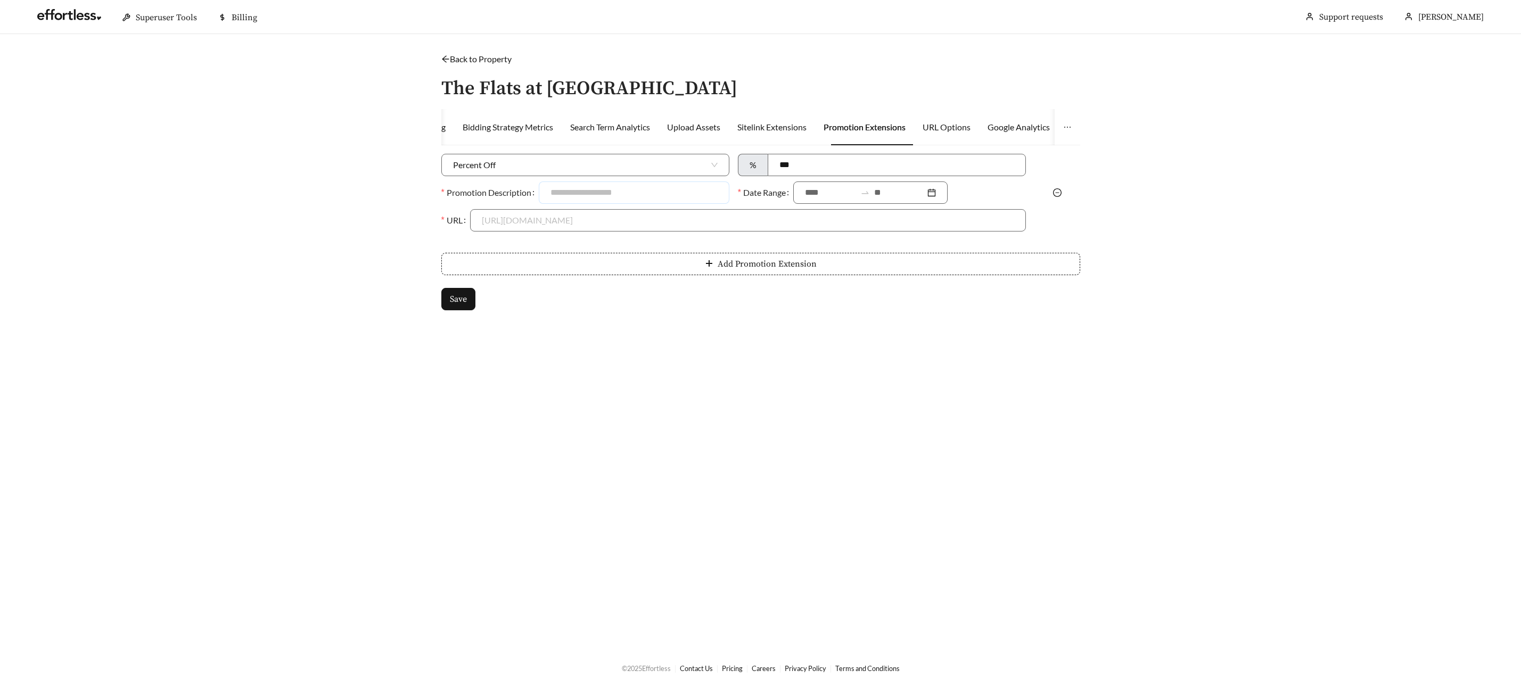
click at [671, 196] on input "Promotion Description" at bounding box center [634, 193] width 191 height 22
type input "**********"
click at [824, 191] on input at bounding box center [830, 192] width 51 height 13
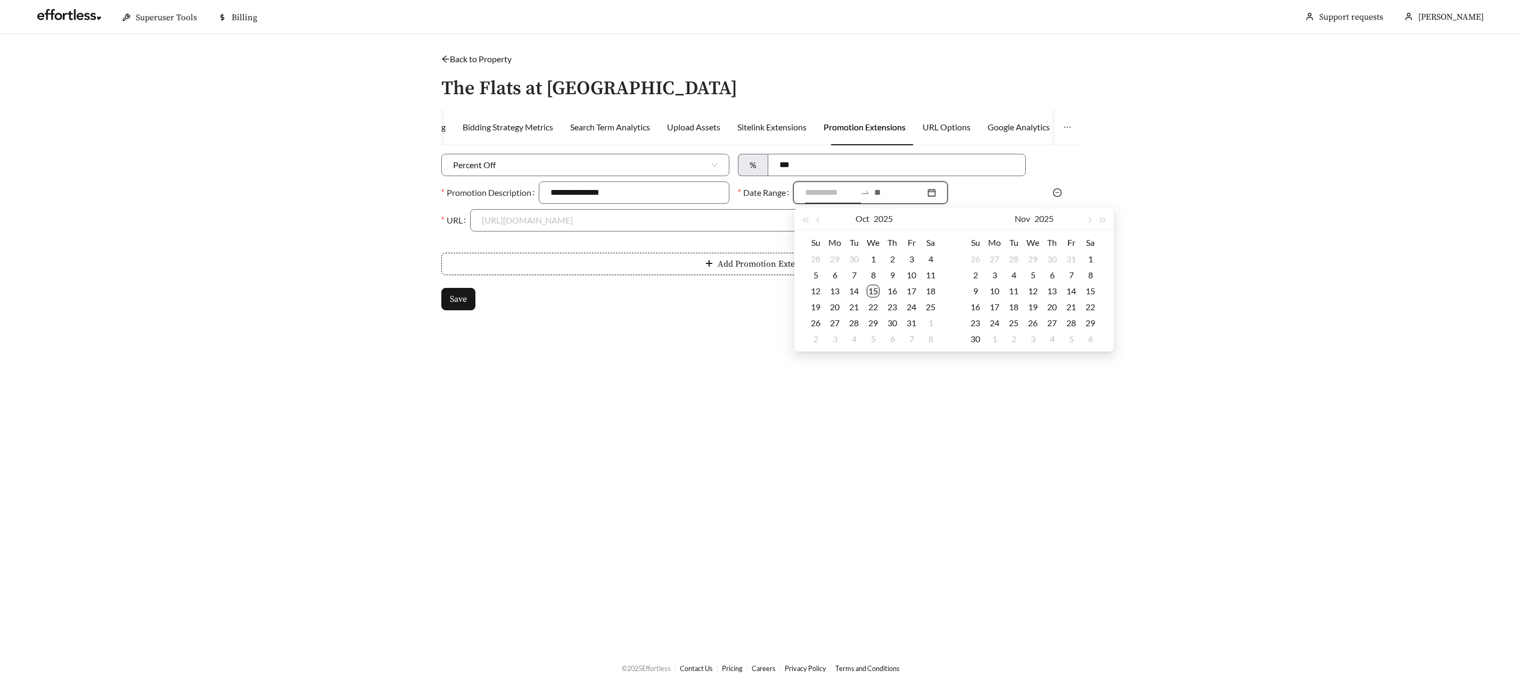
type input "**********"
drag, startPoint x: 878, startPoint y: 292, endPoint x: 917, endPoint y: 306, distance: 41.8
click at [879, 292] on td "15" at bounding box center [873, 291] width 19 height 16
type input "**********"
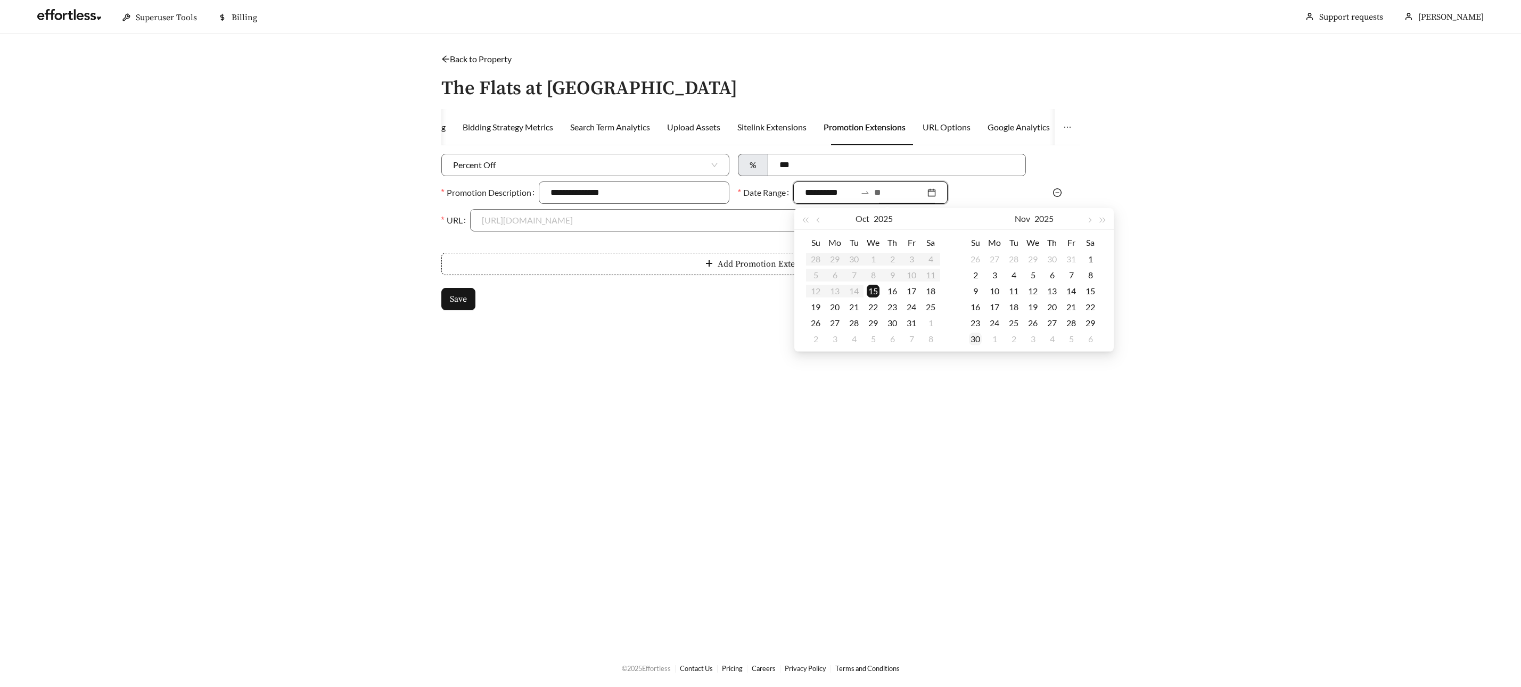
type input "**********"
click at [975, 341] on div "30" at bounding box center [975, 339] width 13 height 13
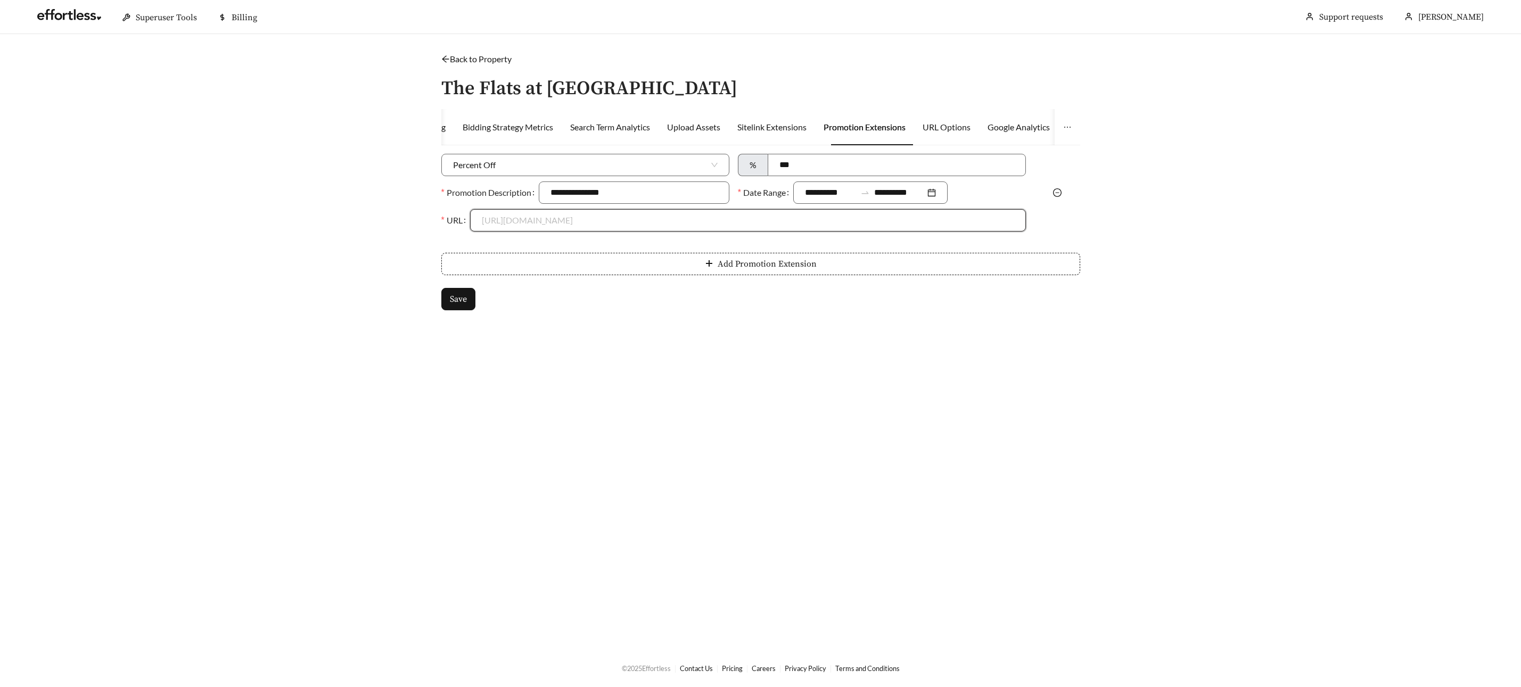
drag, startPoint x: 527, startPoint y: 217, endPoint x: 522, endPoint y: 226, distance: 10.5
click at [527, 217] on input "URL" at bounding box center [748, 220] width 532 height 21
drag, startPoint x: 521, startPoint y: 247, endPoint x: 497, endPoint y: 258, distance: 26.9
click at [521, 246] on div "https://www.flatsathurstbourne.com/floorplans" at bounding box center [748, 245] width 532 height 12
type input "**********"
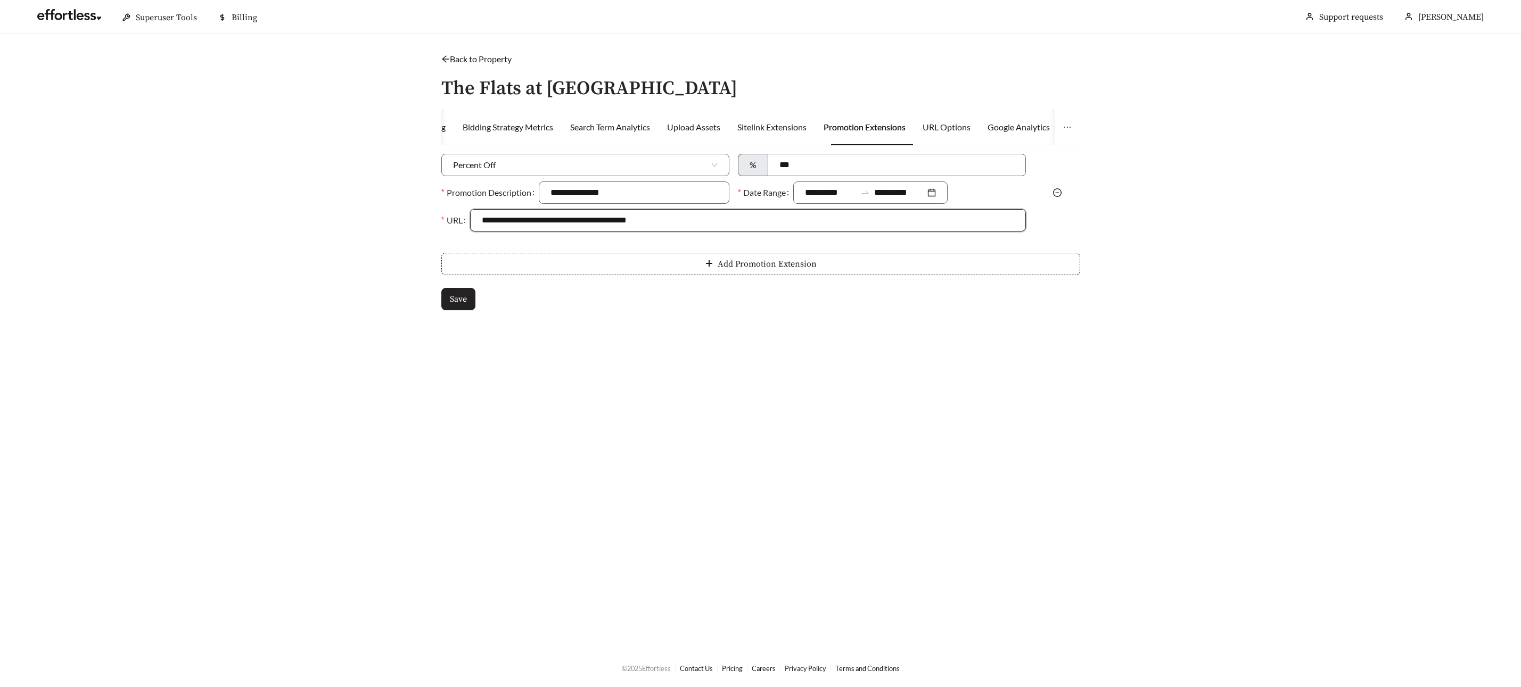
click at [457, 301] on span "Save" at bounding box center [458, 299] width 17 height 13
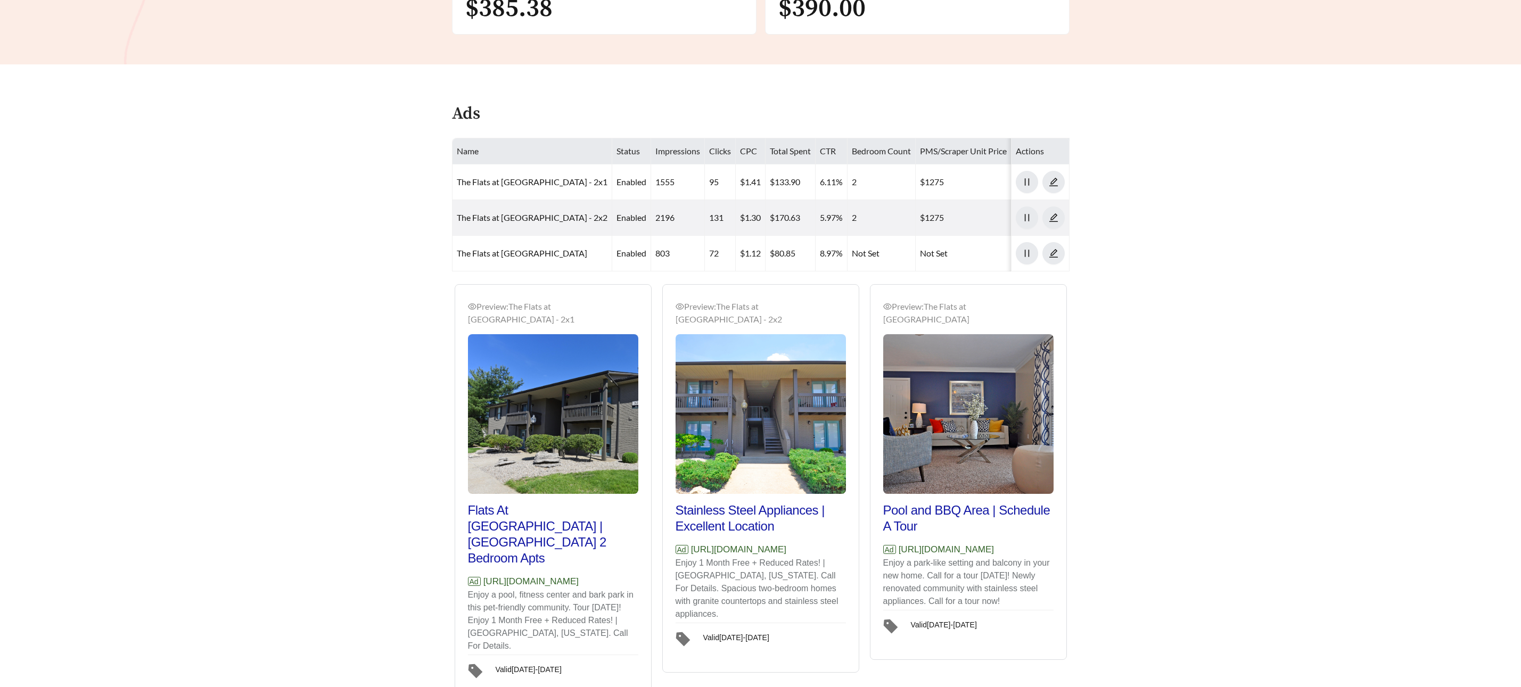
scroll to position [520, 0]
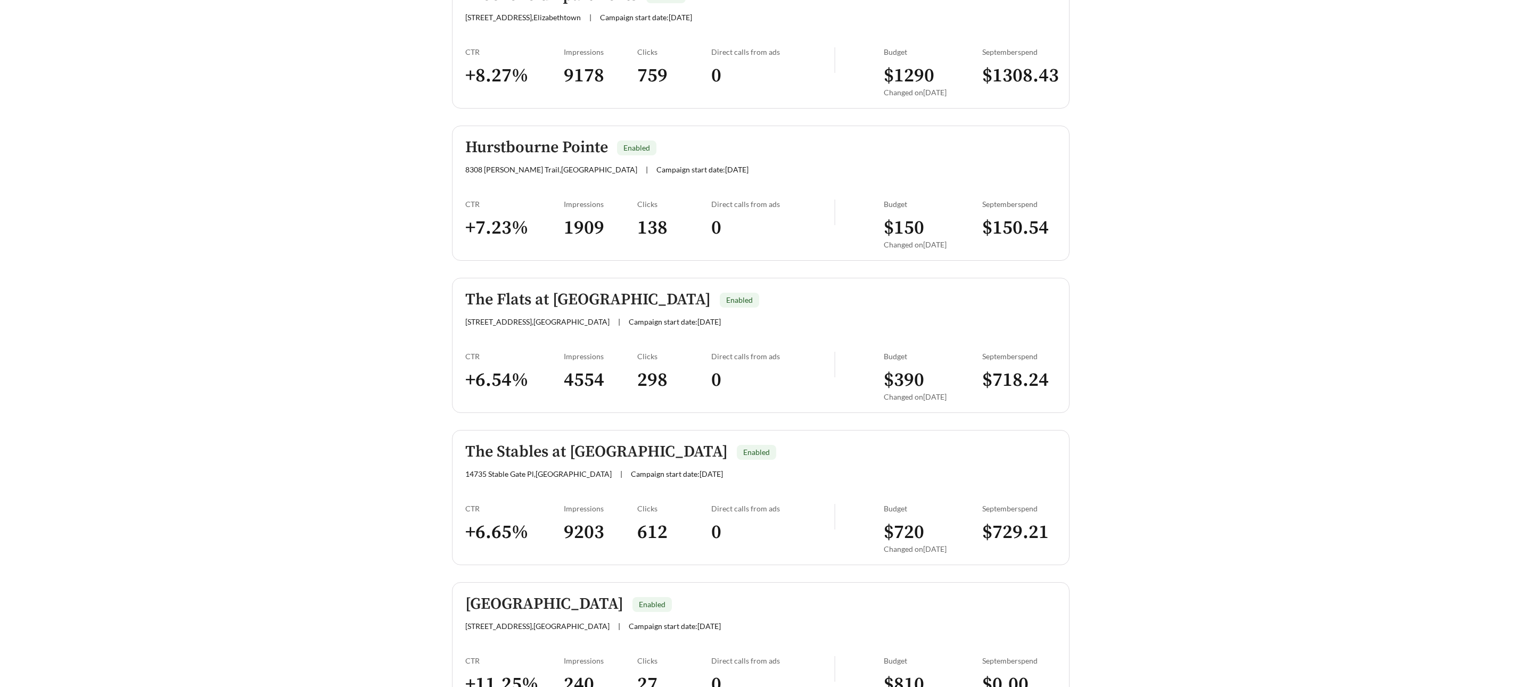
scroll to position [437, 0]
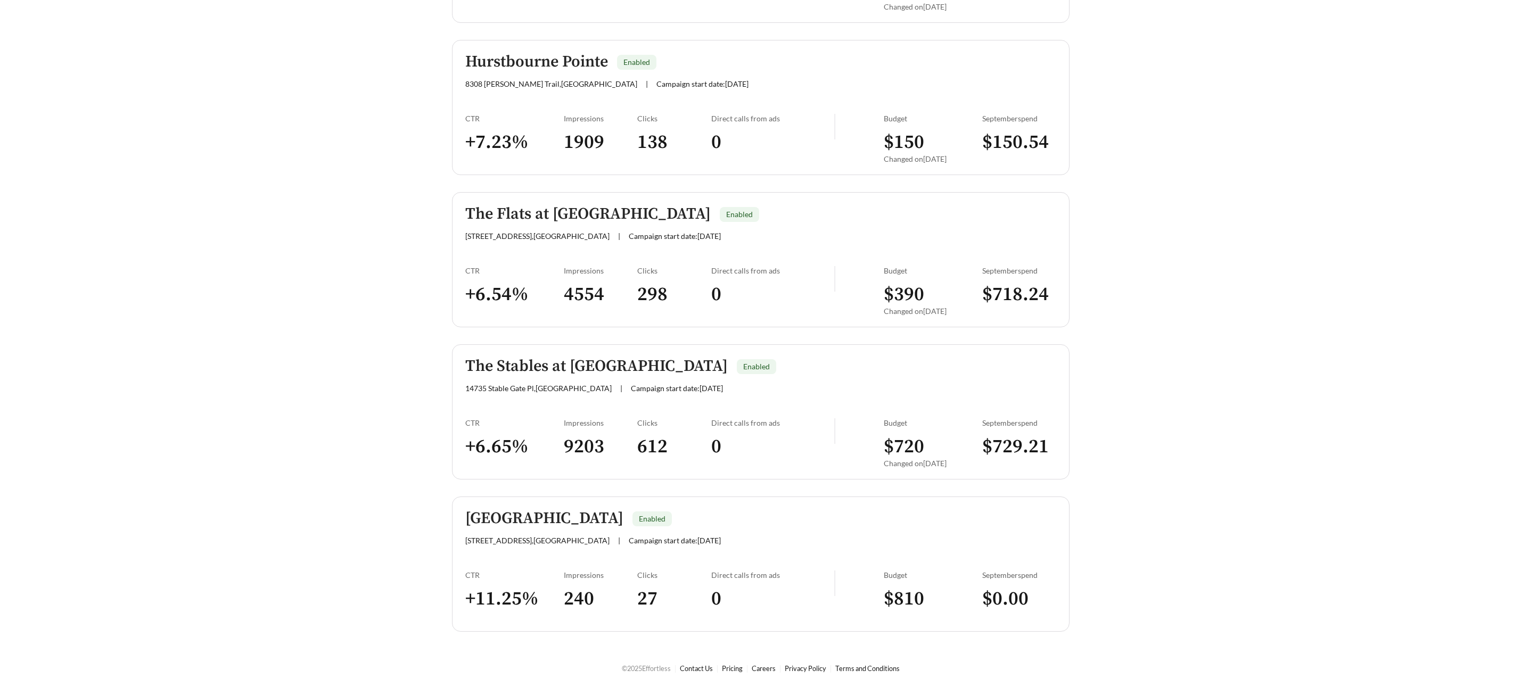
click at [569, 358] on h5 "The Stables at English Station" at bounding box center [596, 367] width 262 height 18
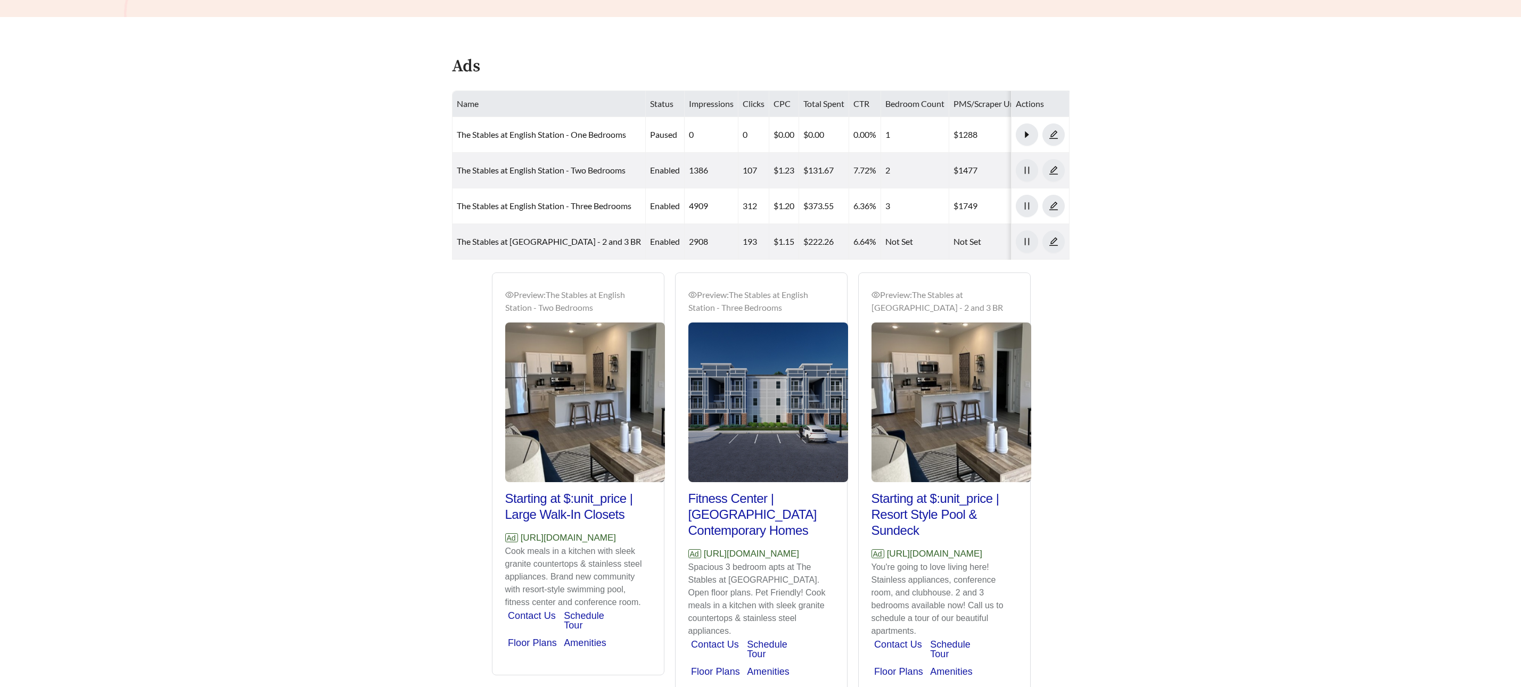
scroll to position [530, 0]
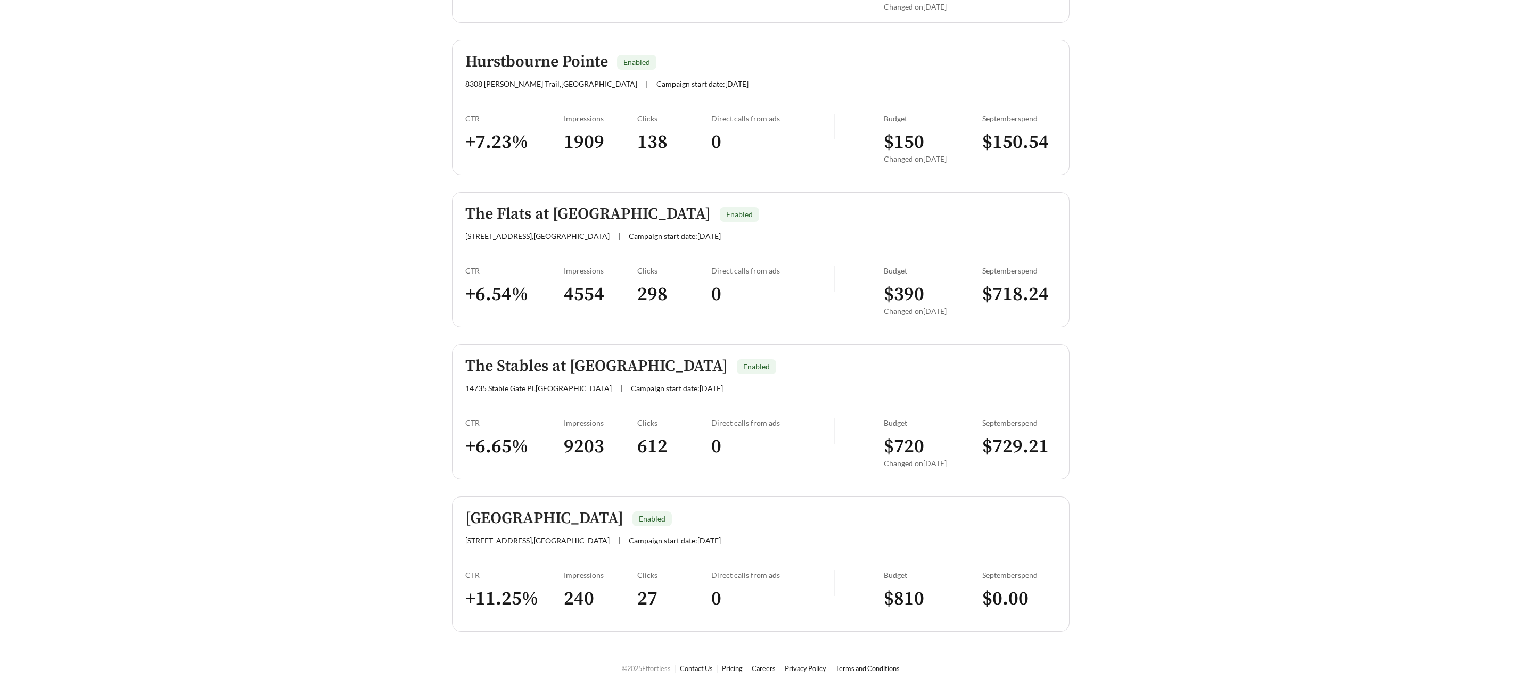
scroll to position [437, 0]
click at [550, 525] on h5 "Valhalla Park Place" at bounding box center [544, 519] width 158 height 18
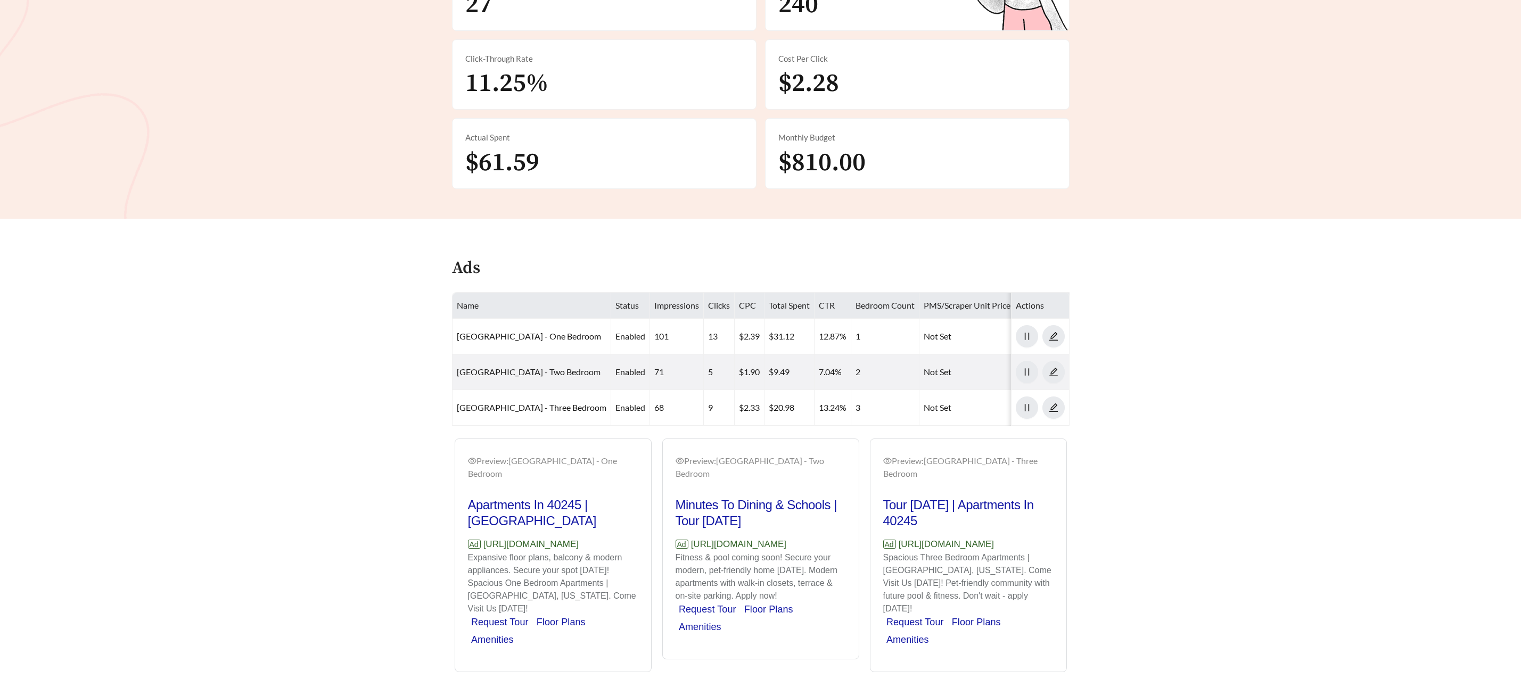
scroll to position [305, 0]
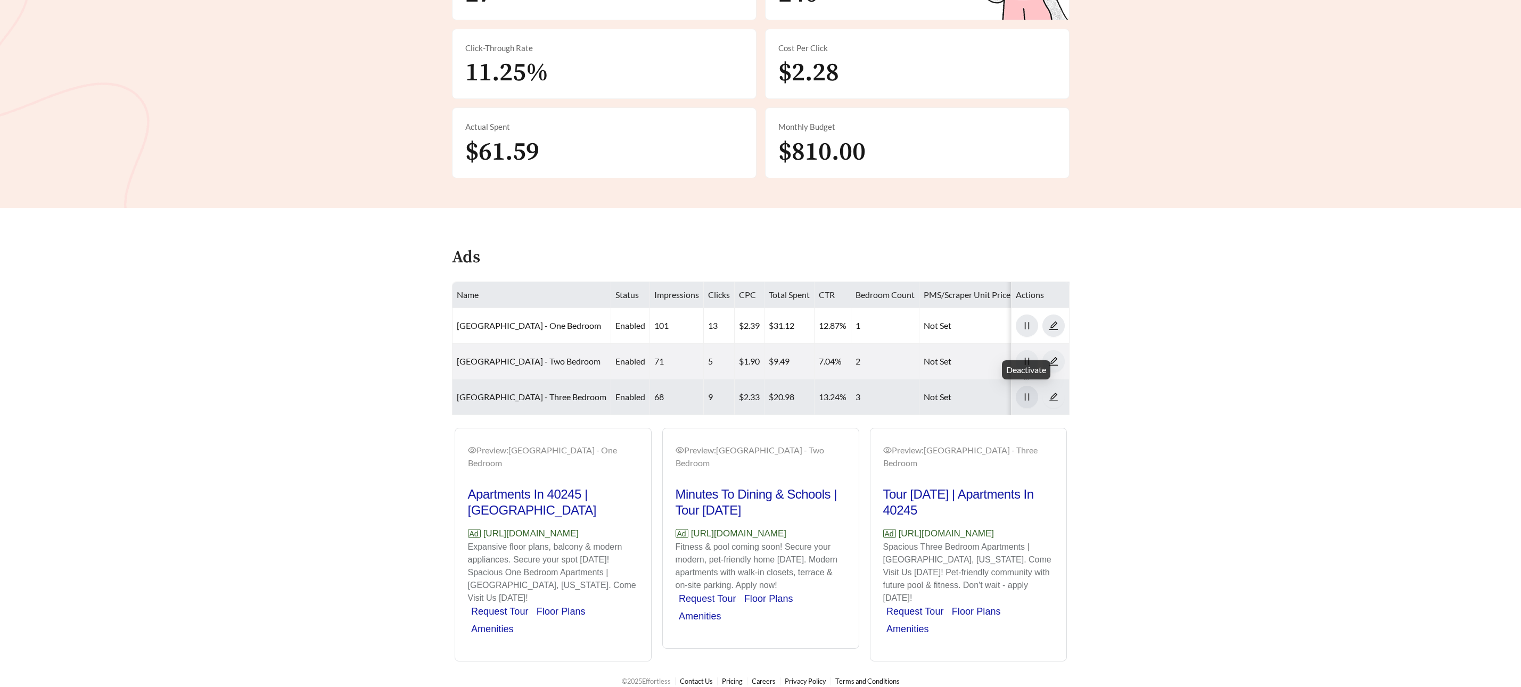
click at [1025, 401] on icon "pause" at bounding box center [1027, 397] width 10 height 10
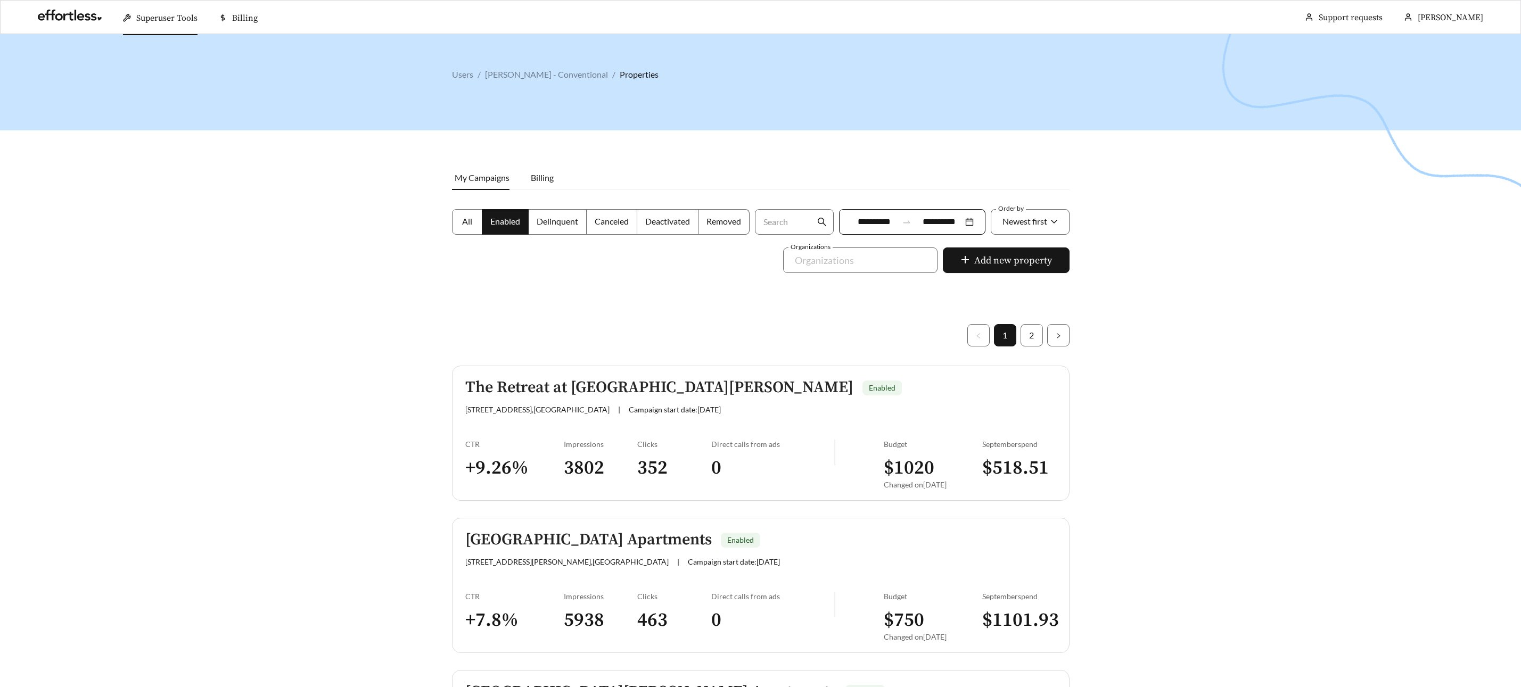
click at [1043, 239] on div "Order by Newest first" at bounding box center [1030, 228] width 84 height 38
drag, startPoint x: 1035, startPoint y: 227, endPoint x: 1039, endPoint y: 234, distance: 8.3
click at [1035, 227] on div "Newest first" at bounding box center [1024, 221] width 45 height 22
drag, startPoint x: 1014, startPoint y: 277, endPoint x: 1072, endPoint y: 272, distance: 57.7
click at [1015, 276] on div "A-Z" at bounding box center [1029, 282] width 56 height 12
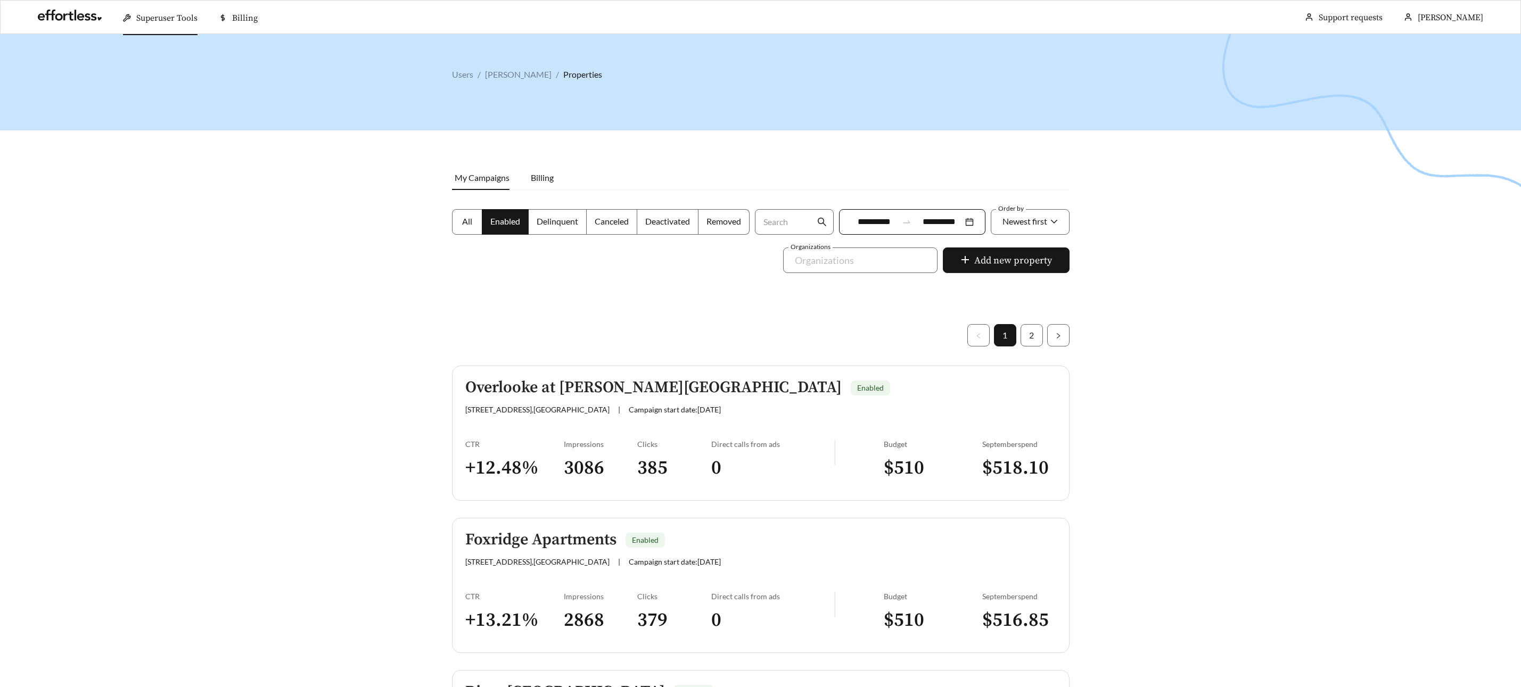
drag, startPoint x: 1040, startPoint y: 246, endPoint x: 1037, endPoint y: 237, distance: 9.6
click at [1039, 245] on div "Order by Newest first" at bounding box center [1030, 228] width 84 height 38
click at [1032, 227] on div "Newest first" at bounding box center [1024, 221] width 45 height 22
click at [1021, 287] on div "A-Z" at bounding box center [1029, 282] width 56 height 12
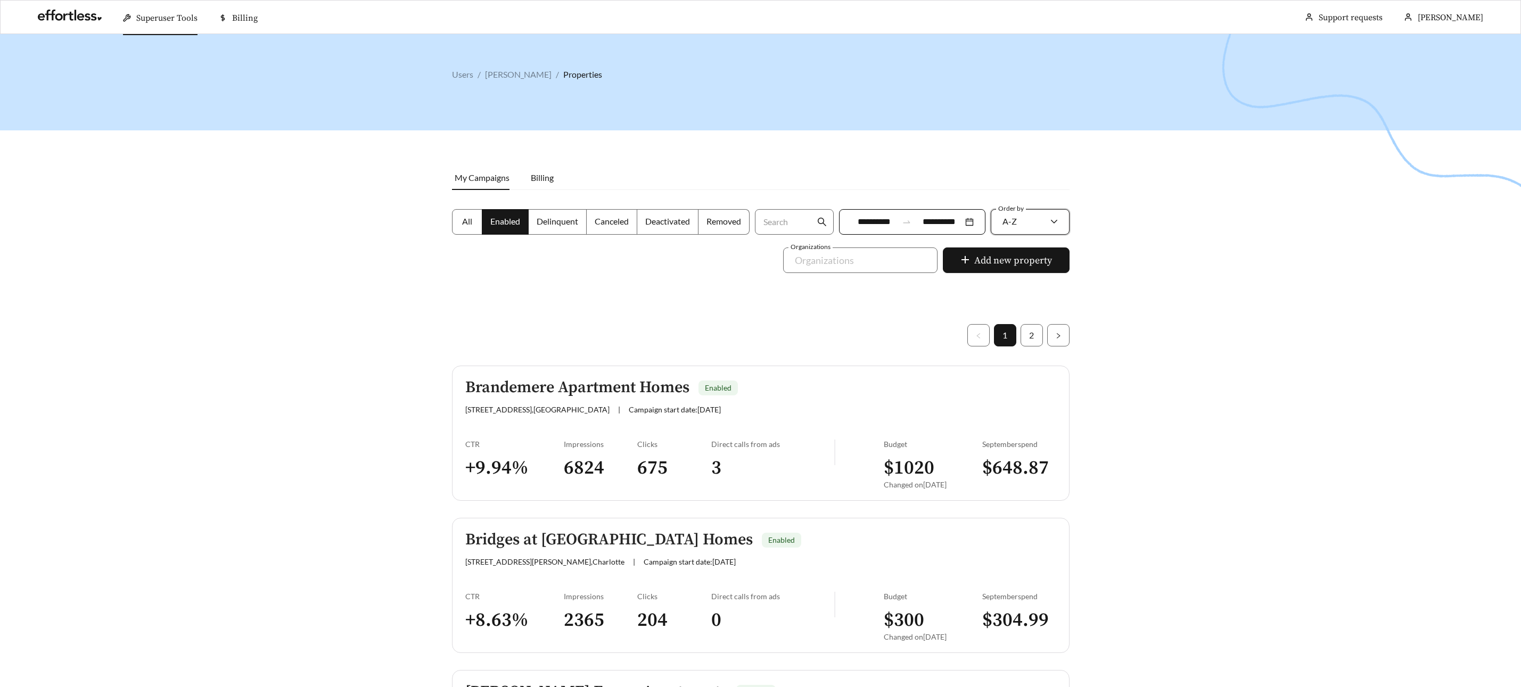
click at [462, 229] on label "All" at bounding box center [467, 222] width 30 height 26
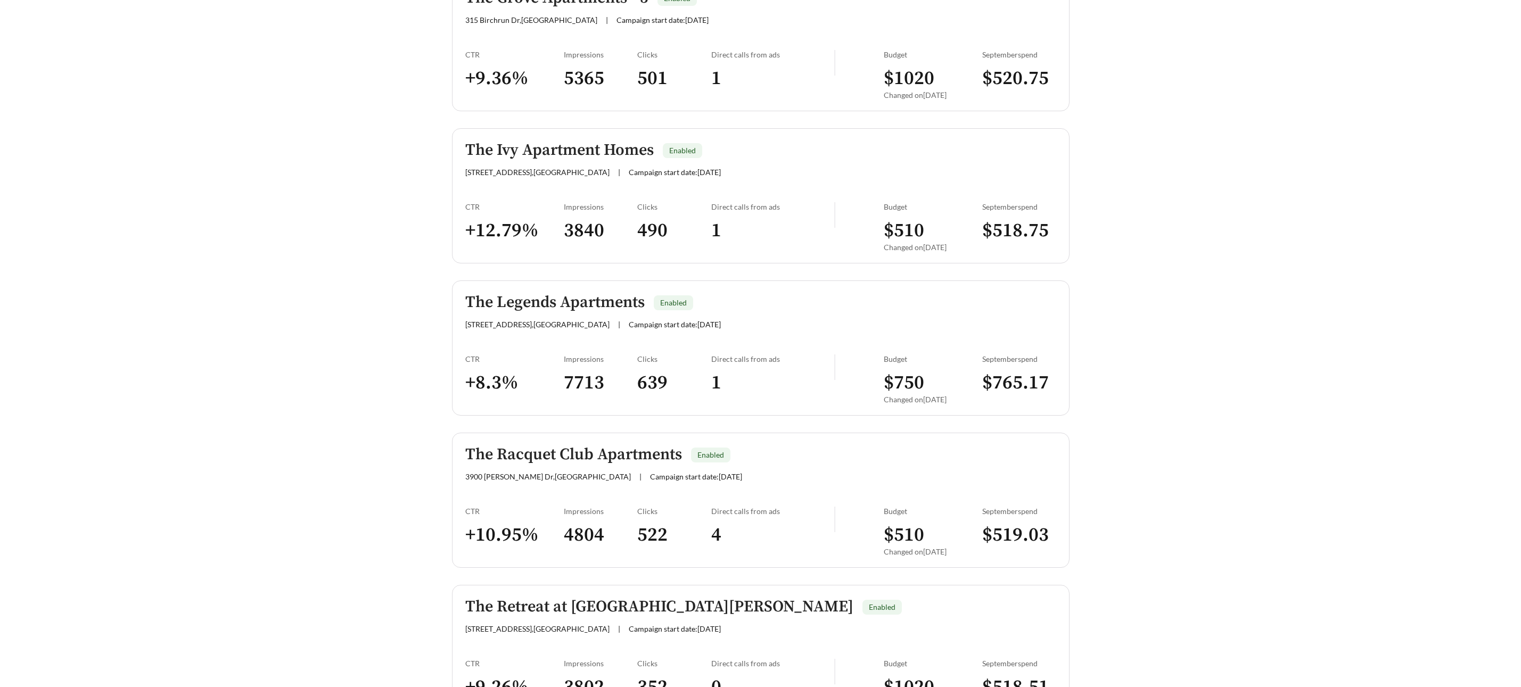
scroll to position [2677, 0]
click at [695, 296] on div "The Legends Apartments Enabled" at bounding box center [686, 300] width 443 height 18
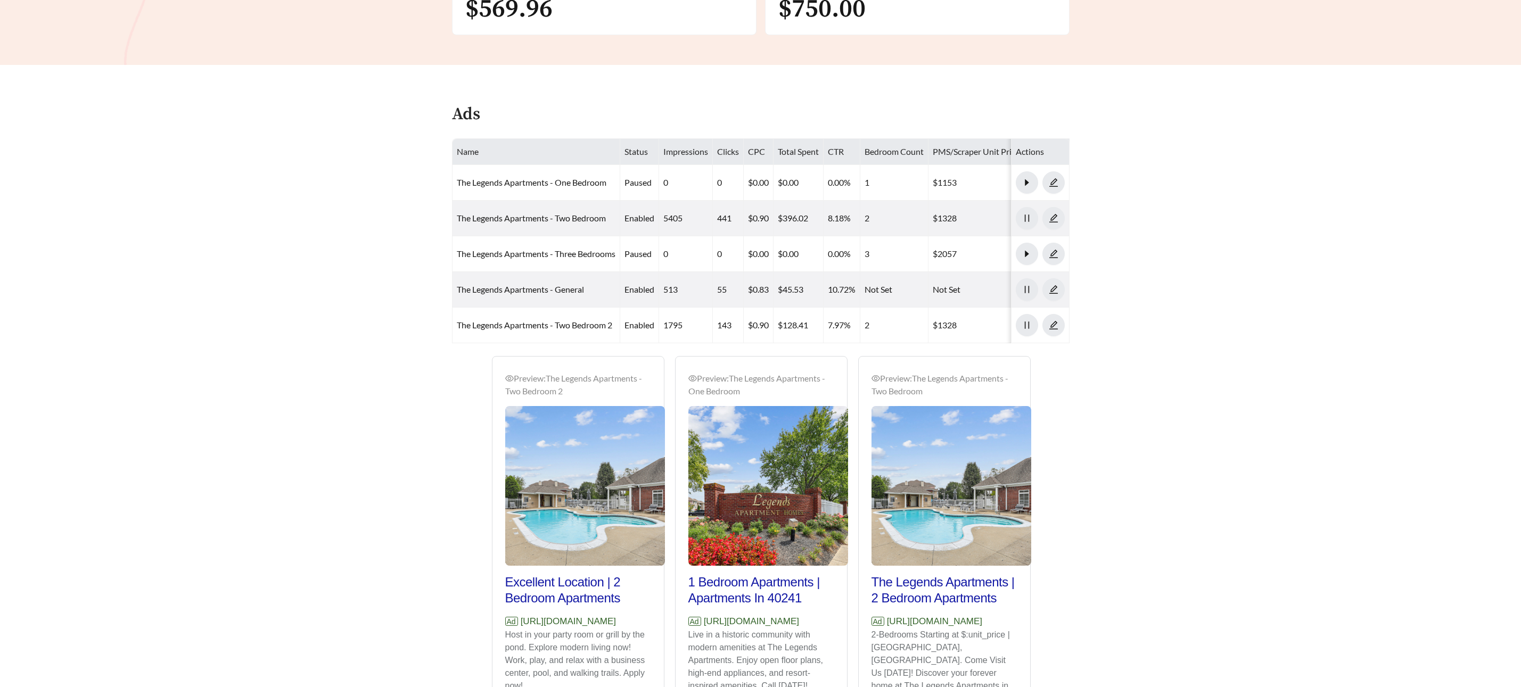
scroll to position [478, 0]
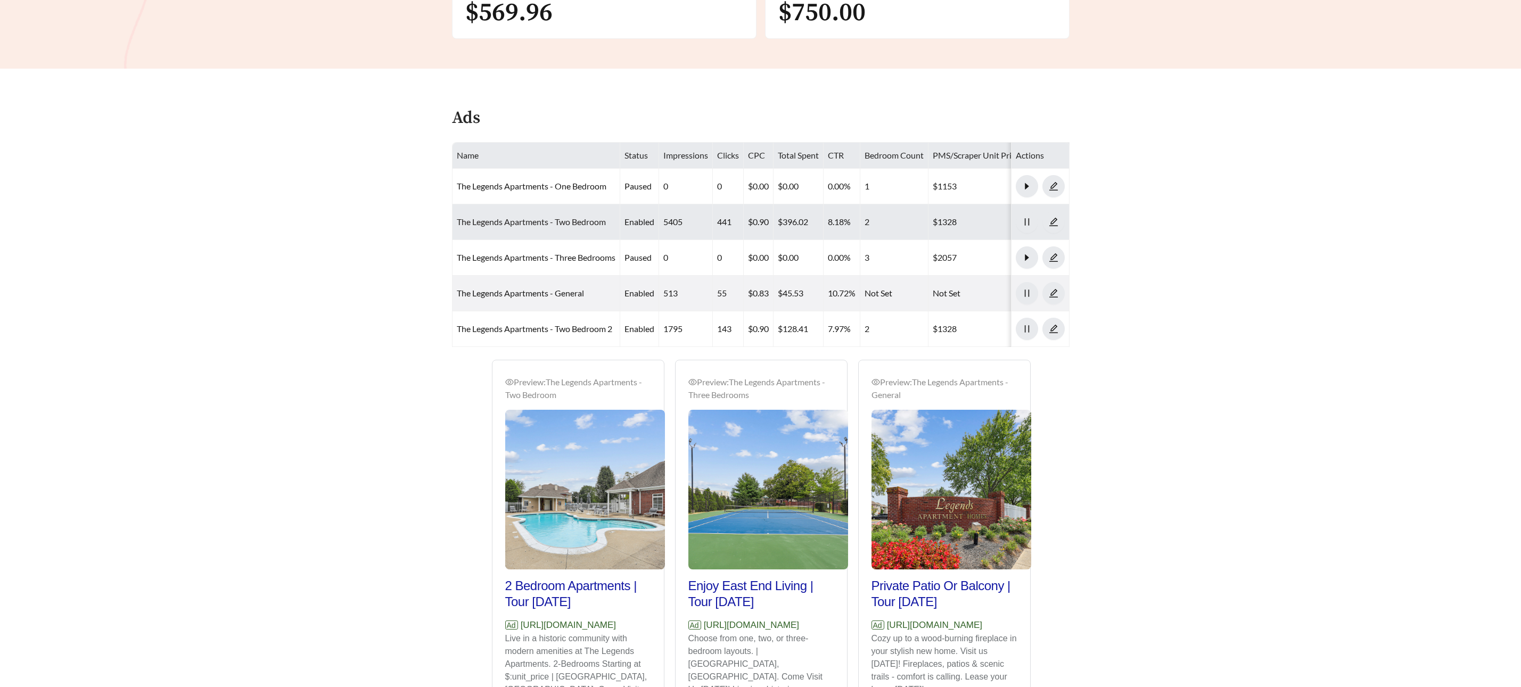
click at [570, 218] on link "The Legends Apartments - Two Bedroom" at bounding box center [531, 222] width 149 height 10
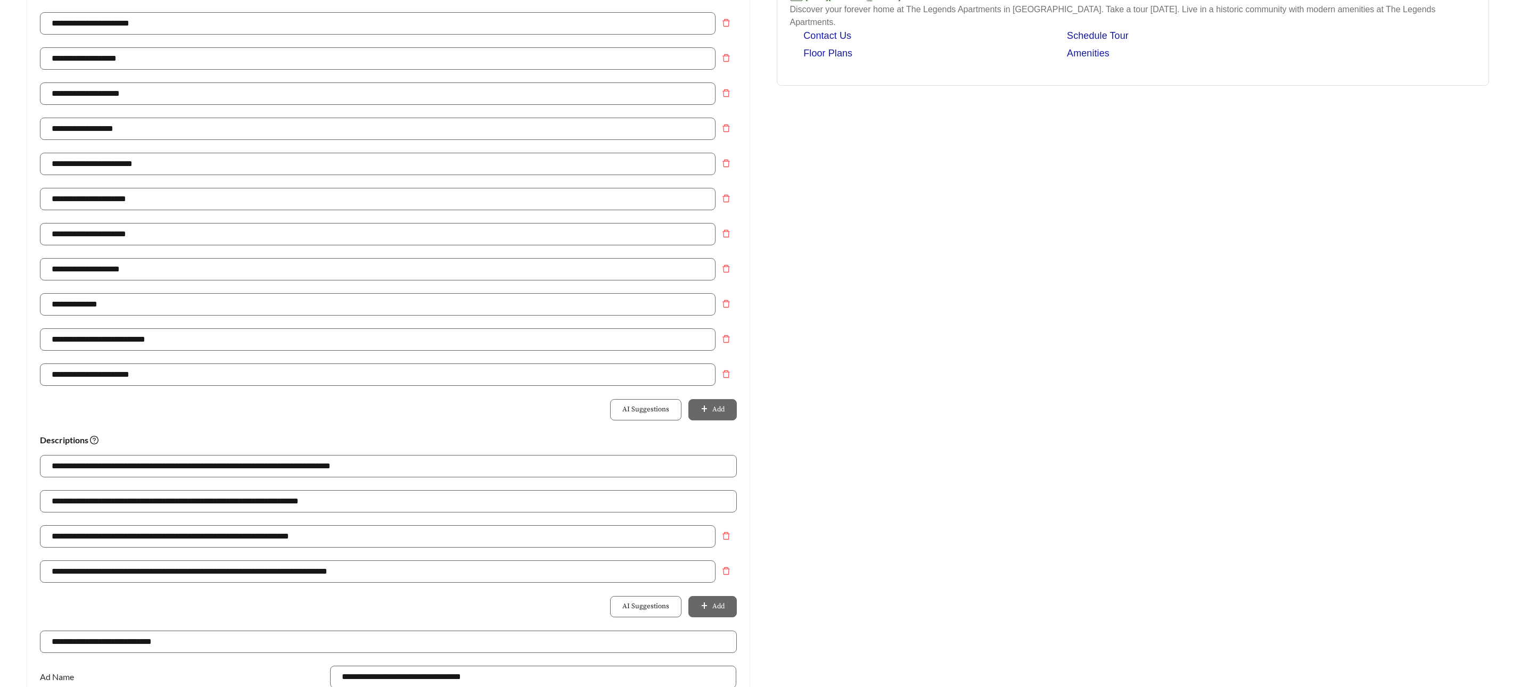
scroll to position [359, 0]
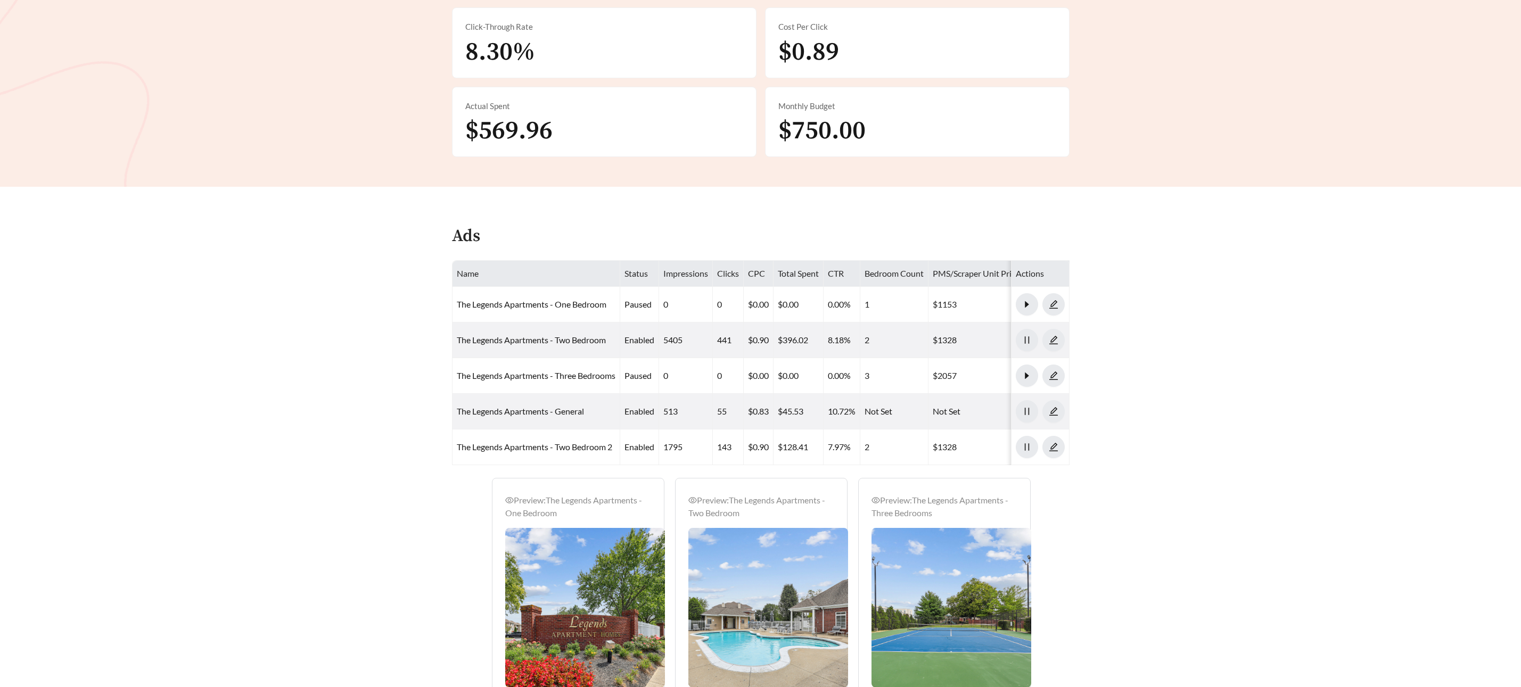
scroll to position [478, 0]
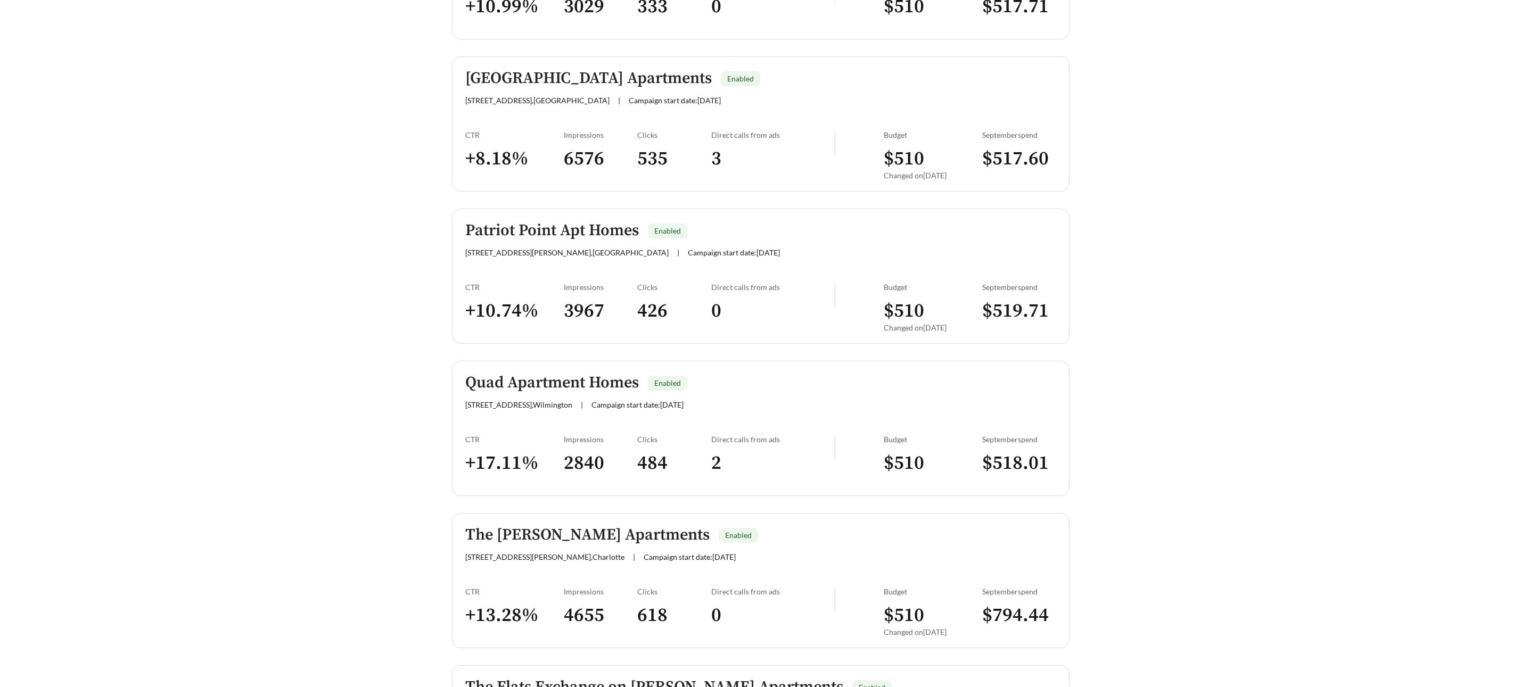
scroll to position [1836, 0]
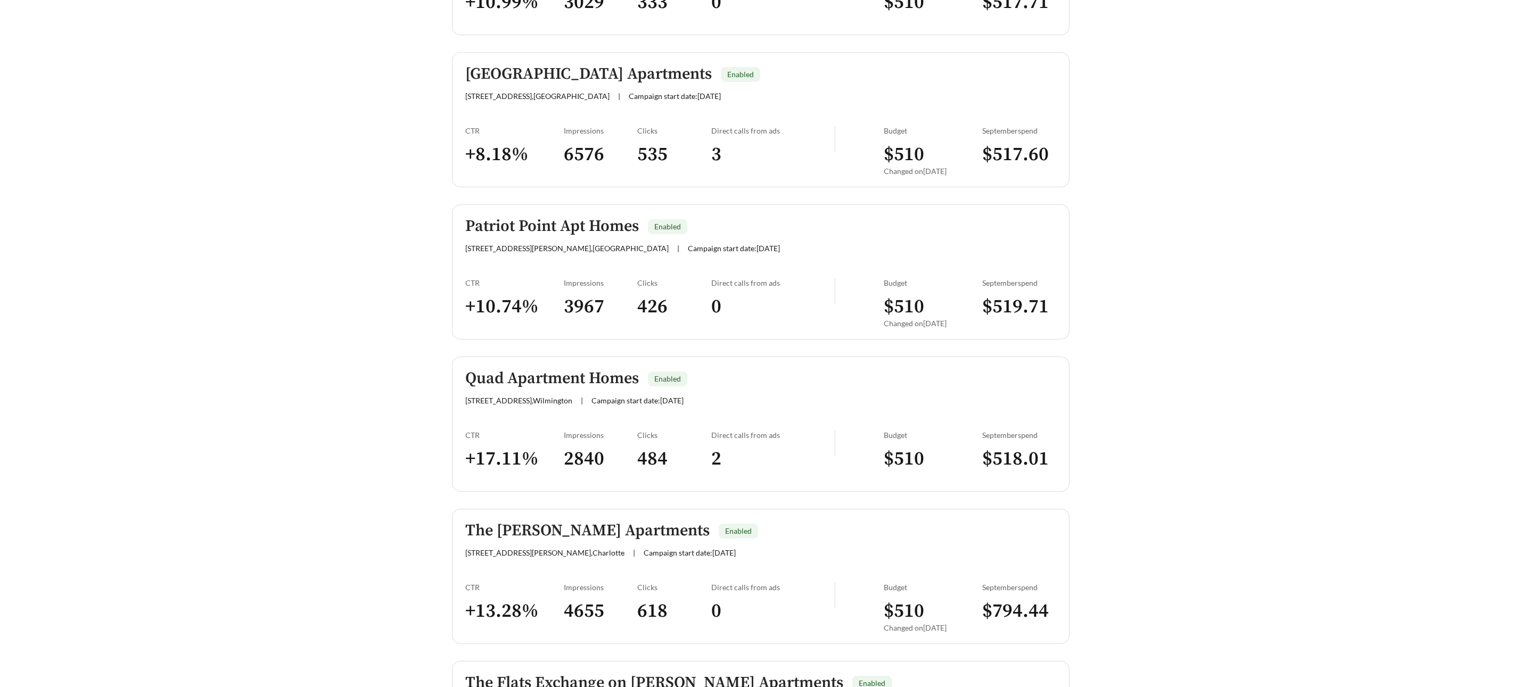
click at [507, 219] on h5 "Patriot Point Apt Homes" at bounding box center [552, 227] width 174 height 18
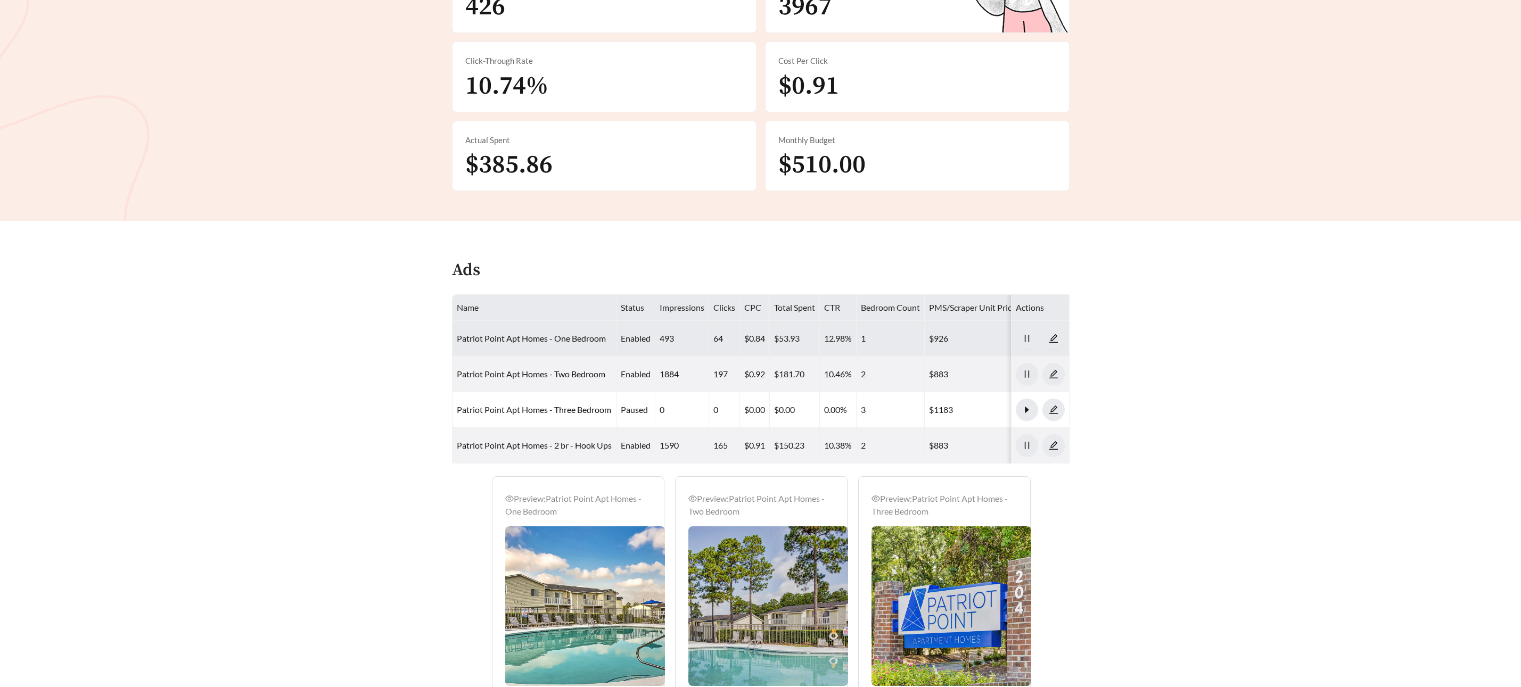
scroll to position [327, 0]
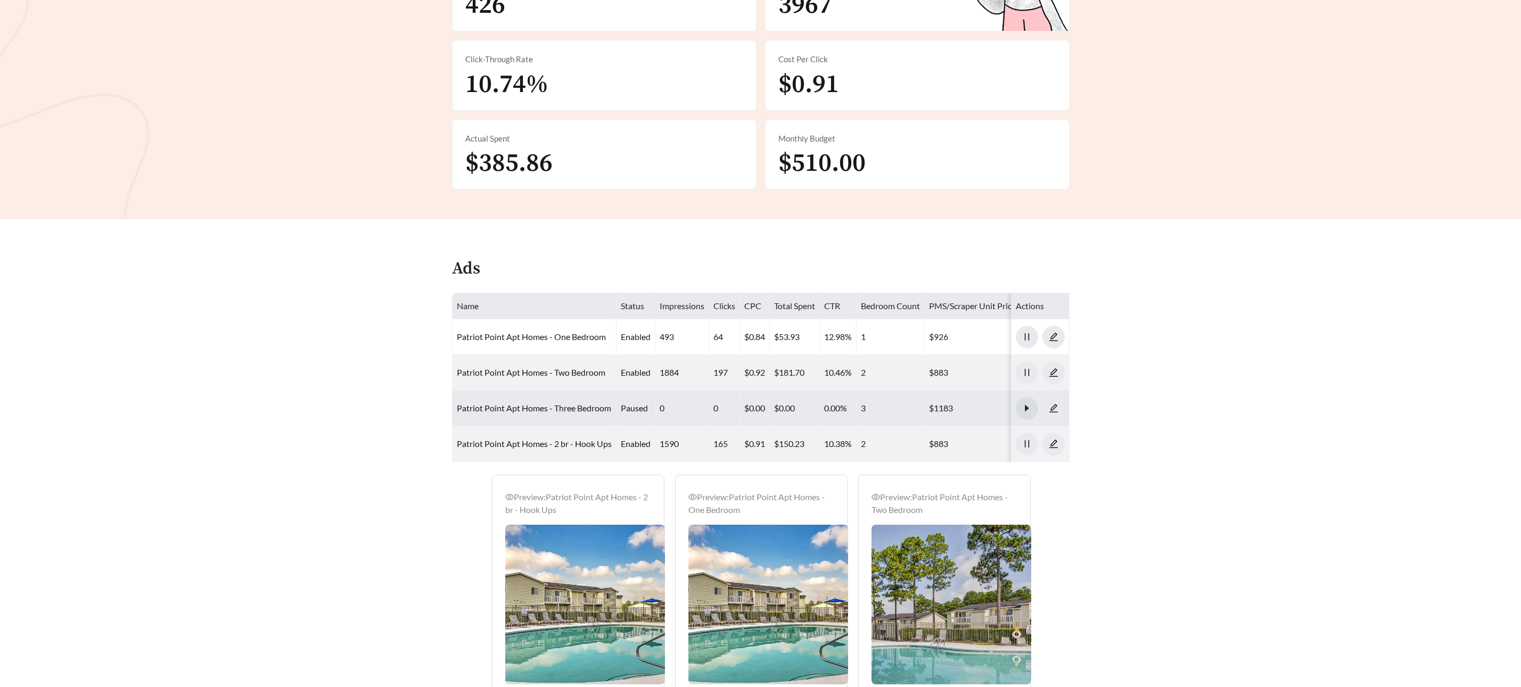
click at [1026, 412] on icon "caret-right" at bounding box center [1027, 409] width 10 height 10
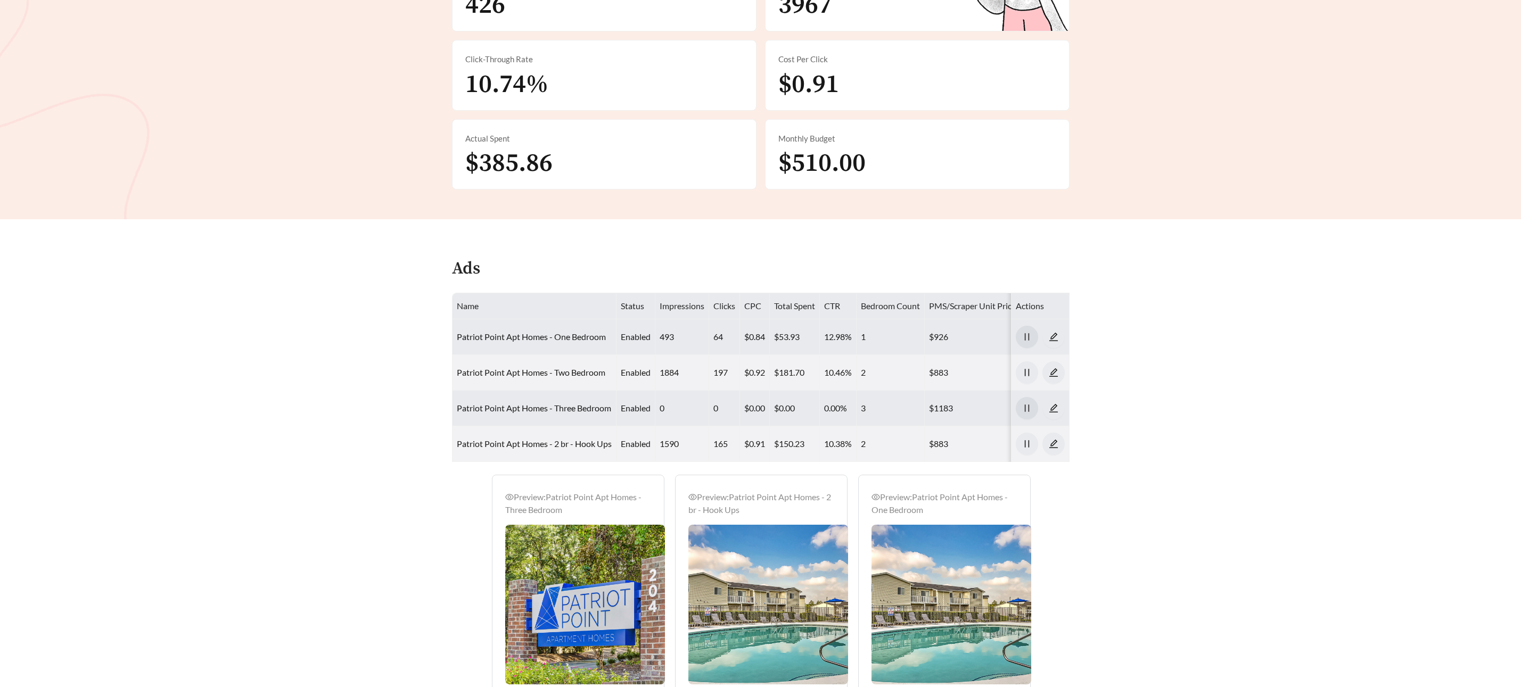
click at [1027, 335] on icon "pause" at bounding box center [1027, 337] width 10 height 10
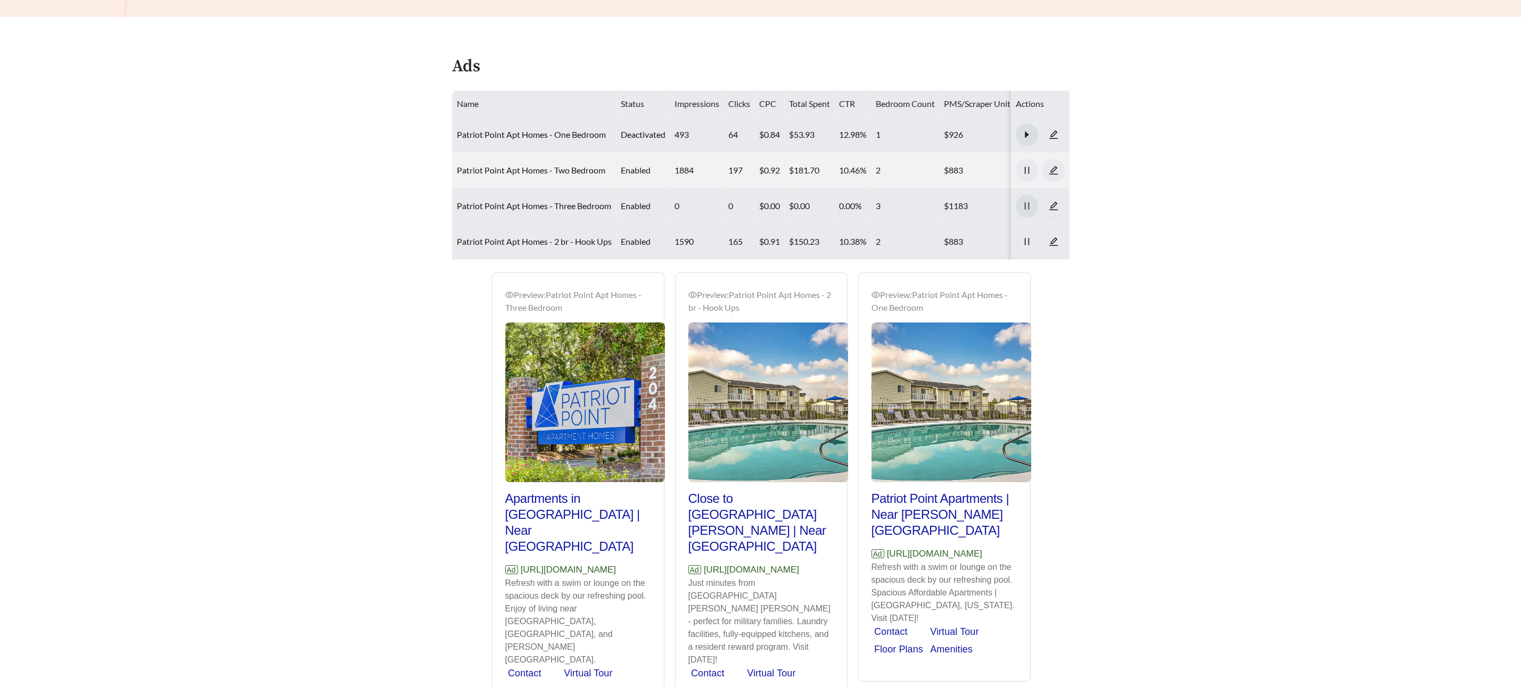
scroll to position [553, 0]
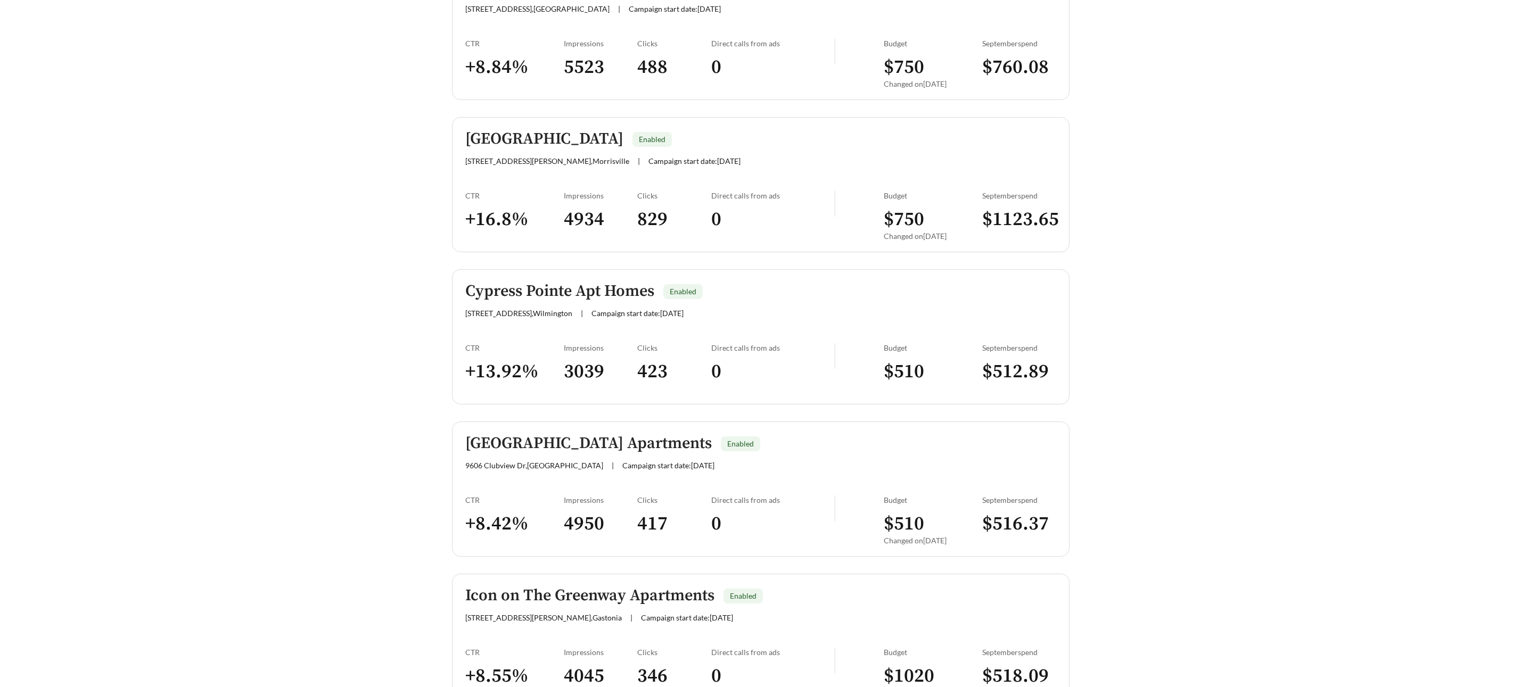
scroll to position [1836, 0]
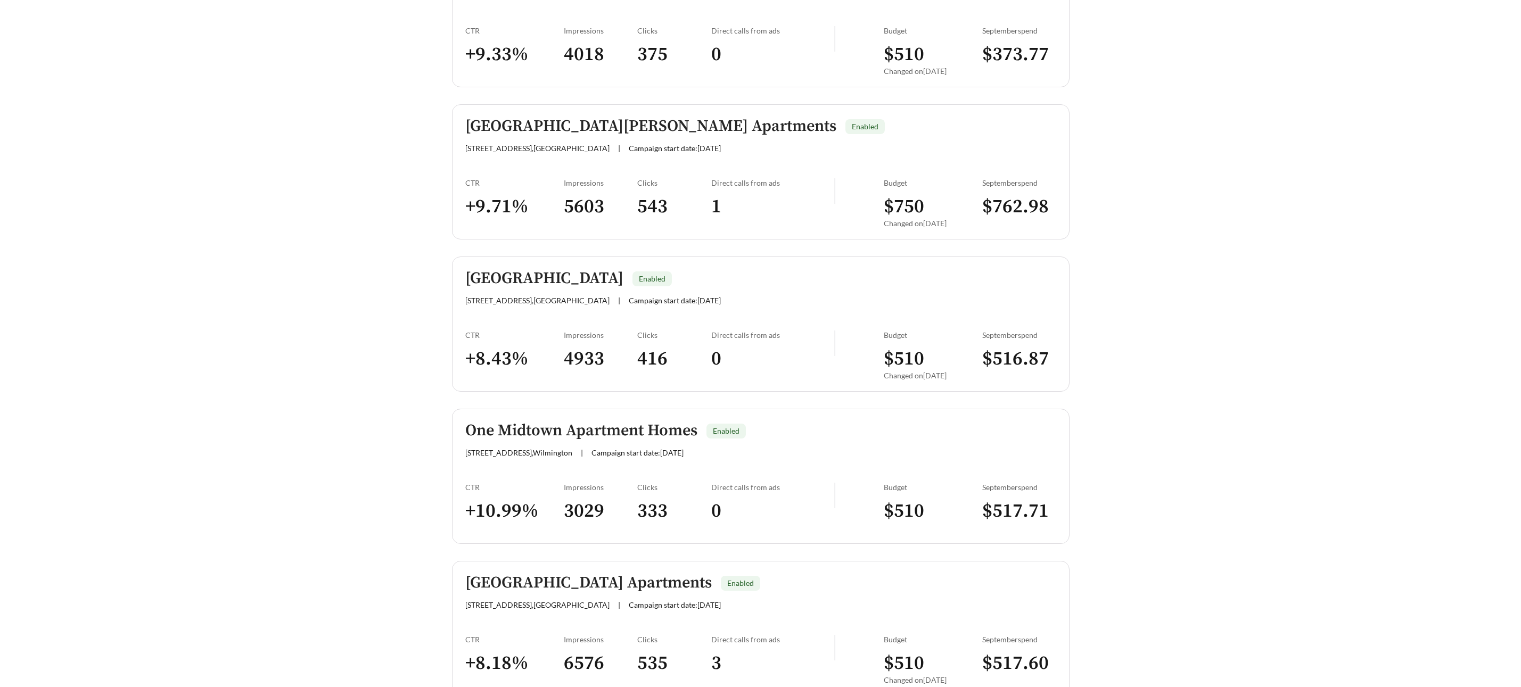
scroll to position [1324, 0]
click at [590, 441] on h5 "One Midtown Apartment Homes" at bounding box center [581, 434] width 232 height 18
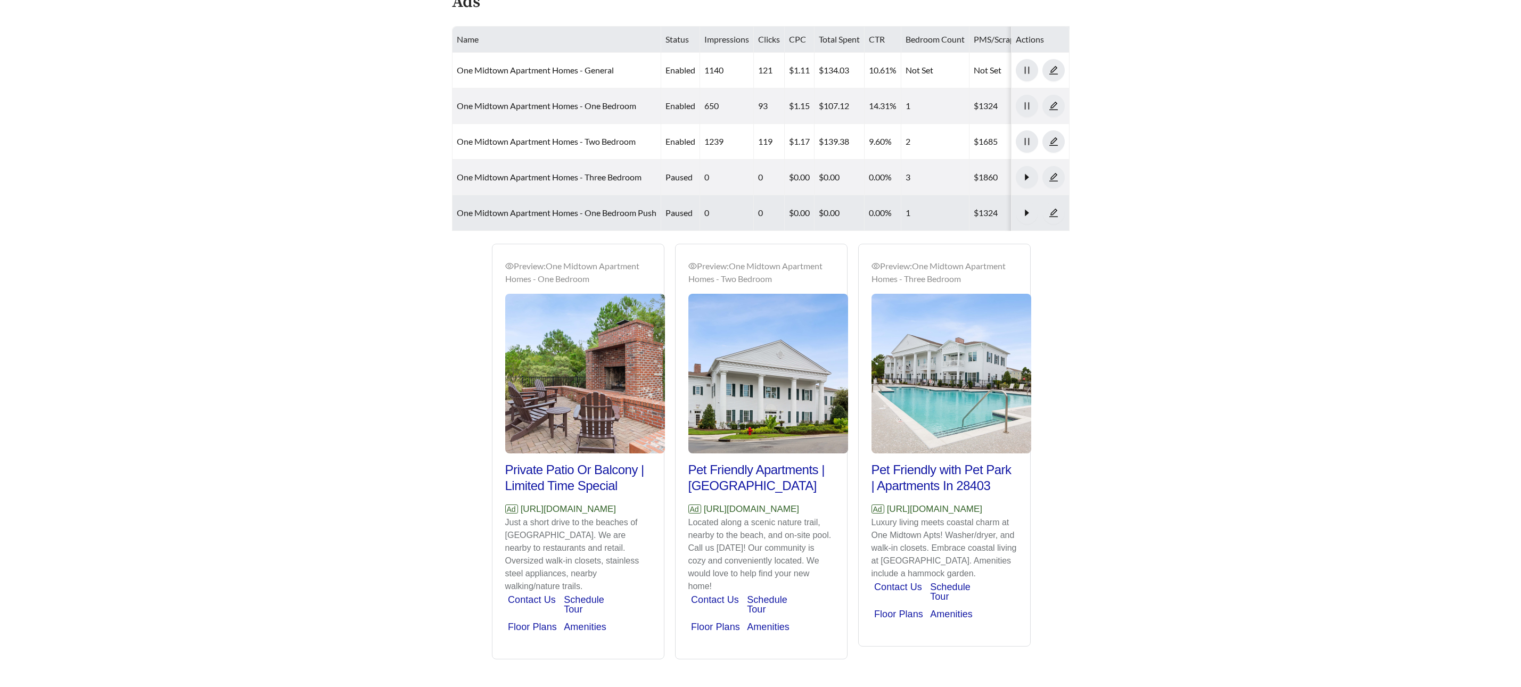
scroll to position [594, 0]
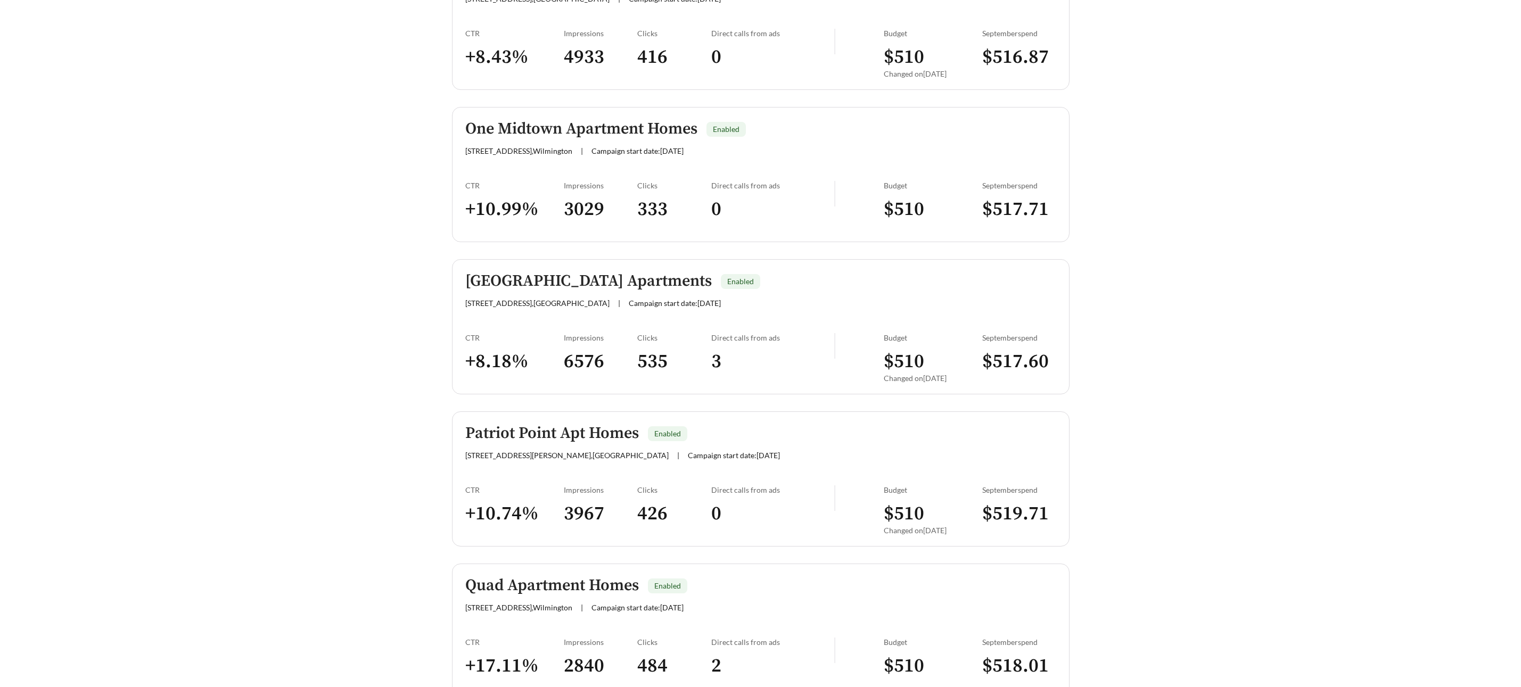
scroll to position [1632, 0]
click at [505, 280] on h5 "[GEOGRAPHIC_DATA] Apartments" at bounding box center [588, 279] width 246 height 18
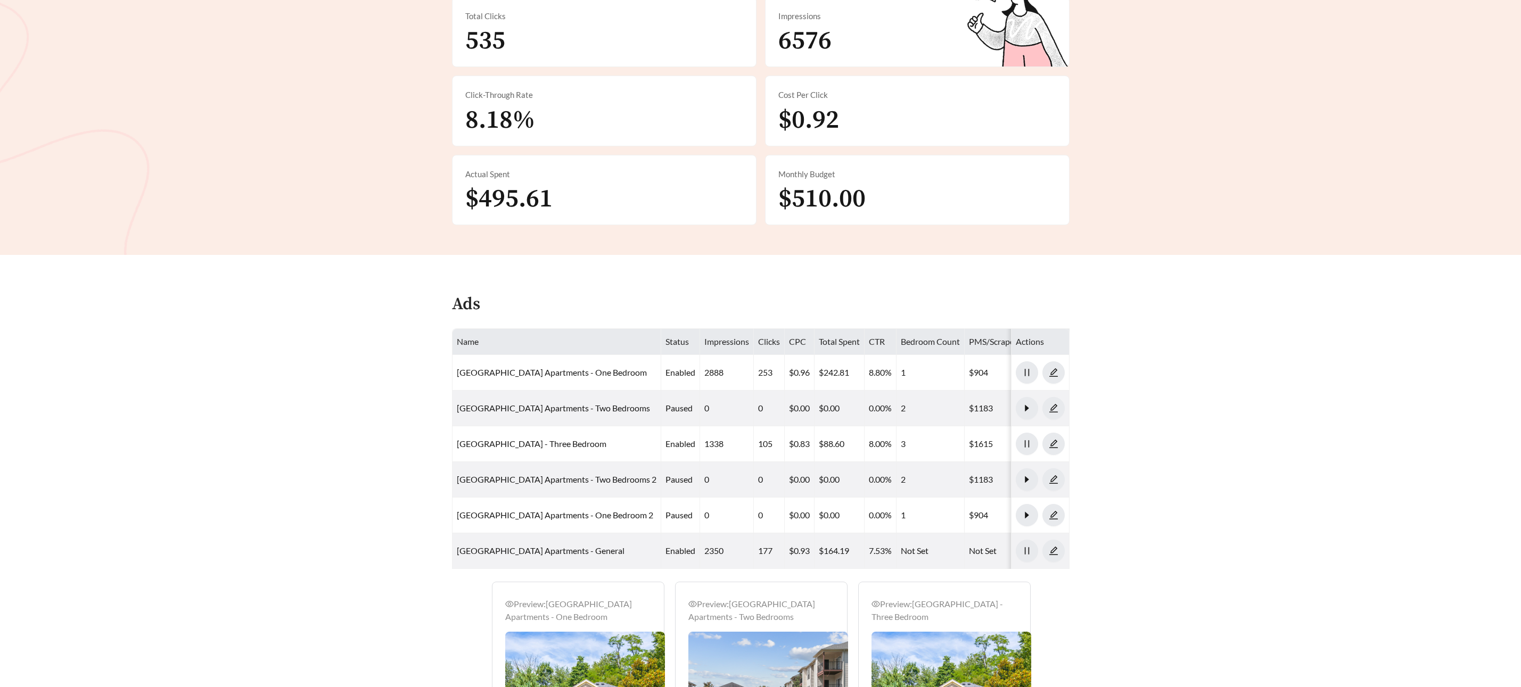
scroll to position [294, 0]
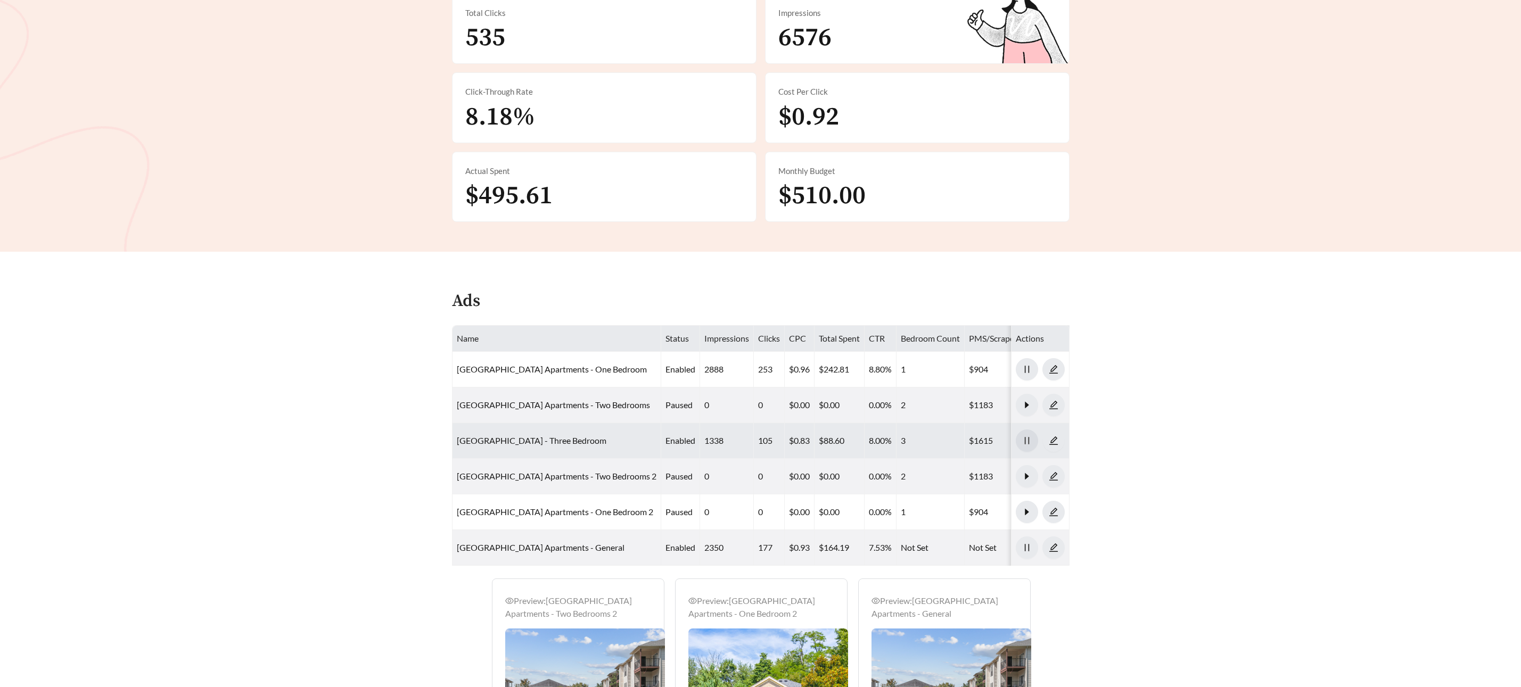
click at [1026, 441] on icon "pause" at bounding box center [1027, 441] width 10 height 10
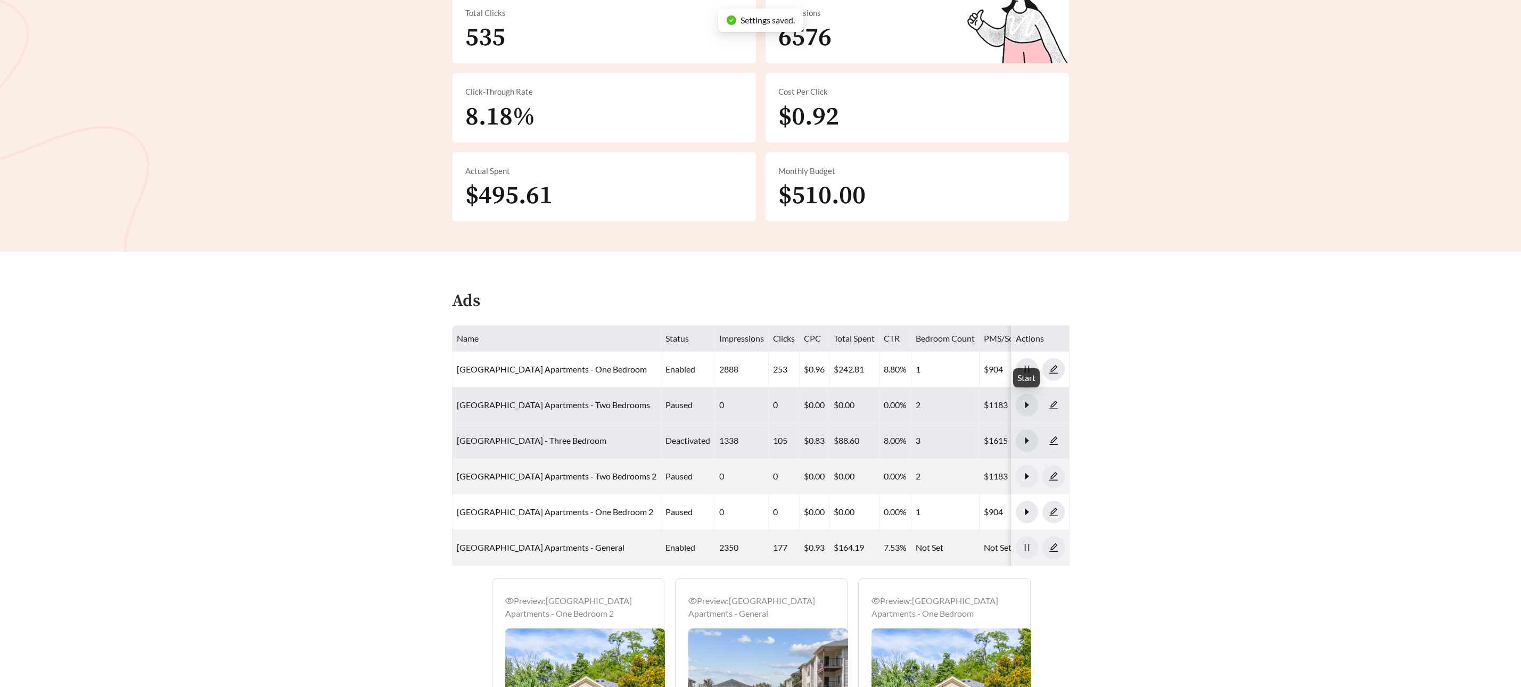
click at [1039, 401] on div at bounding box center [1040, 405] width 49 height 22
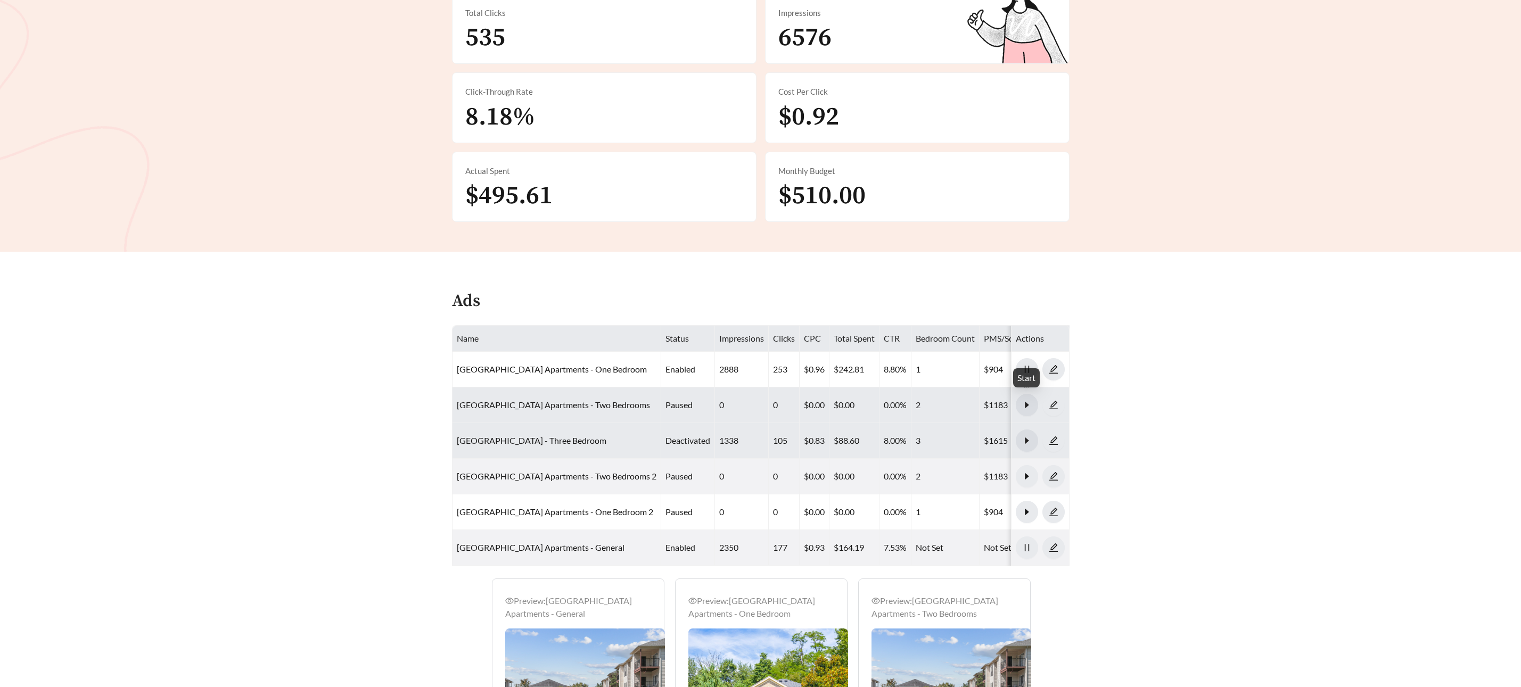
click at [1025, 404] on icon "caret-right" at bounding box center [1027, 405] width 4 height 6
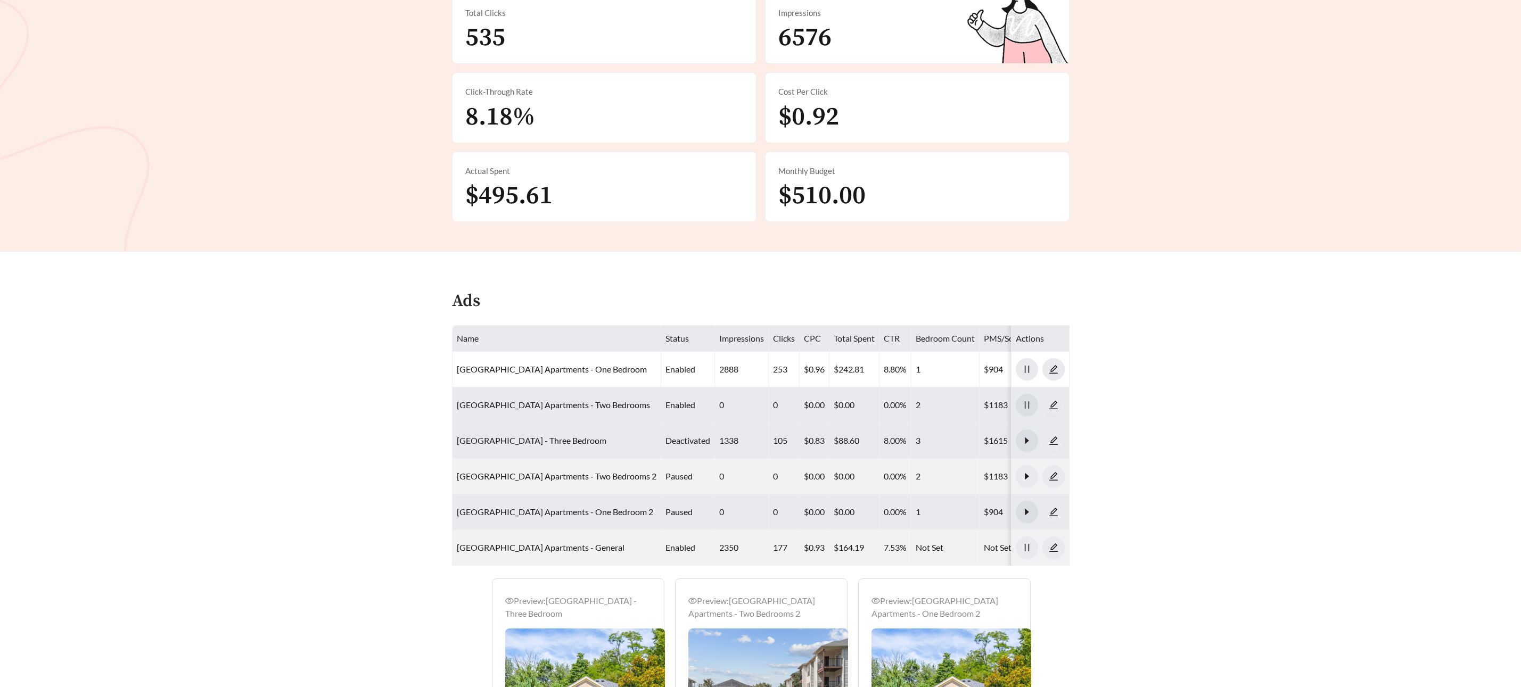
click at [1024, 513] on icon "caret-right" at bounding box center [1027, 512] width 10 height 10
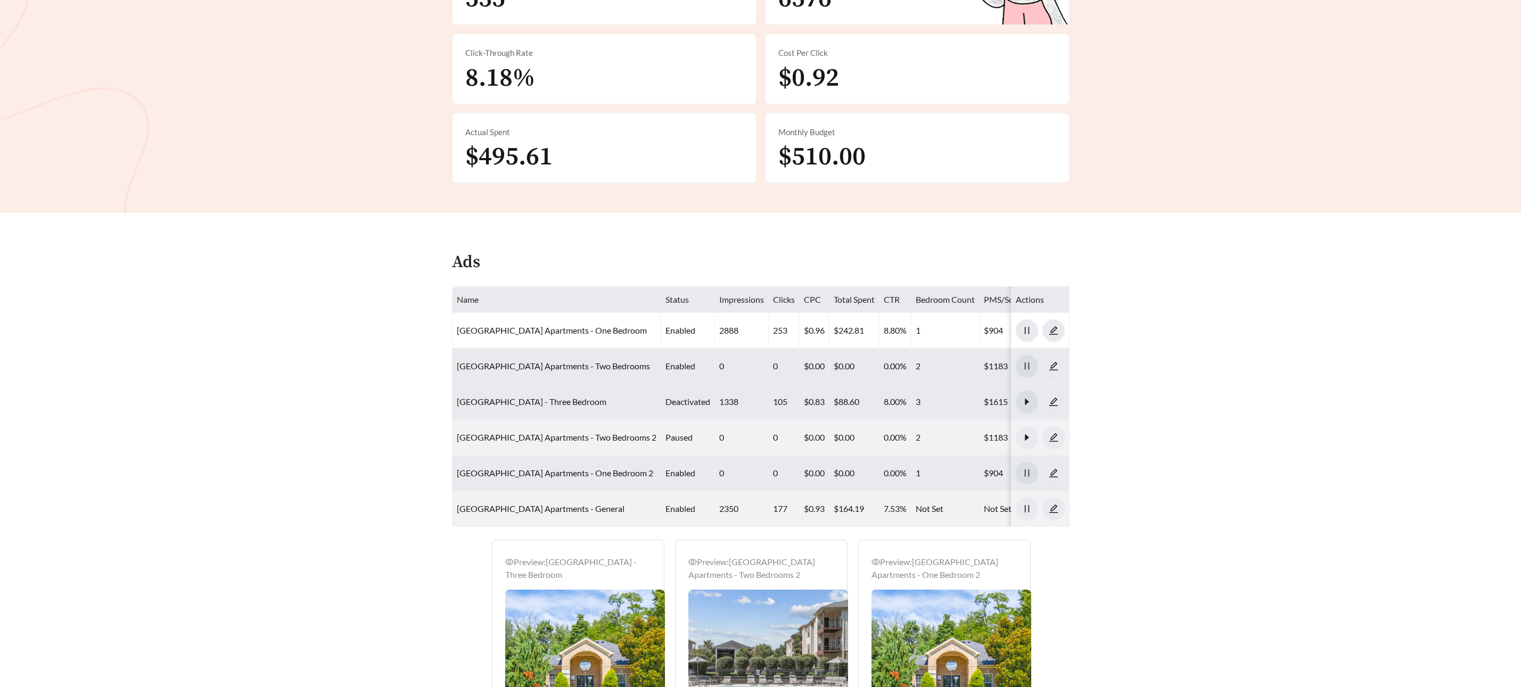
scroll to position [338, 0]
